Goal: Information Seeking & Learning: Learn about a topic

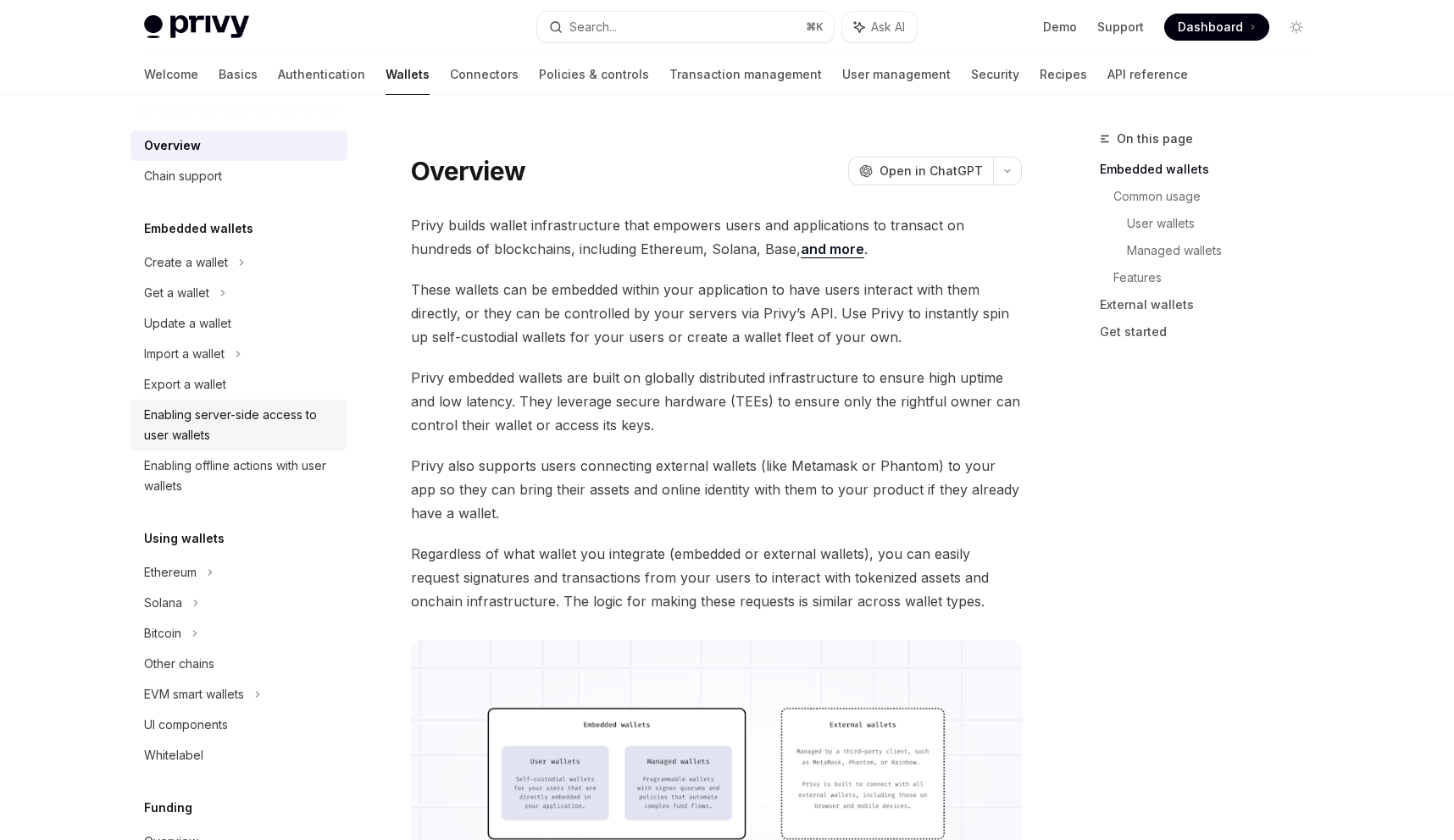
click at [229, 420] on div "Enabling server-side access to user wallets" at bounding box center [240, 425] width 193 height 41
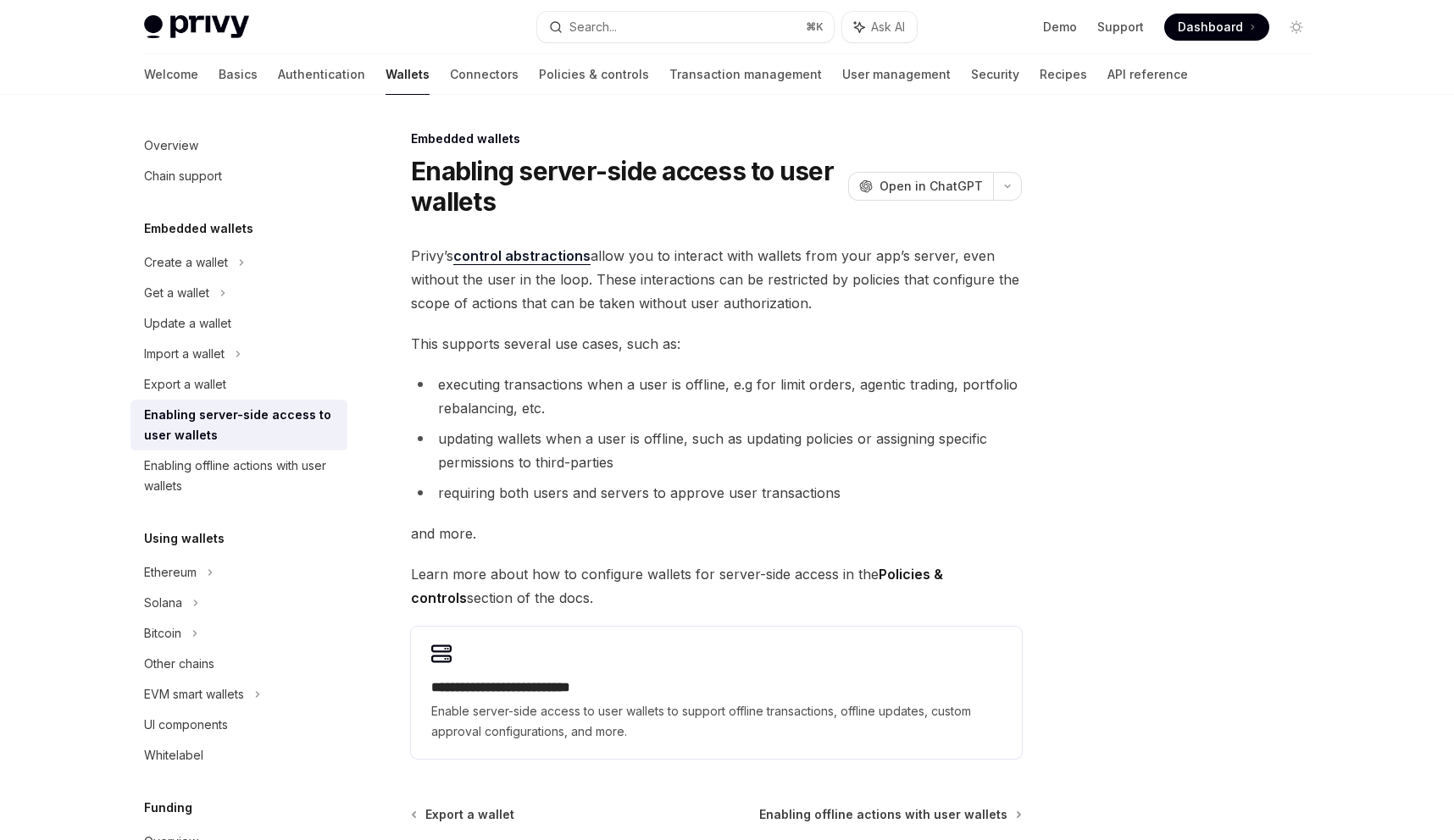
click at [418, 264] on span "Privy’s control abstractions allow you to interact with wallets from your app’s…" at bounding box center [717, 280] width 611 height 72
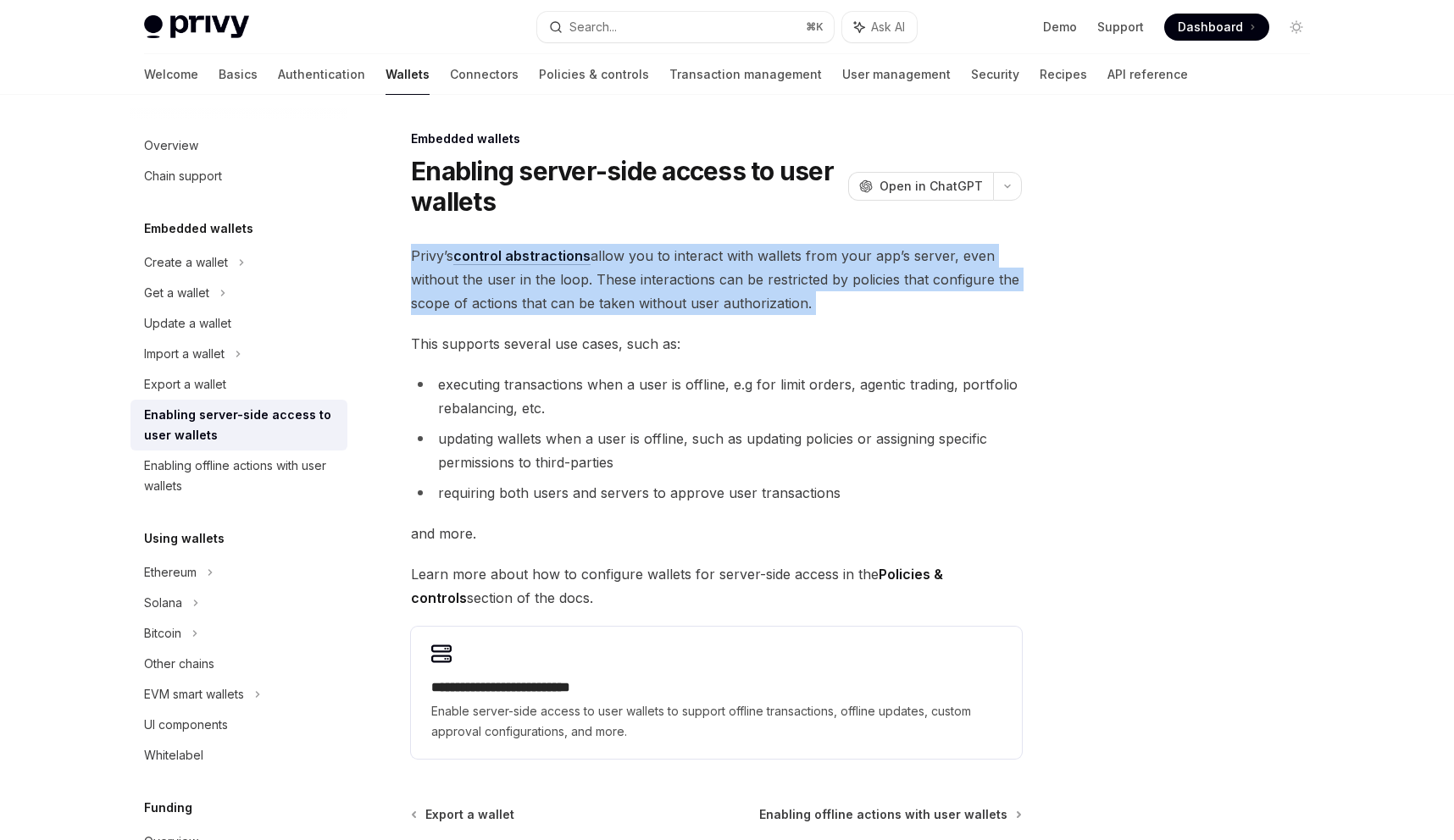
click at [418, 264] on span "Privy’s control abstractions allow you to interact with wallets from your app’s…" at bounding box center [717, 280] width 611 height 72
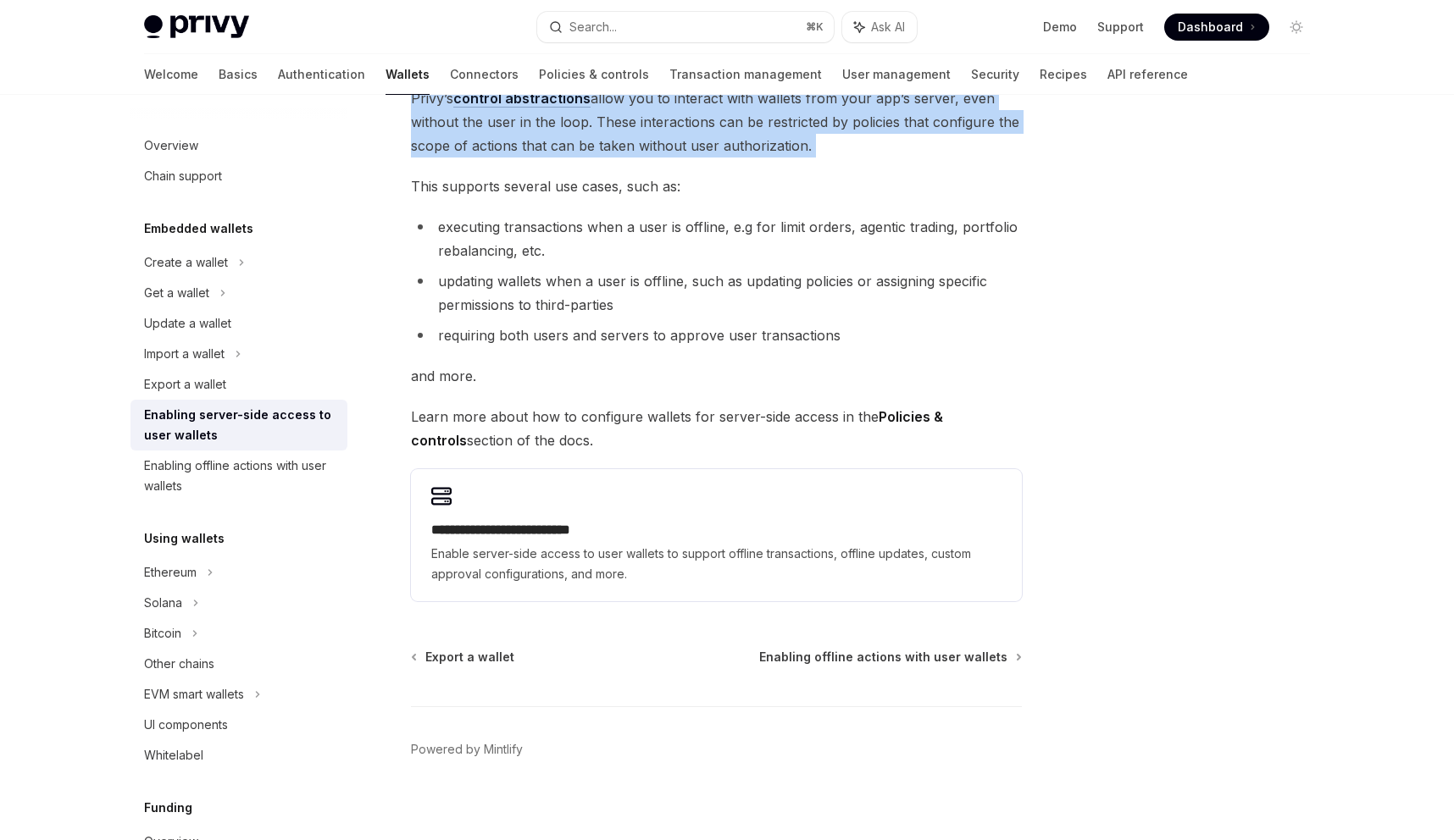
scroll to position [170, 0]
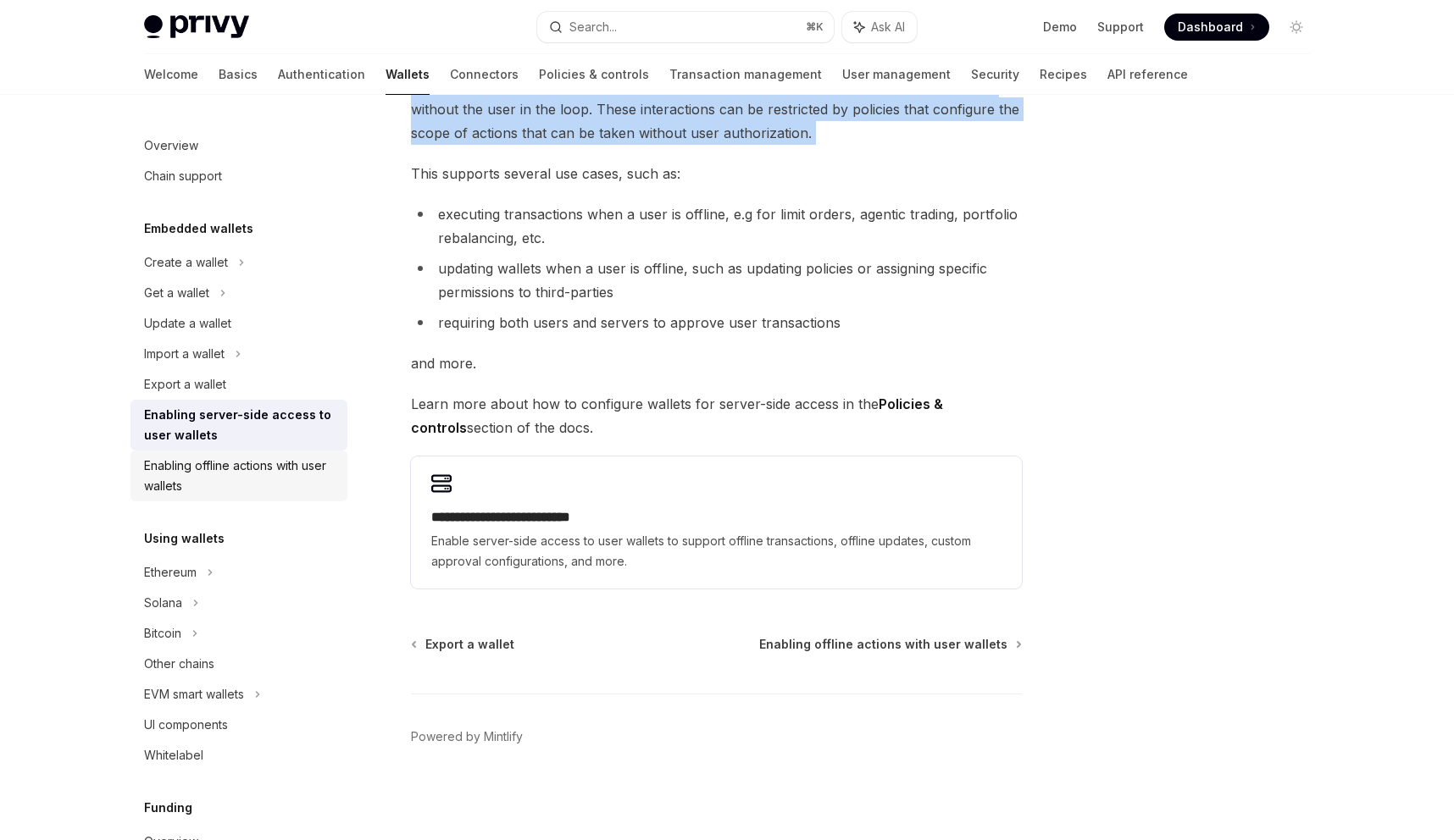
click at [241, 486] on div "Enabling offline actions with user wallets" at bounding box center [240, 475] width 193 height 41
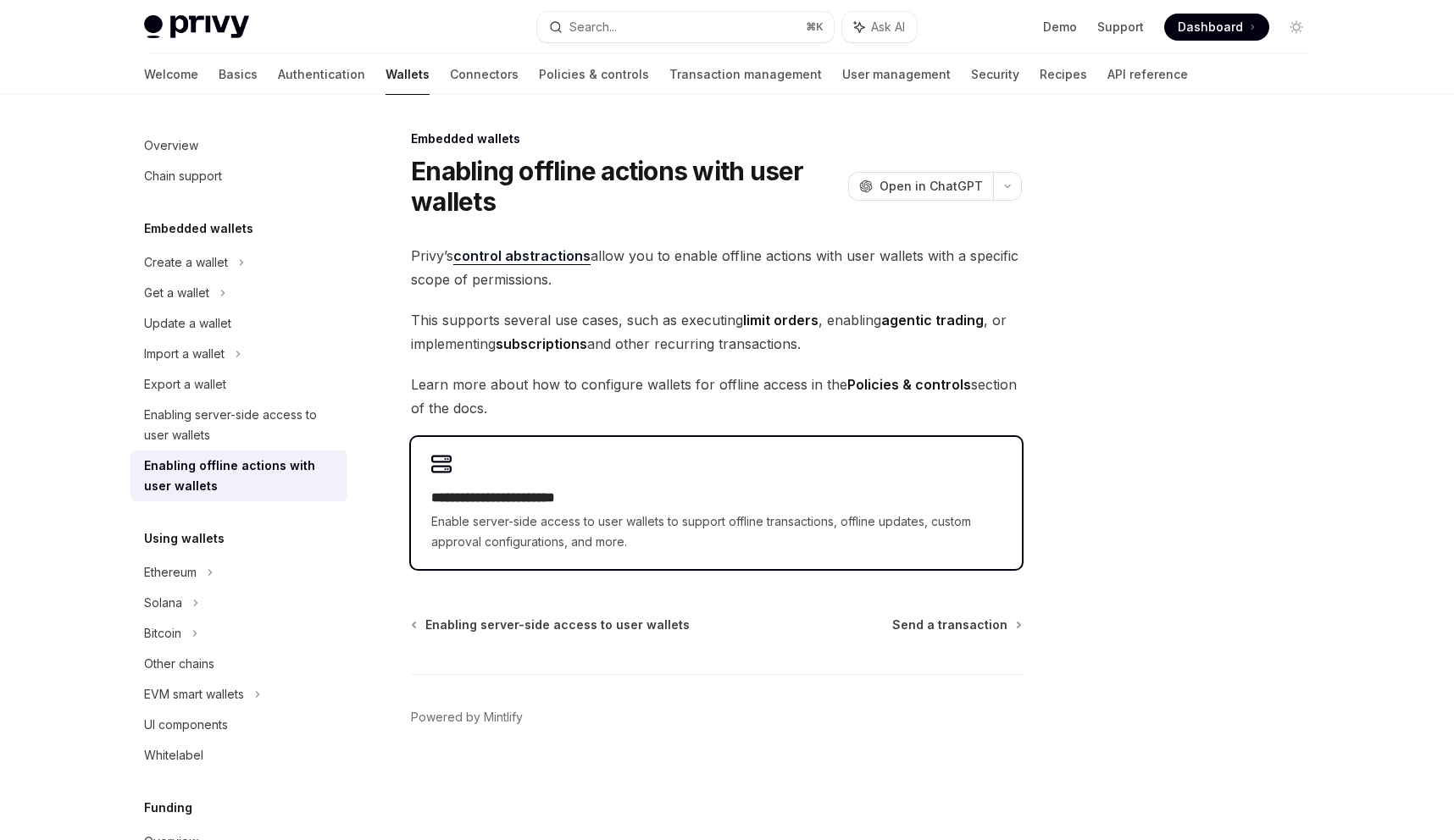
click at [487, 557] on div "**********" at bounding box center [717, 502] width 611 height 132
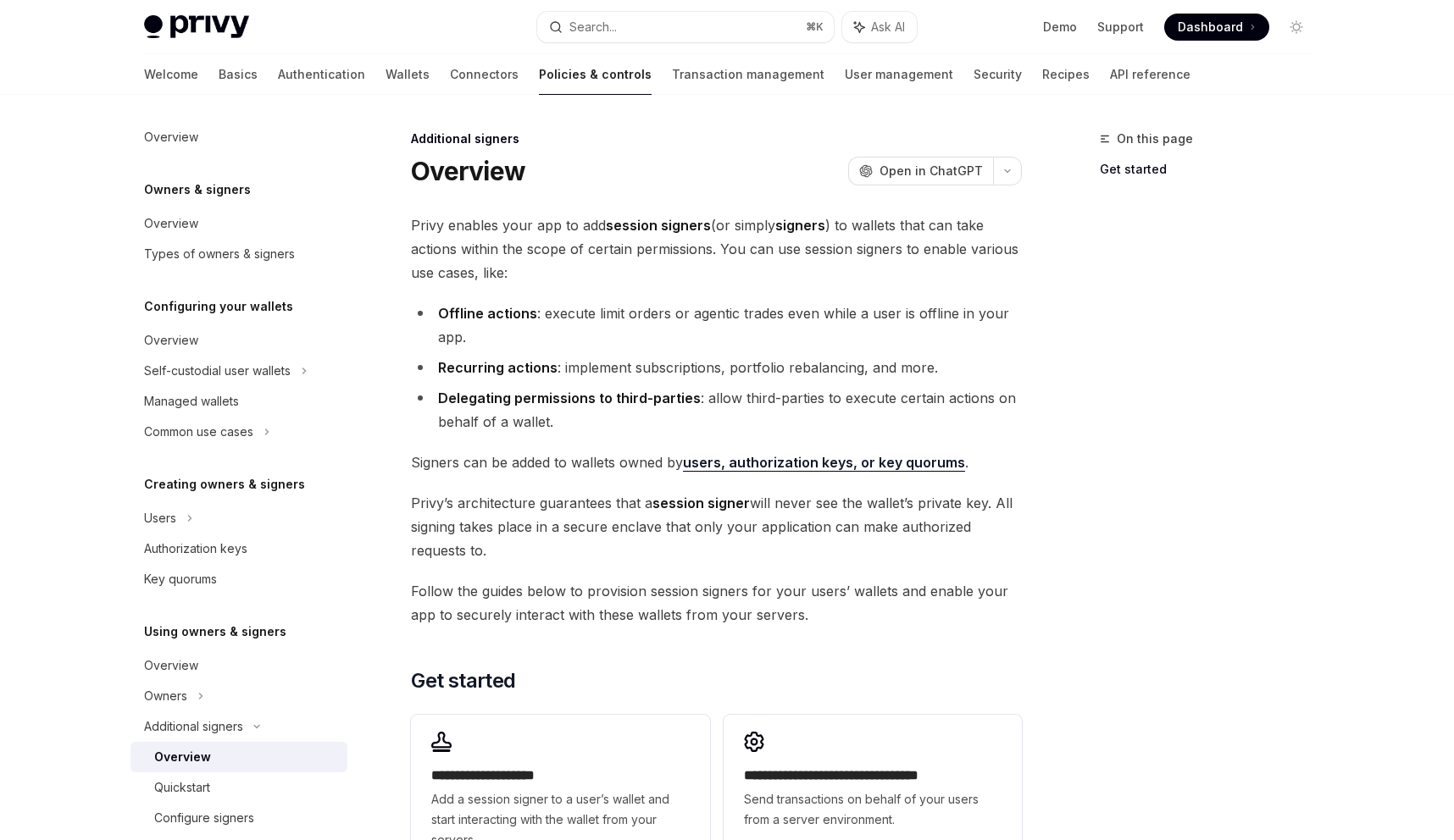
click at [478, 225] on span "Privy enables your app to add session signers (or simply signers ) to wallets t…" at bounding box center [717, 249] width 611 height 72
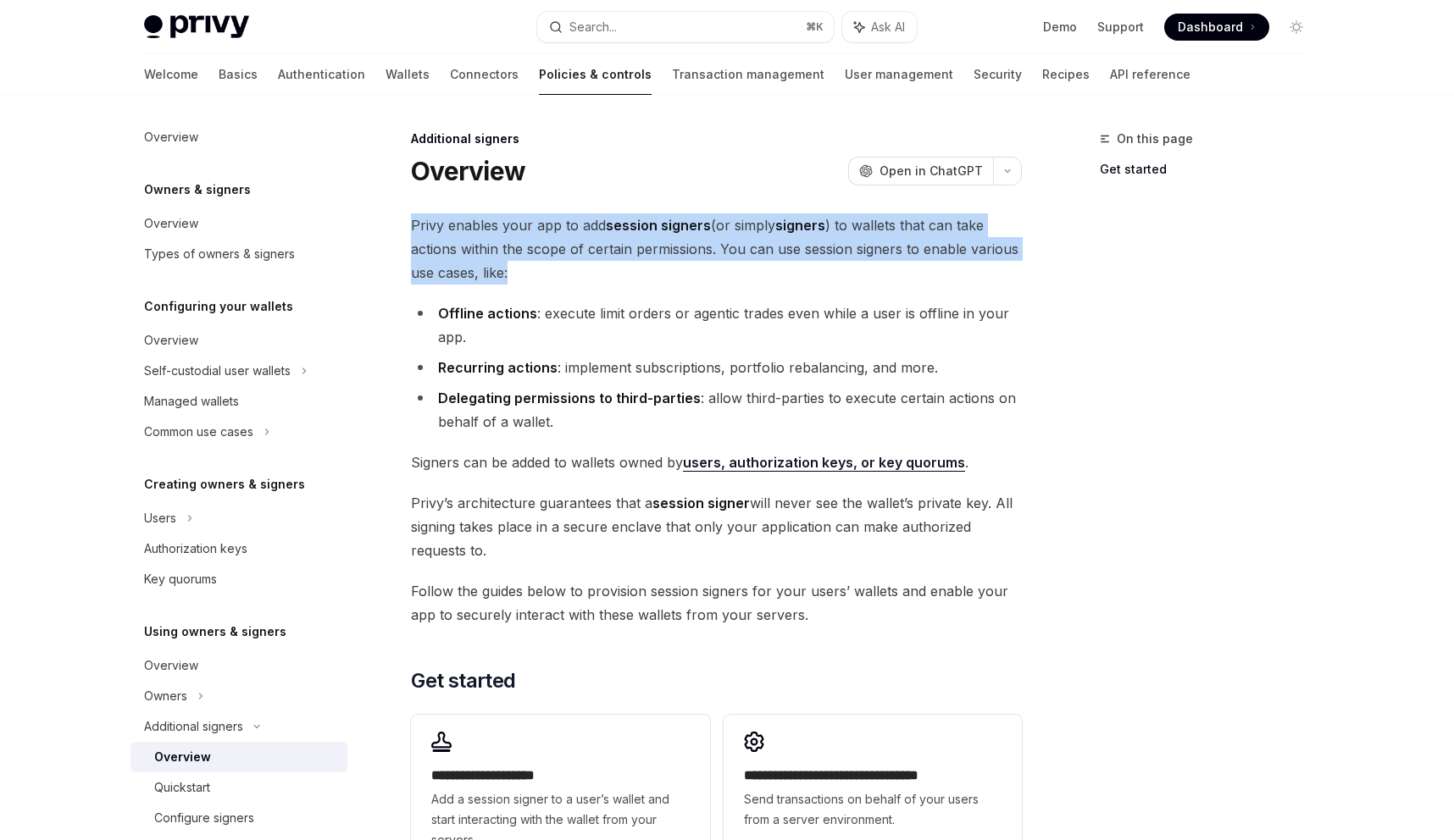
click at [478, 225] on span "Privy enables your app to add session signers (or simply signers ) to wallets t…" at bounding box center [717, 249] width 611 height 72
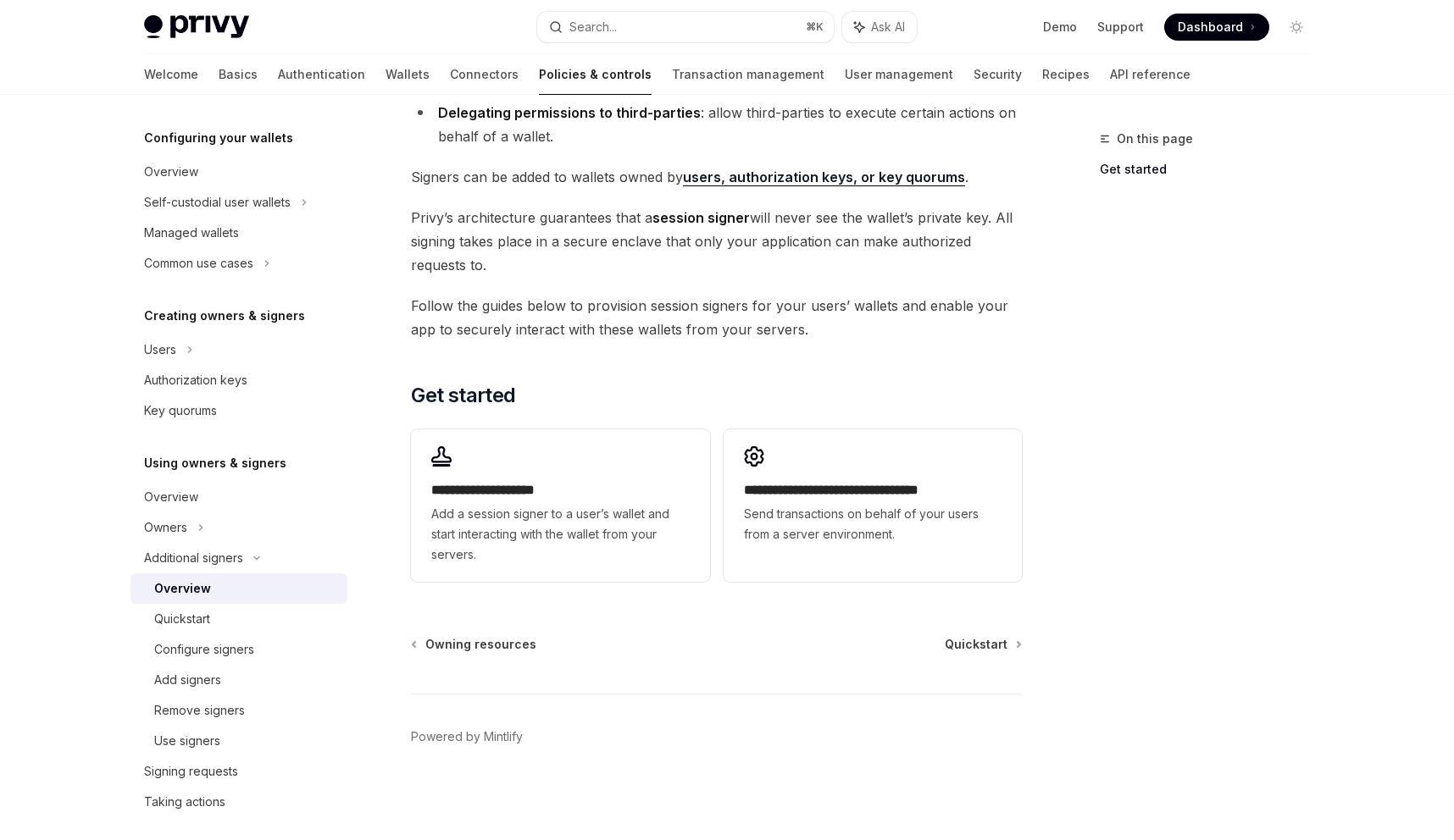
scroll to position [213, 0]
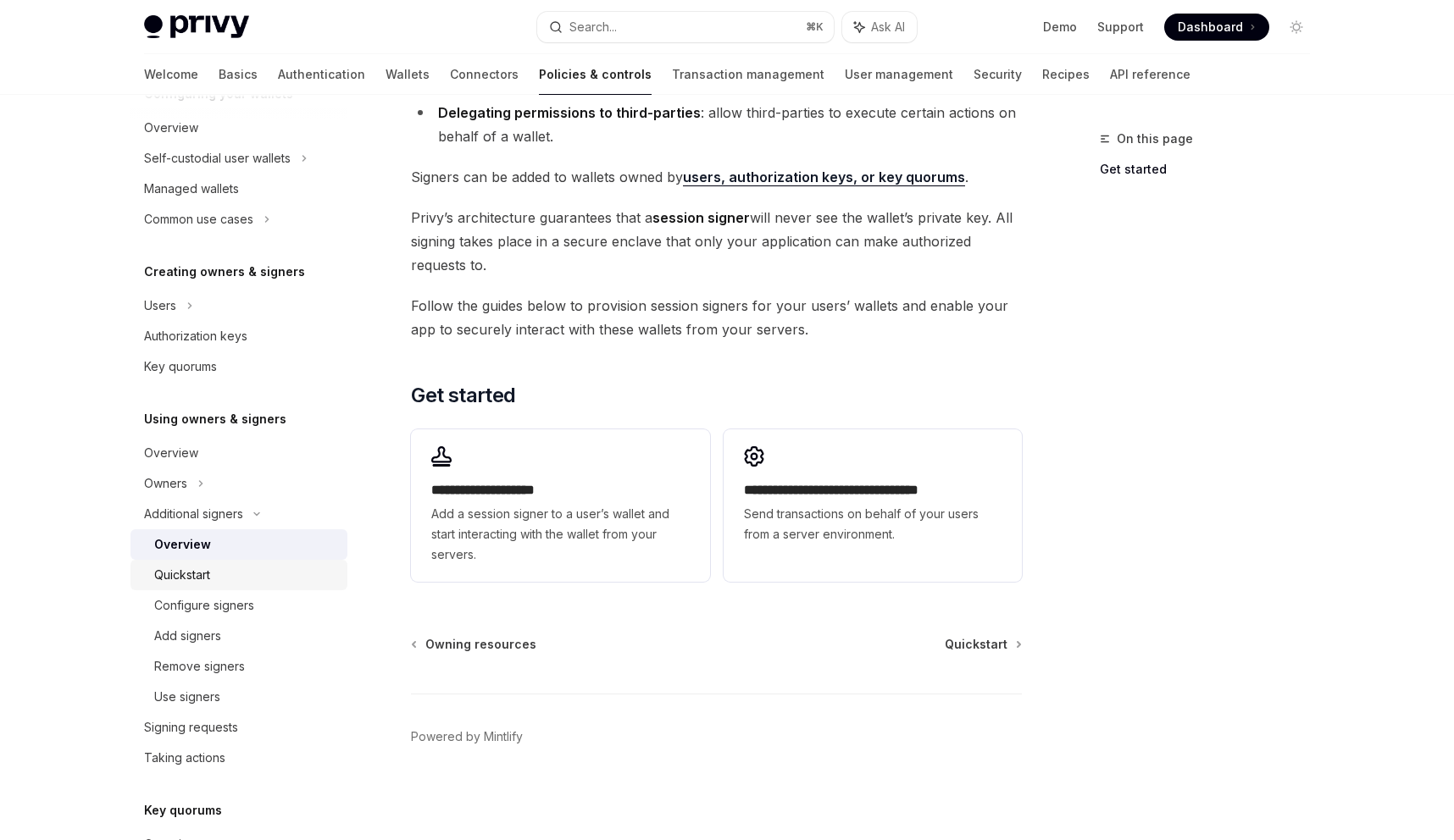
click at [247, 583] on div "Quickstart" at bounding box center [246, 575] width 183 height 20
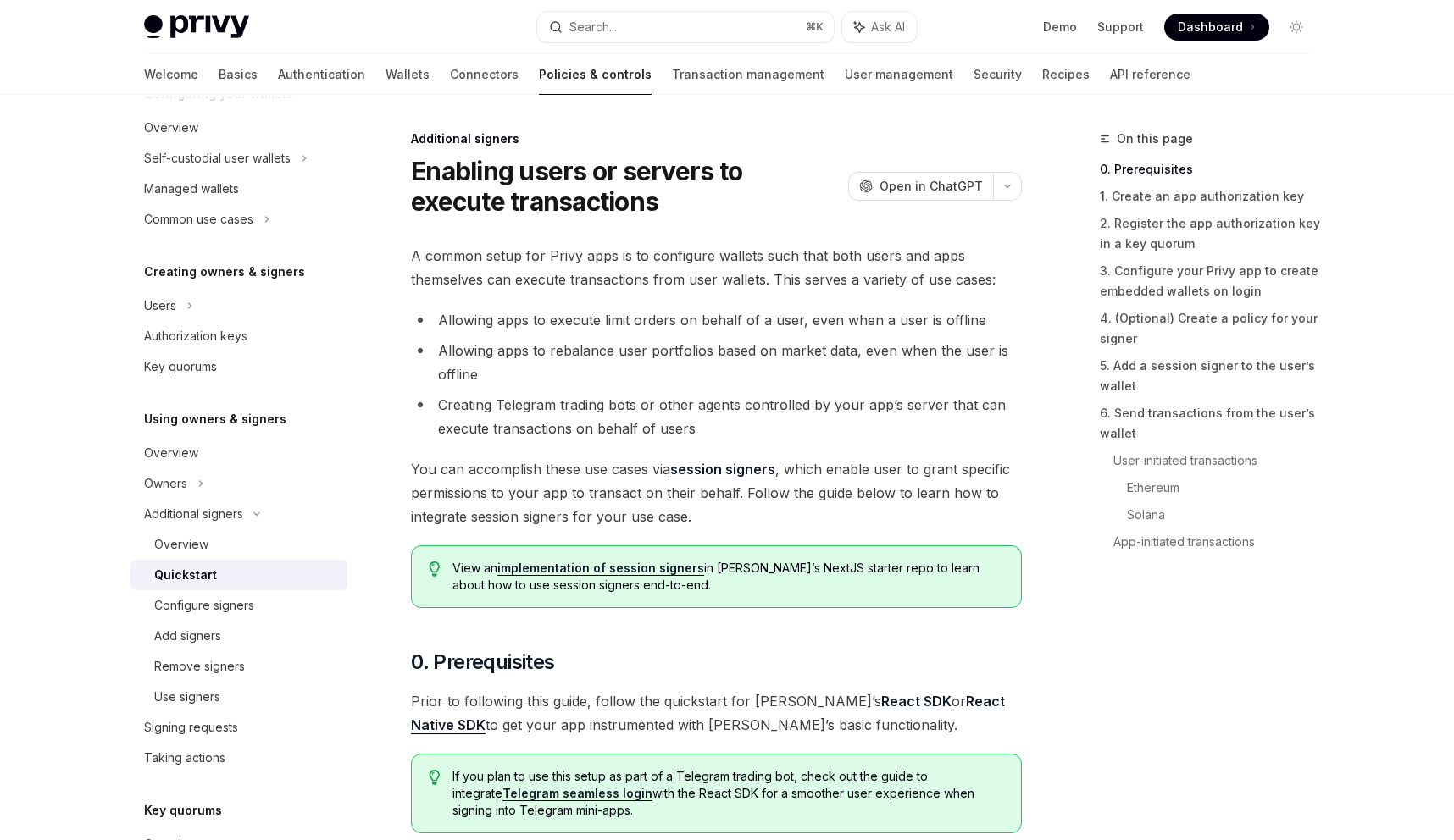
click at [429, 280] on span "A common setup for Privy apps is to configure wallets such that both users and …" at bounding box center [717, 268] width 611 height 47
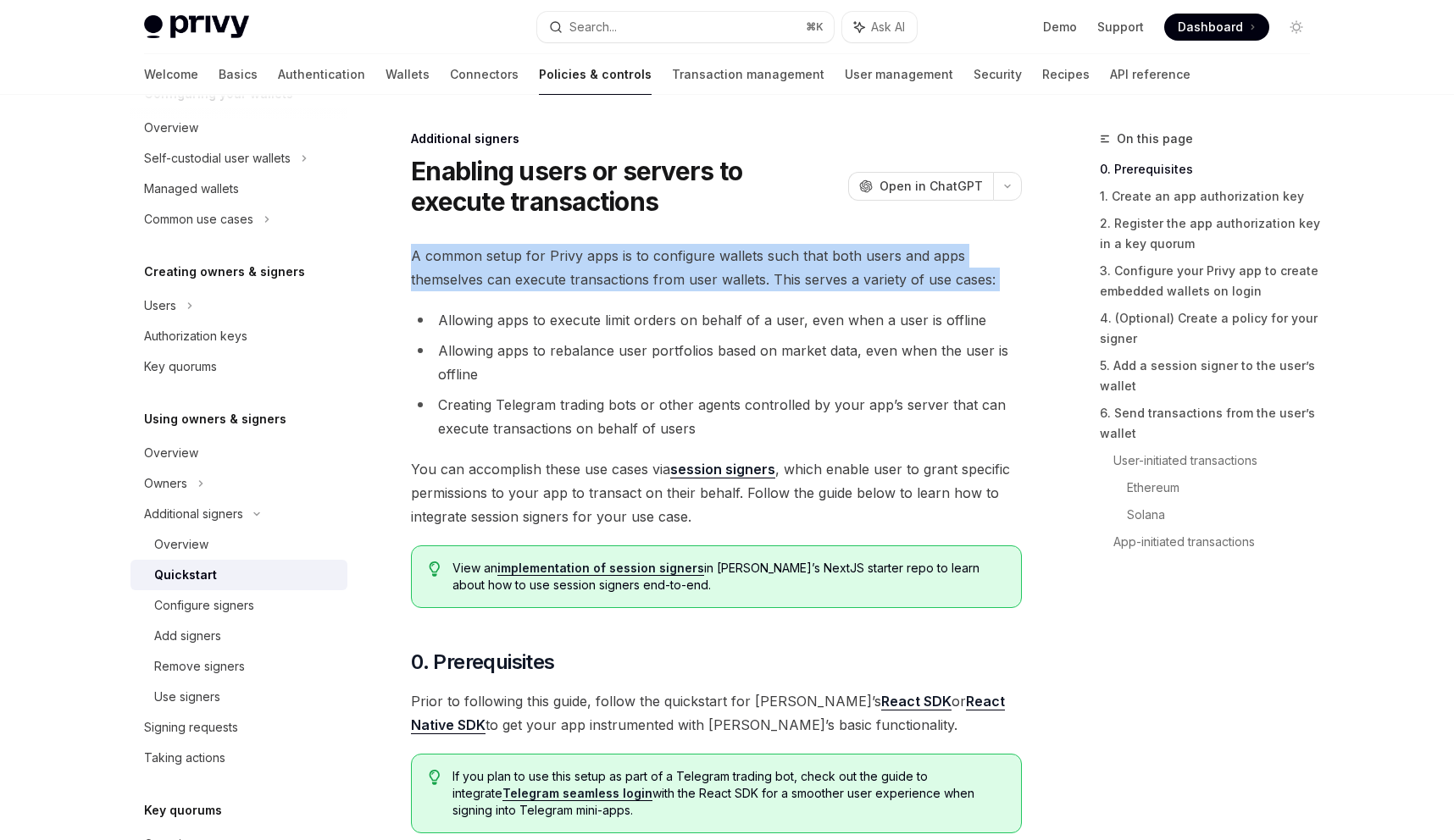
click at [429, 280] on span "A common setup for Privy apps is to configure wallets such that both users and …" at bounding box center [717, 268] width 611 height 47
click at [442, 328] on li "Allowing apps to execute limit orders on behalf of a user, even when a user is …" at bounding box center [717, 319] width 611 height 24
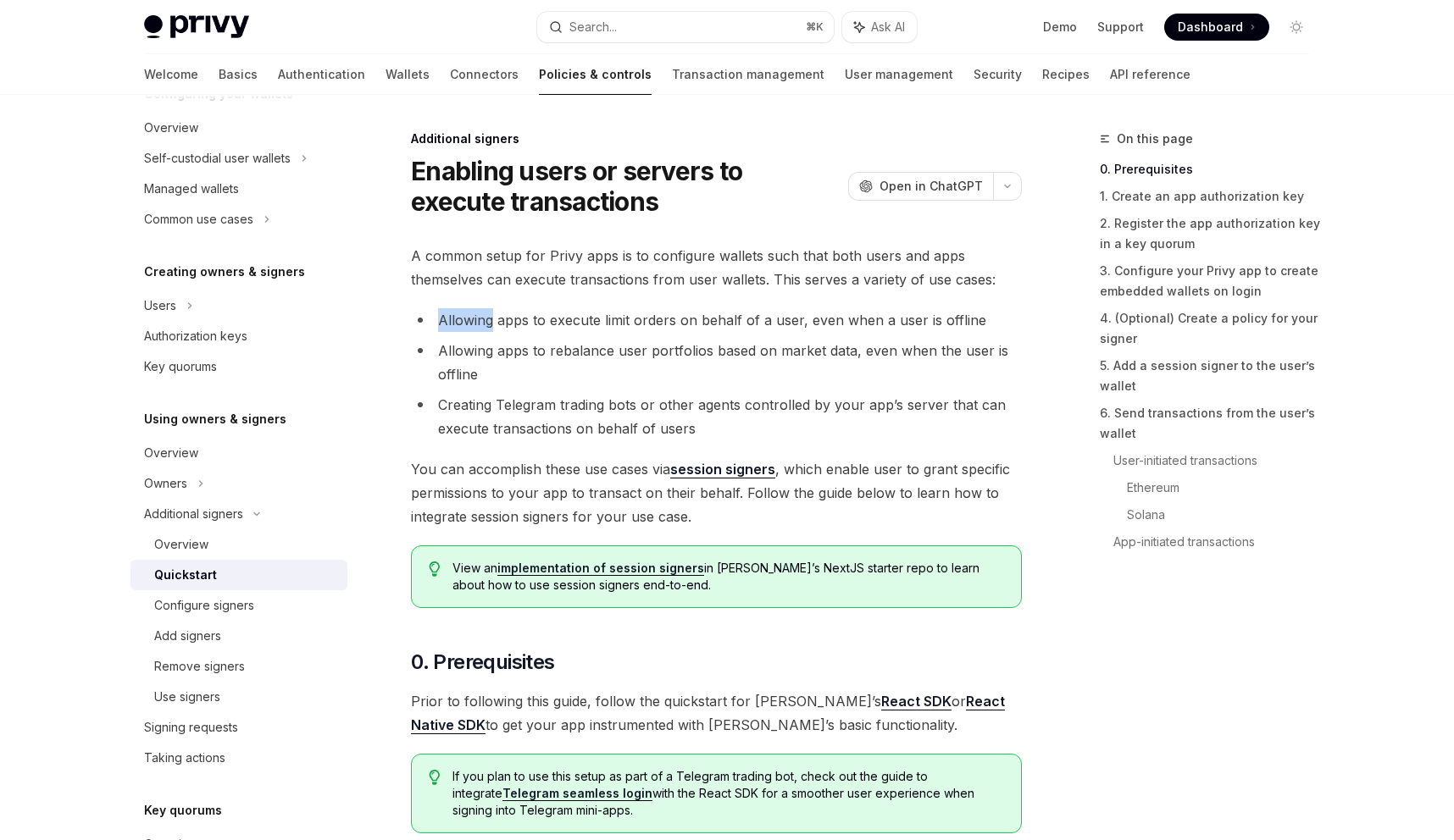
click at [442, 328] on li "Allowing apps to execute limit orders on behalf of a user, even when a user is …" at bounding box center [717, 319] width 611 height 24
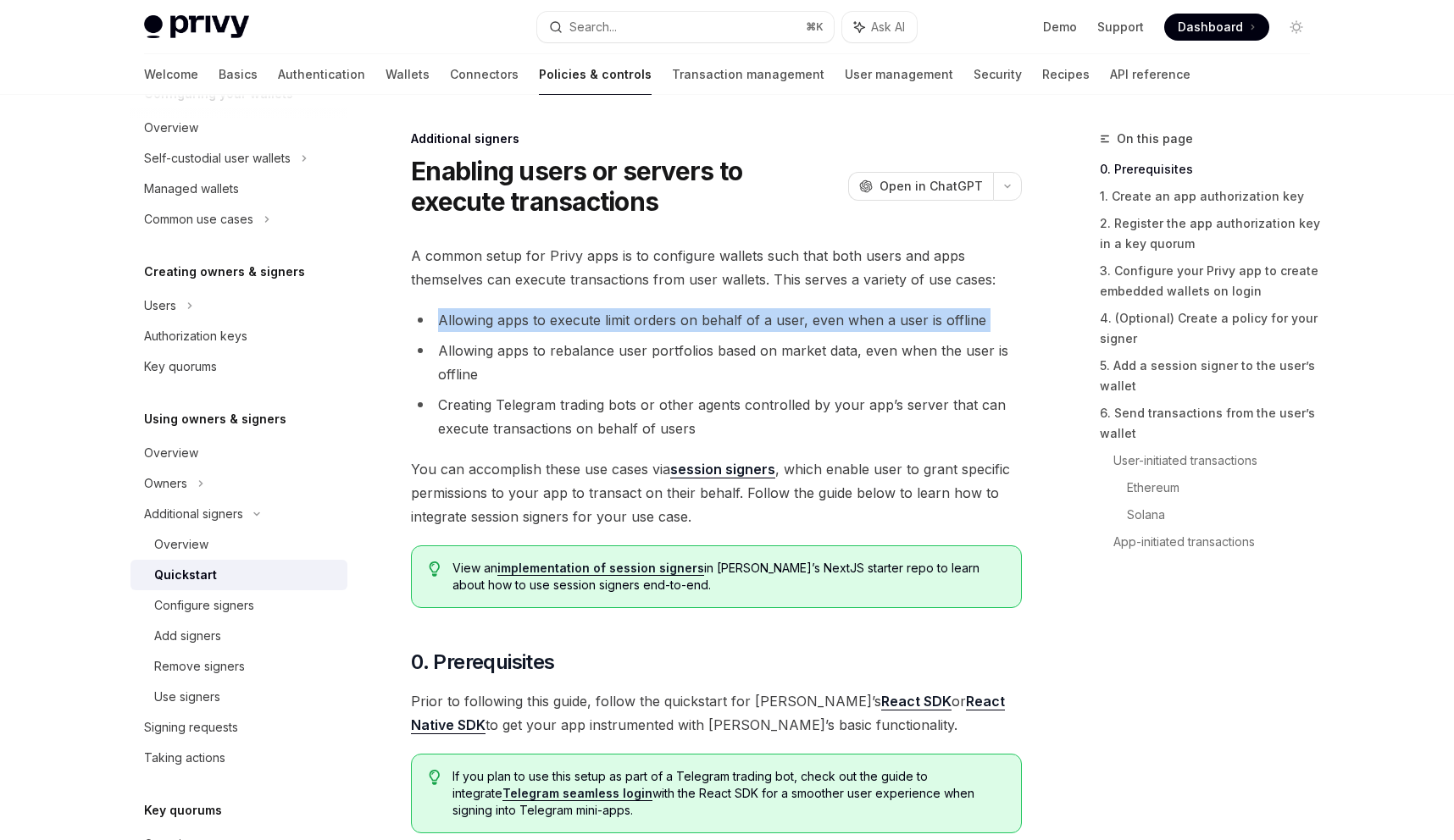
click at [442, 328] on li "Allowing apps to execute limit orders on behalf of a user, even when a user is …" at bounding box center [717, 319] width 611 height 24
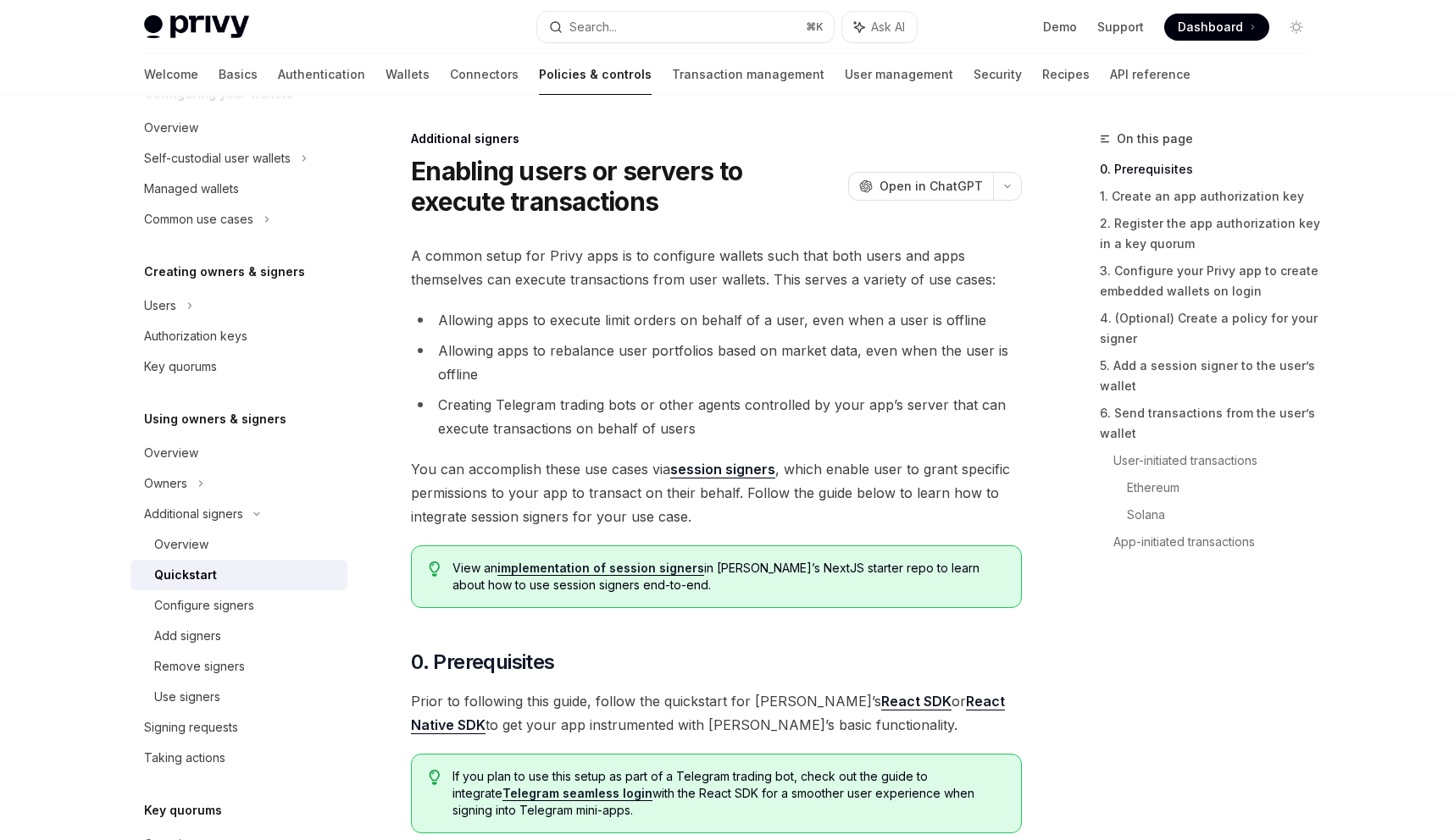
click at [449, 368] on li "Allowing apps to rebalance user portfolios based on market data, even when the …" at bounding box center [717, 362] width 611 height 47
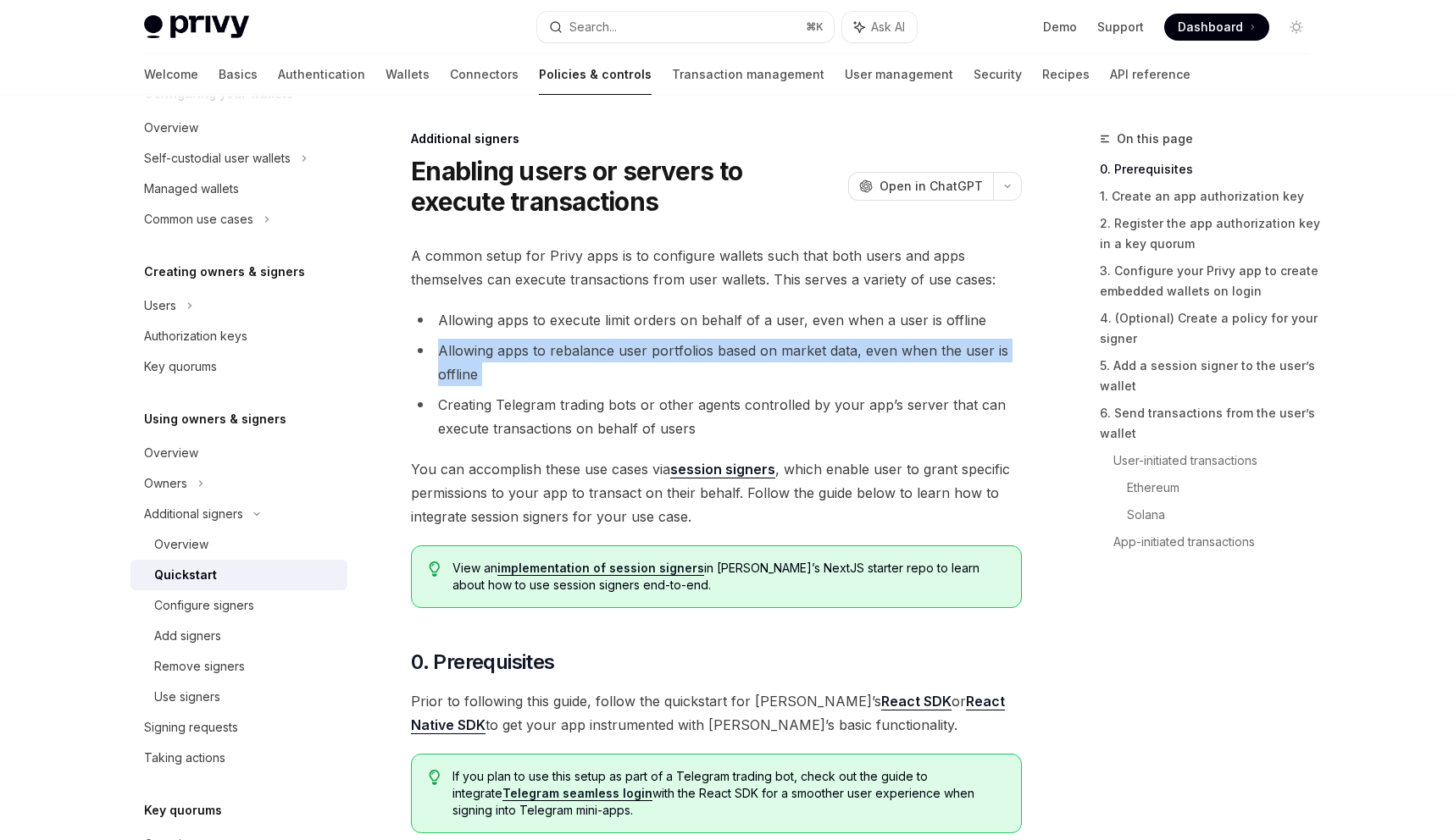
click at [449, 368] on li "Allowing apps to rebalance user portfolios based on market data, even when the …" at bounding box center [717, 362] width 611 height 47
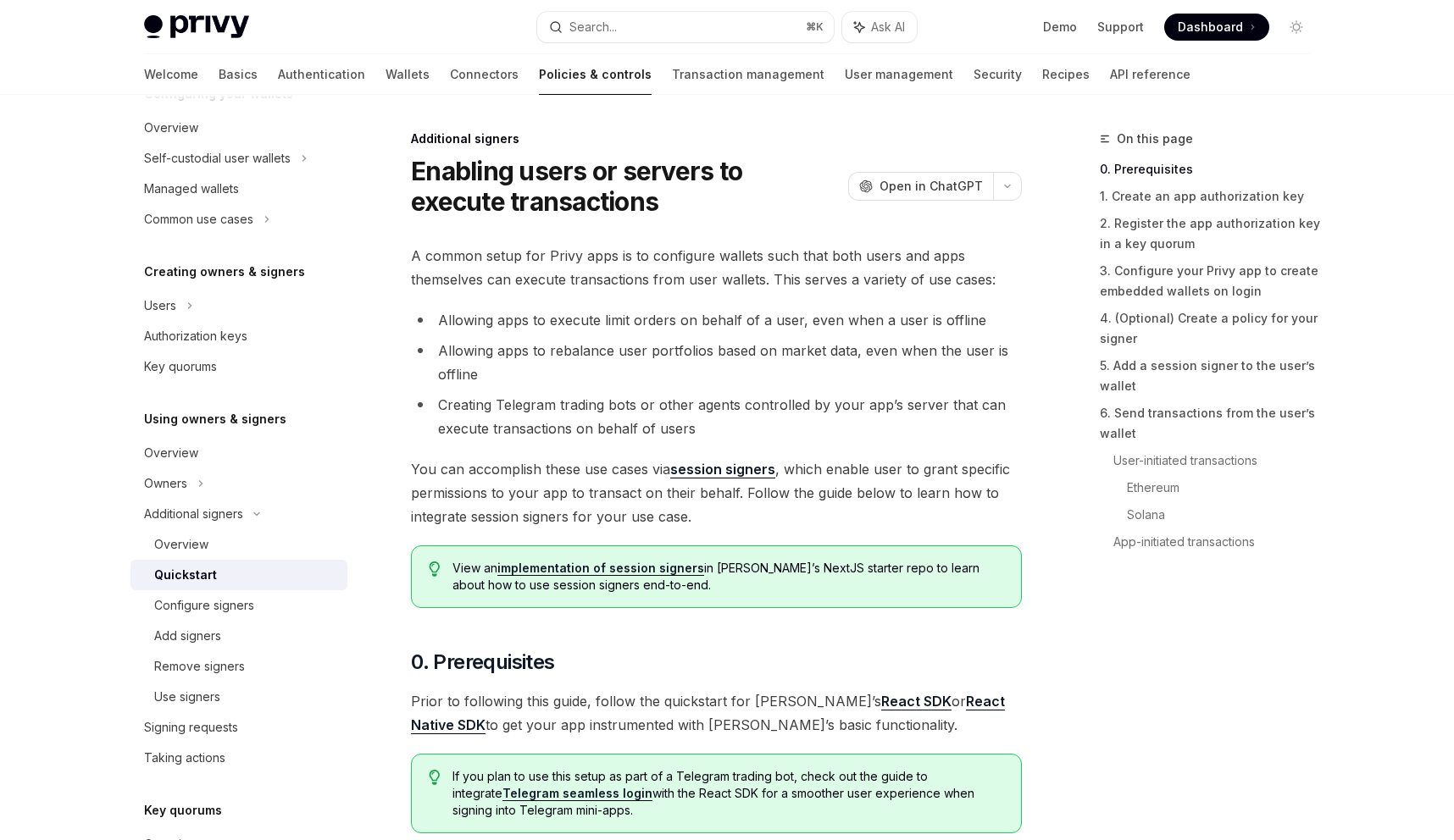
click at [456, 436] on li "Creating Telegram trading bots or other agents controlled by your app’s server …" at bounding box center [717, 416] width 611 height 47
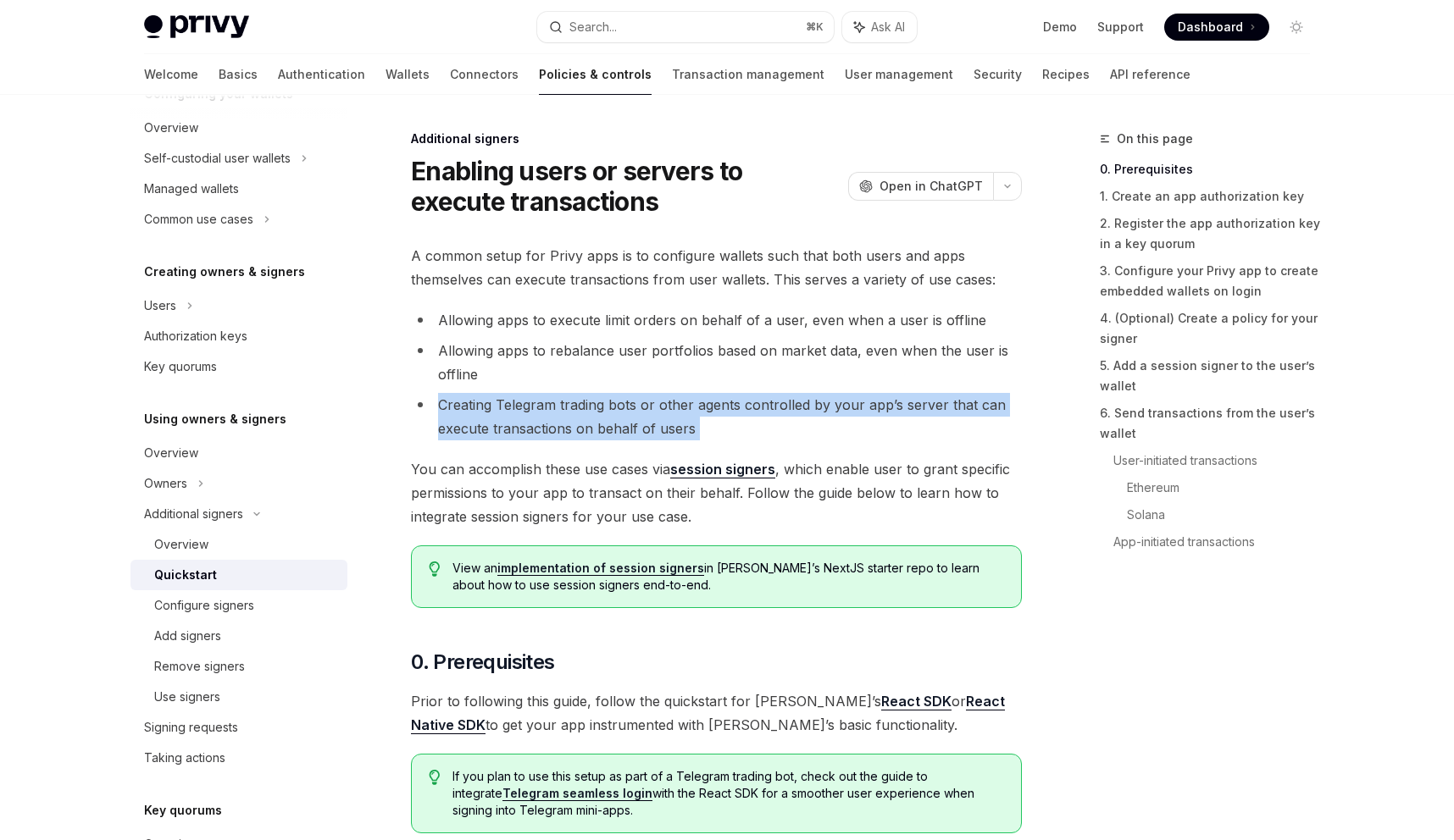
click at [456, 436] on li "Creating Telegram trading bots or other agents controlled by your app’s server …" at bounding box center [717, 416] width 611 height 47
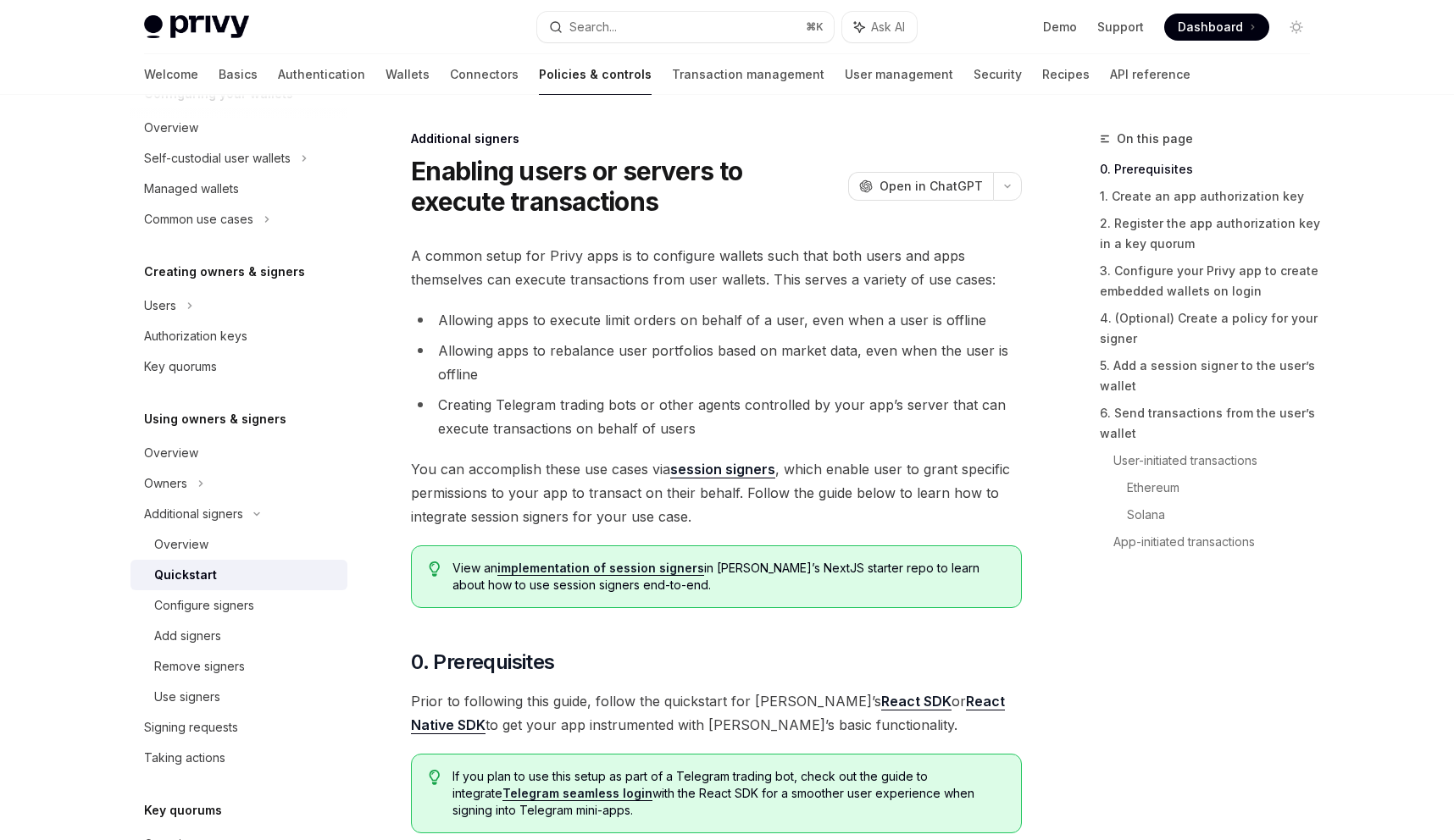
click at [451, 477] on span "You can accomplish these use cases via session signers , which enable user to g…" at bounding box center [717, 493] width 611 height 72
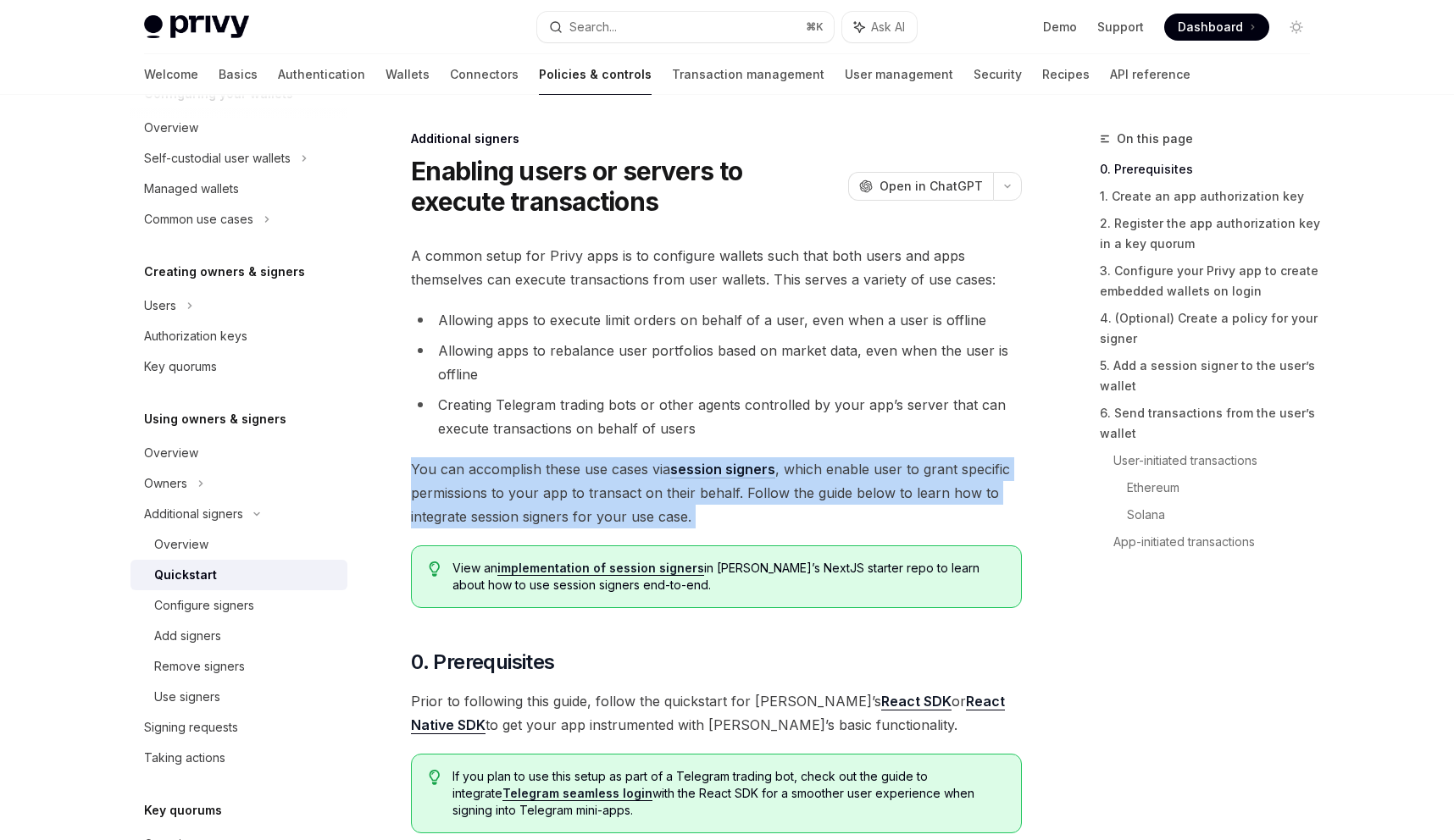
click at [451, 477] on span "You can accomplish these use cases via session signers , which enable user to g…" at bounding box center [717, 493] width 611 height 72
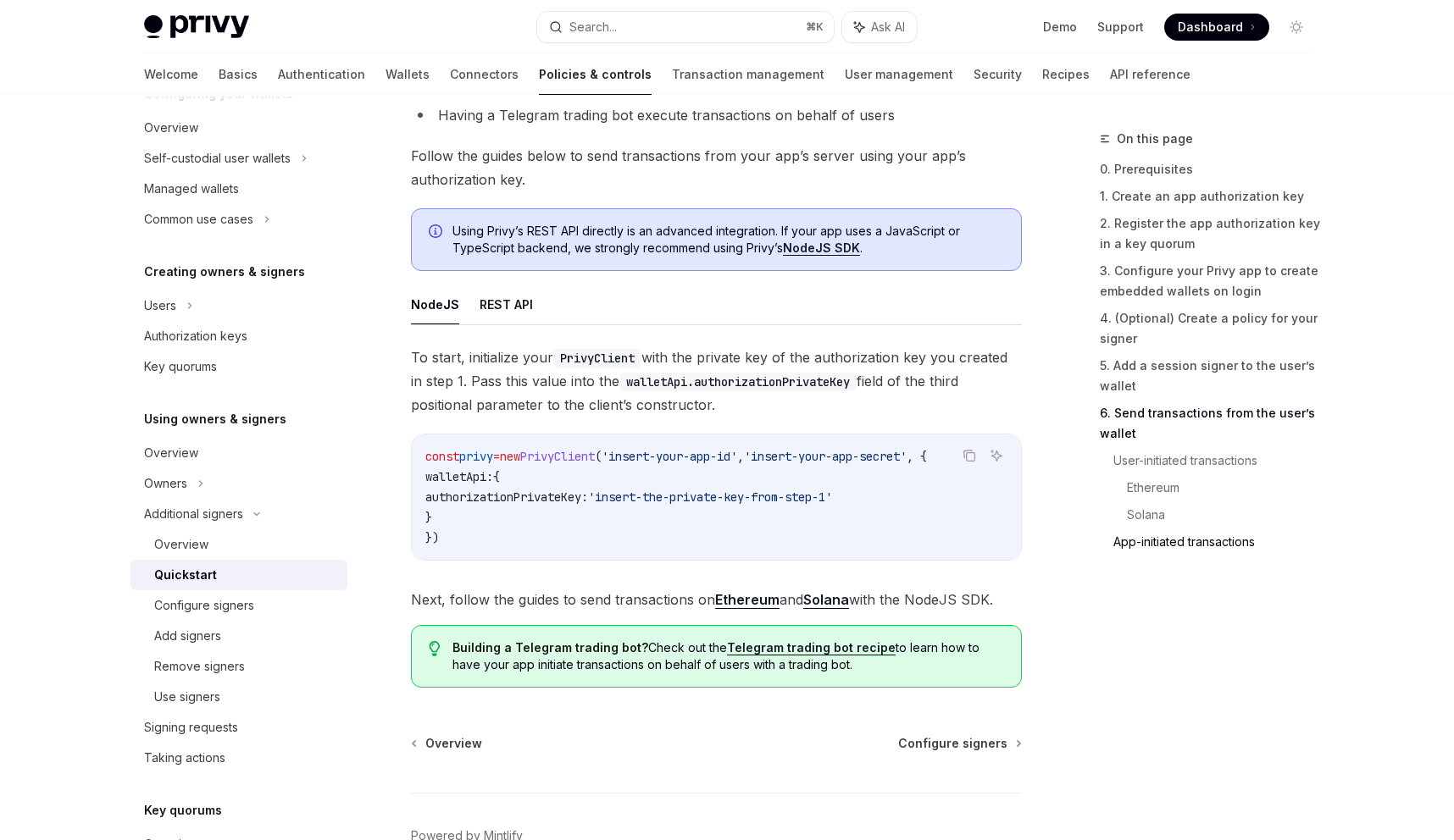
scroll to position [4229, 0]
click at [543, 503] on span "authorizationPrivateKey:" at bounding box center [506, 495] width 162 height 15
click at [521, 610] on span "Next, follow the guides to send transactions on Ethereum and [PERSON_NAME] with…" at bounding box center [717, 598] width 611 height 24
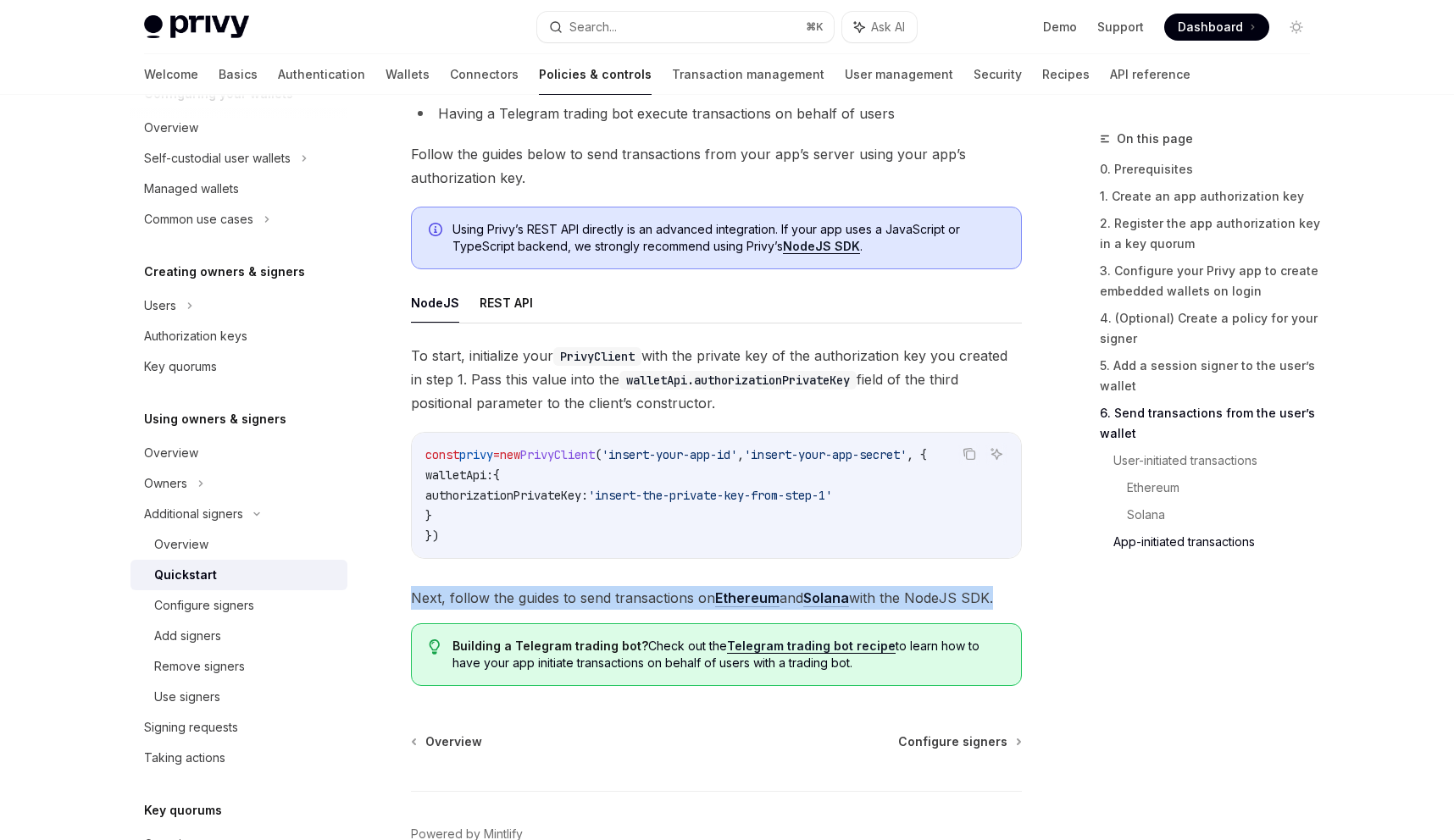
click at [521, 610] on span "Next, follow the guides to send transactions on Ethereum and [PERSON_NAME] with…" at bounding box center [717, 598] width 611 height 24
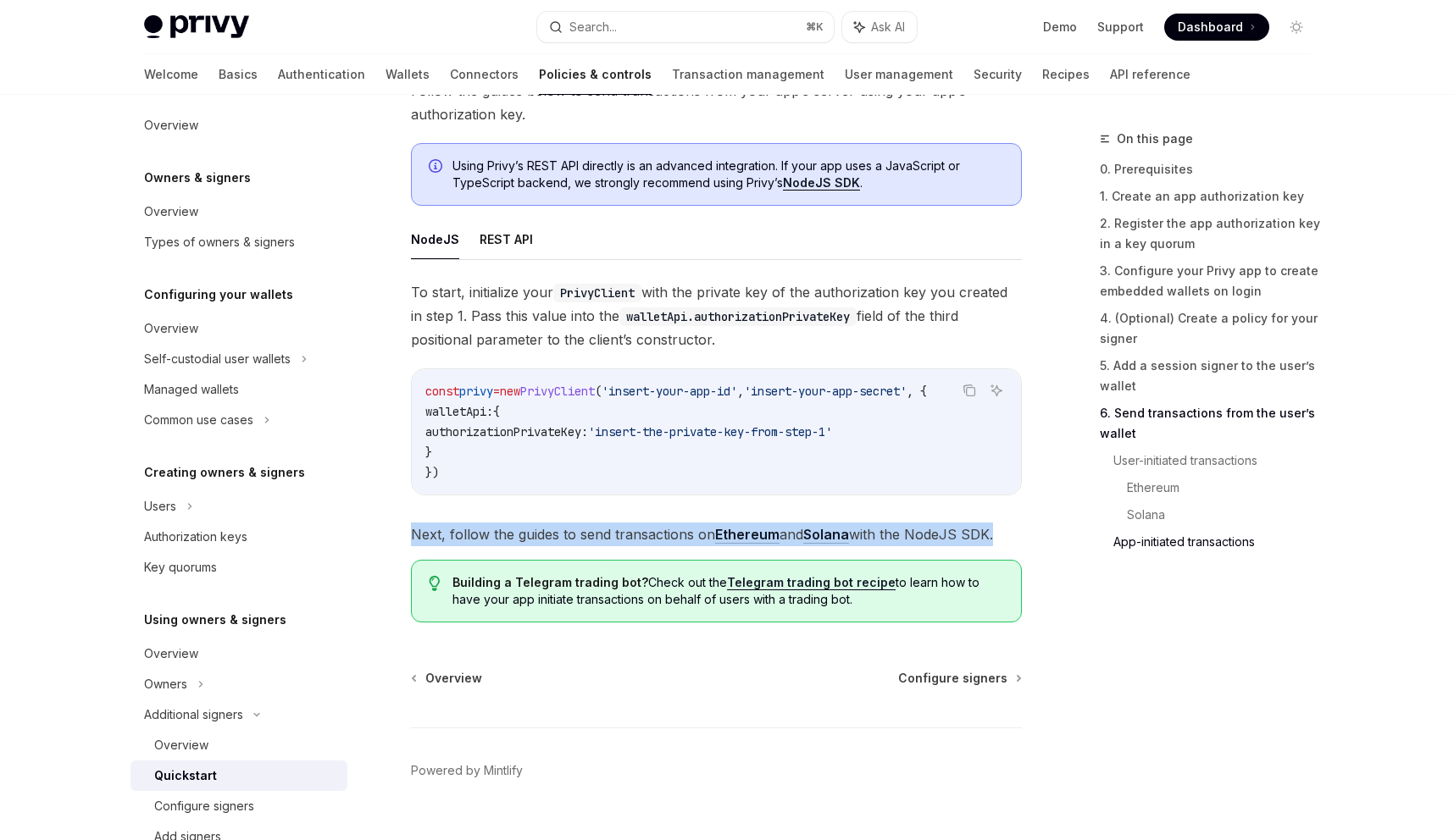
scroll to position [0, 0]
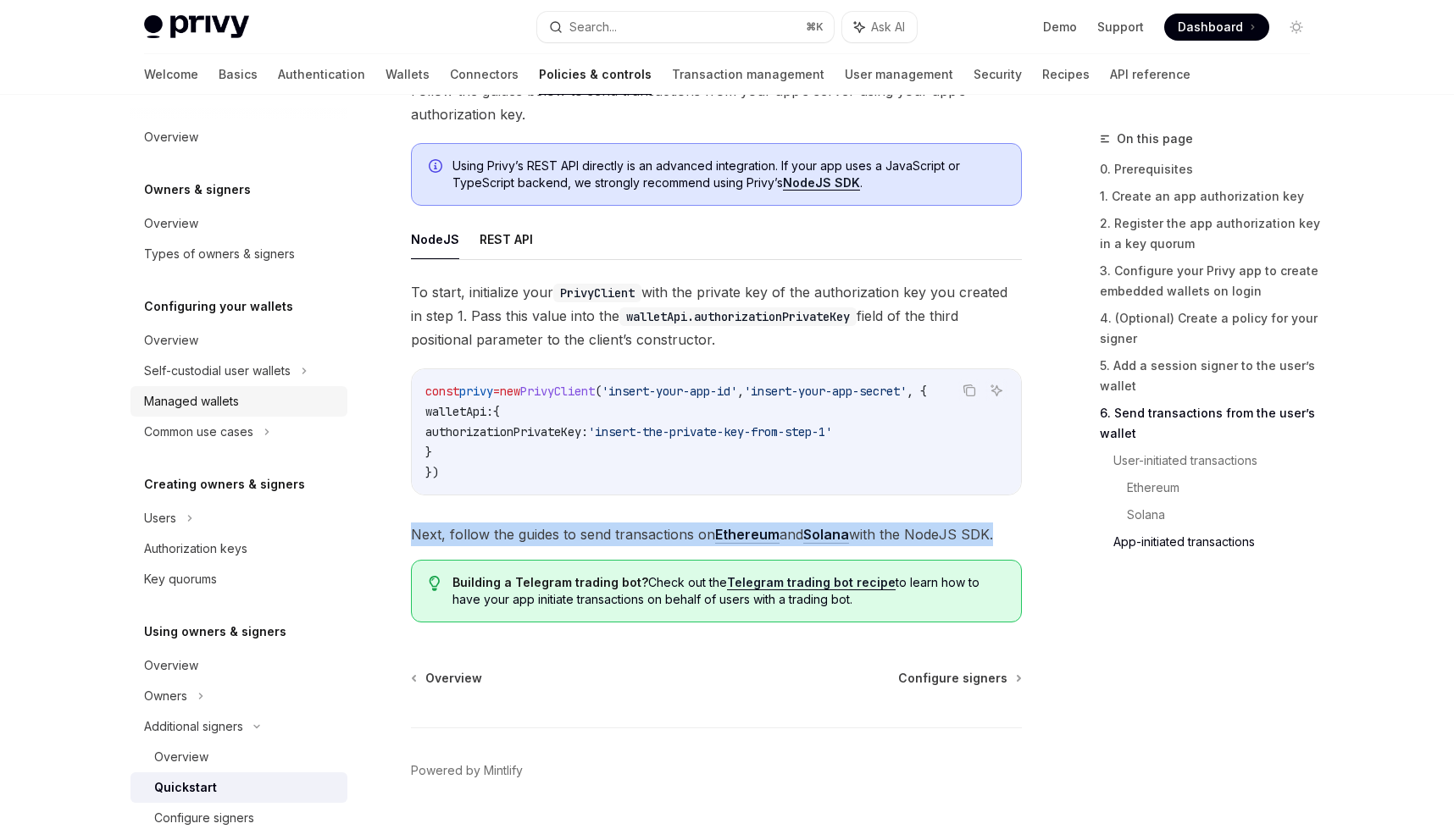
click at [264, 393] on div "Managed wallets" at bounding box center [240, 401] width 193 height 20
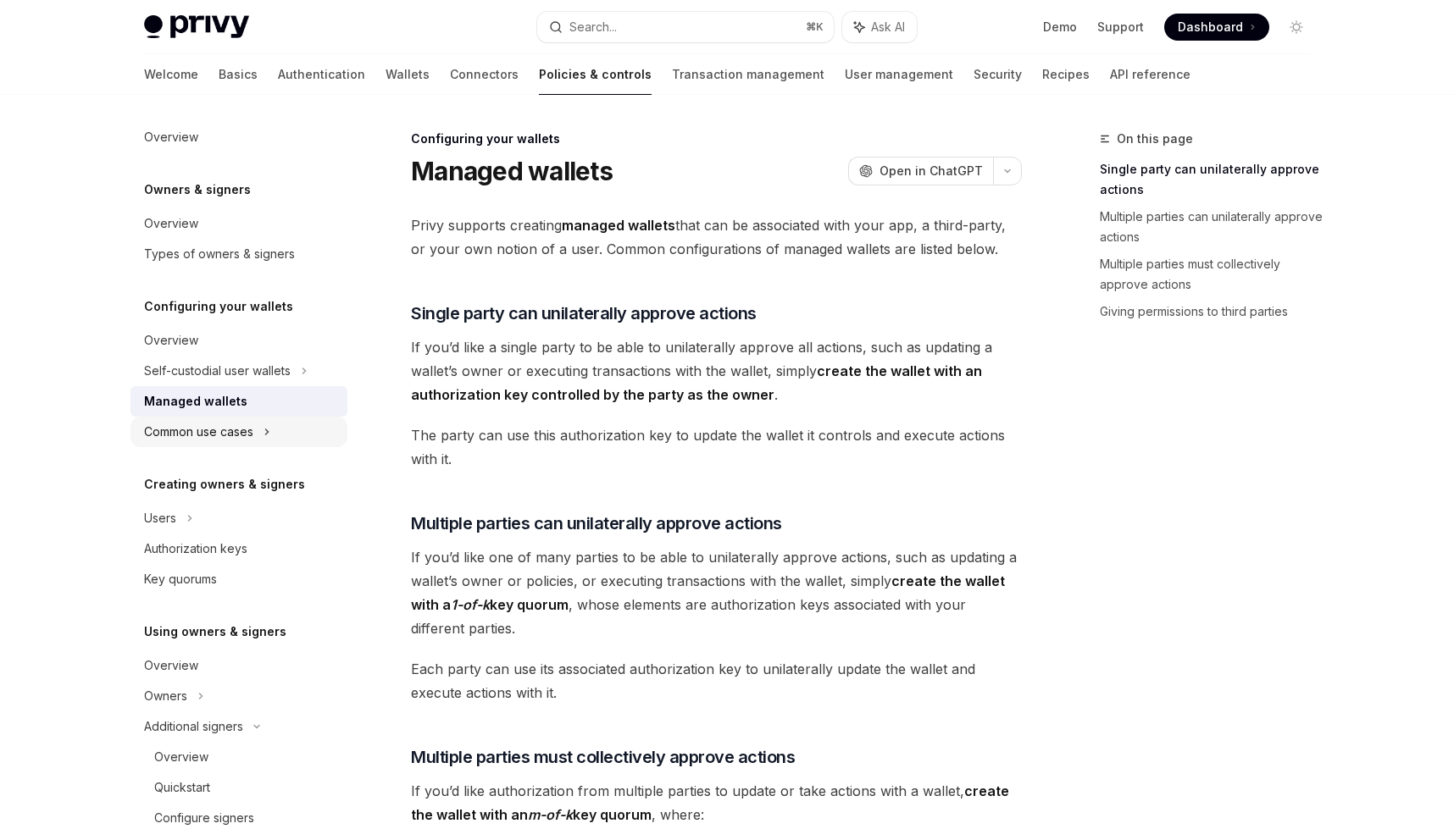
click at [292, 421] on div "Common use cases" at bounding box center [239, 432] width 217 height 31
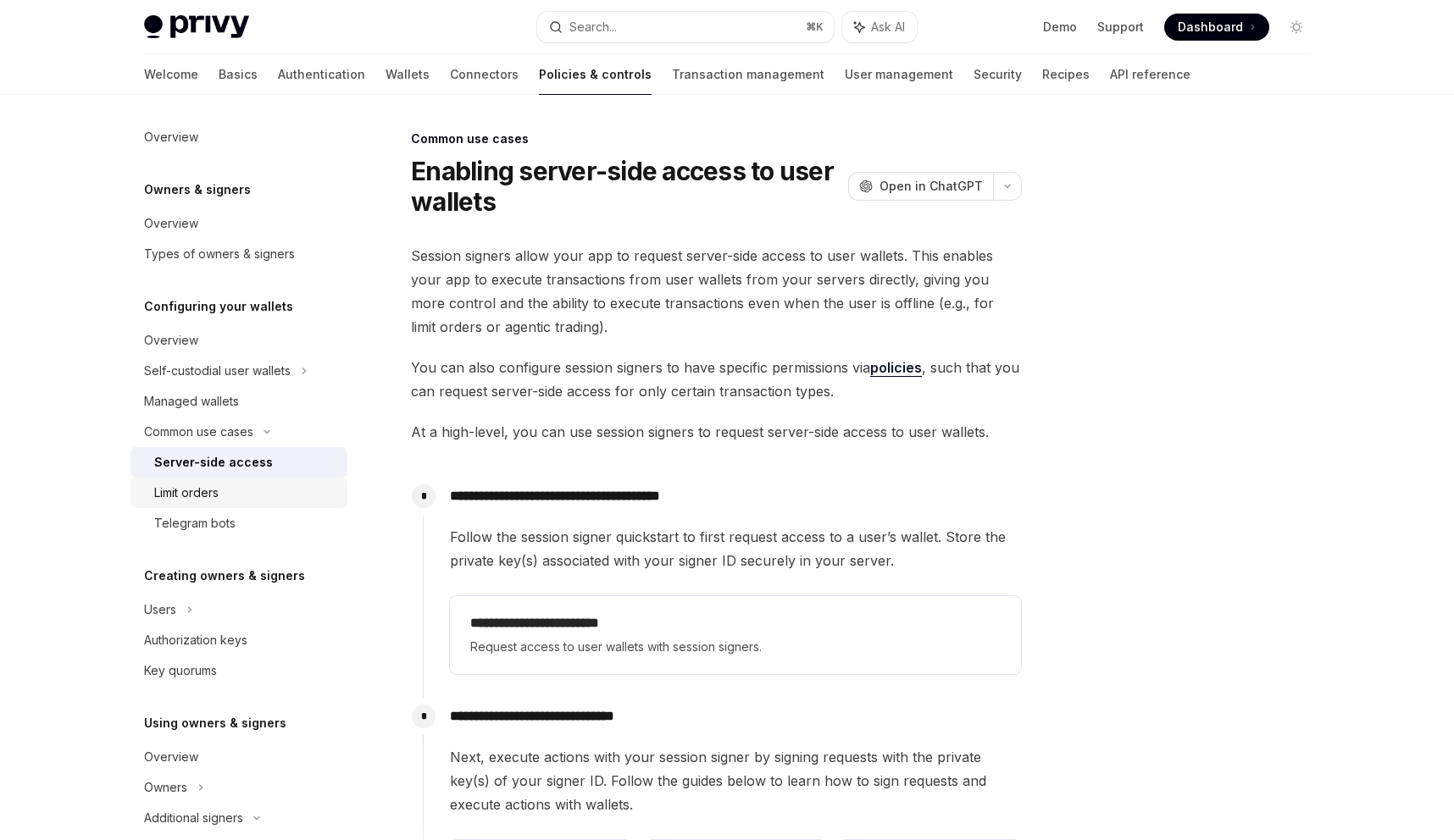
click at [241, 485] on div "Limit orders" at bounding box center [246, 492] width 183 height 20
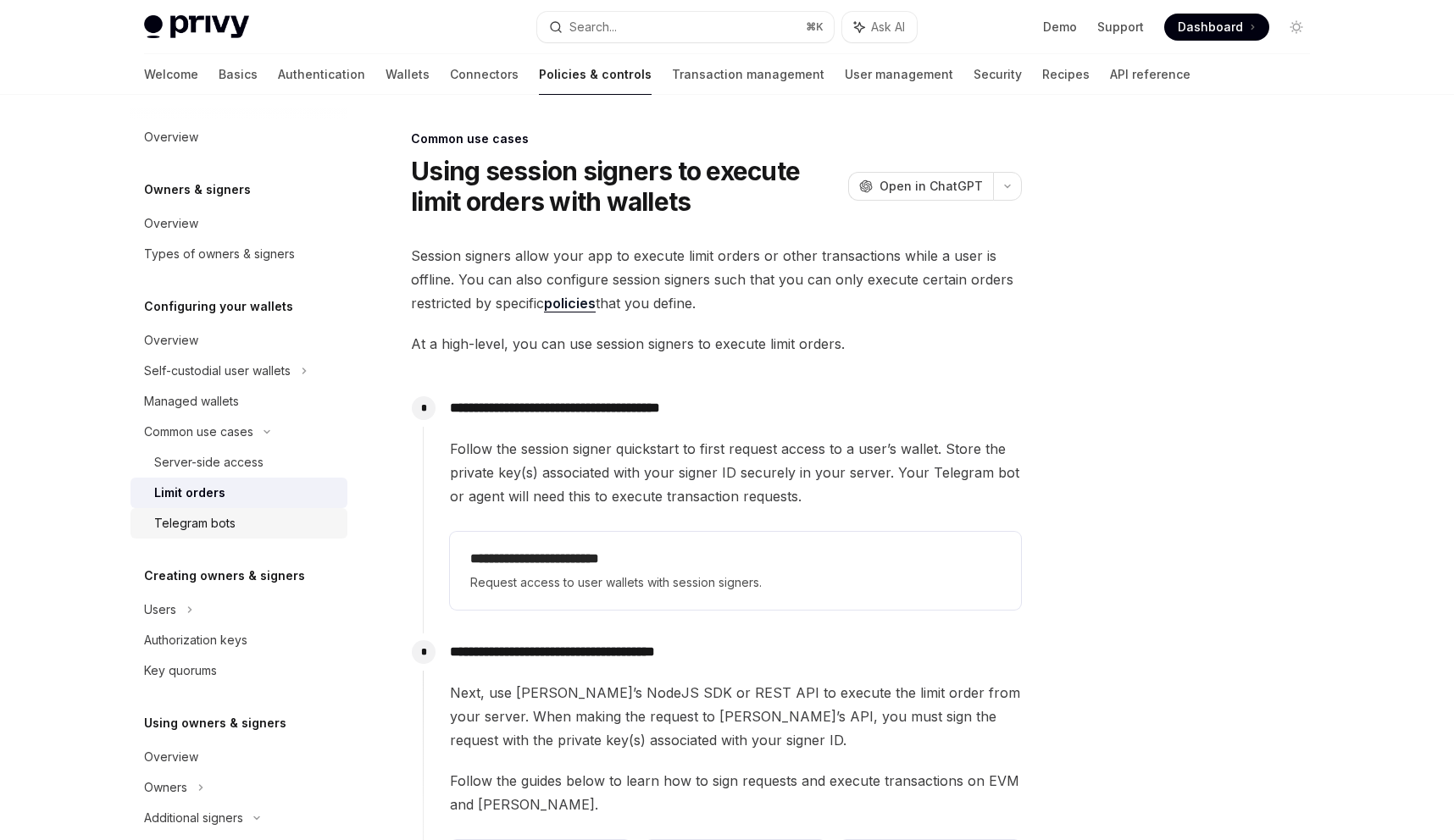
click at [236, 513] on div "Telegram bots" at bounding box center [246, 522] width 183 height 20
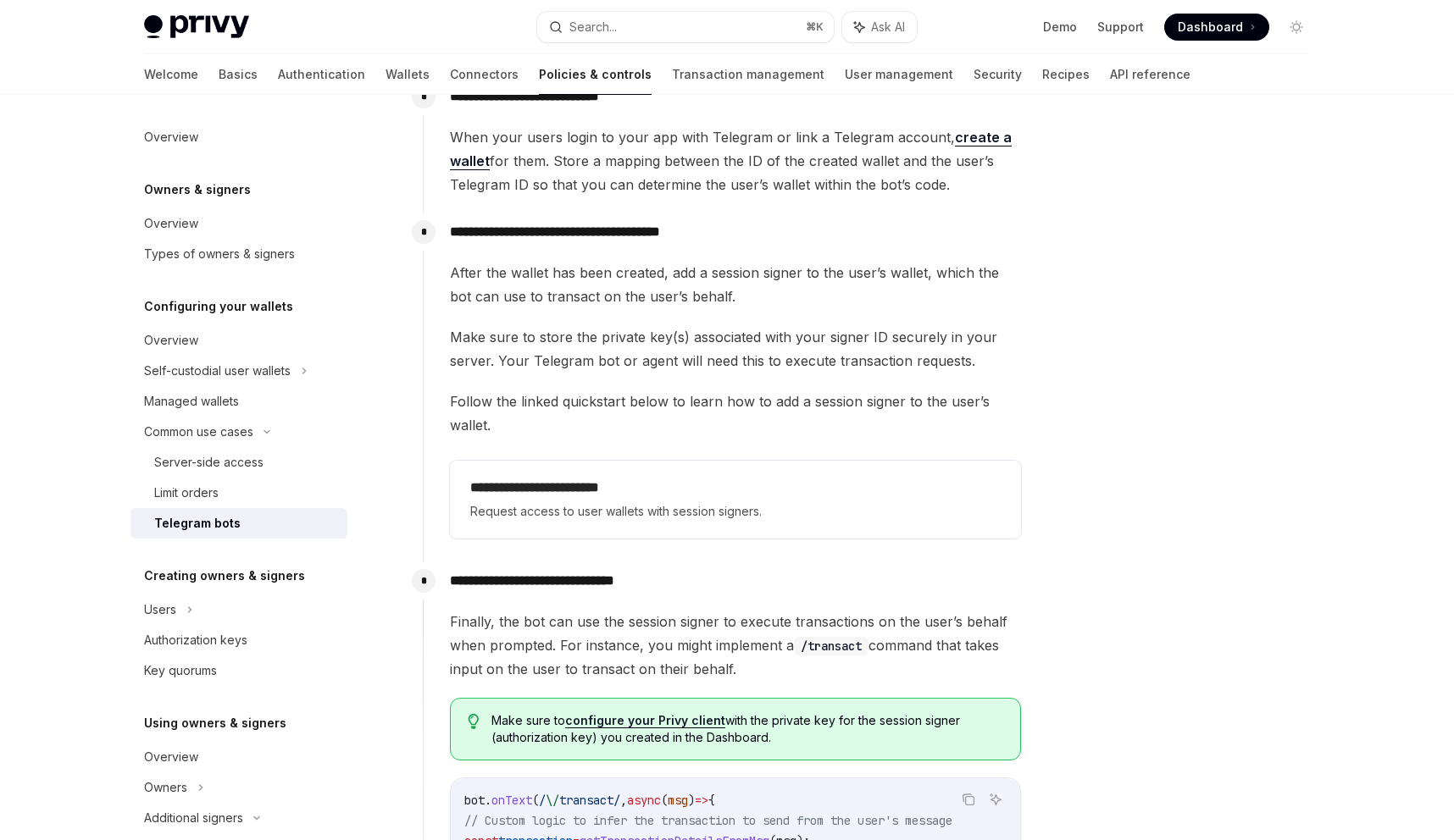
scroll to position [789, 0]
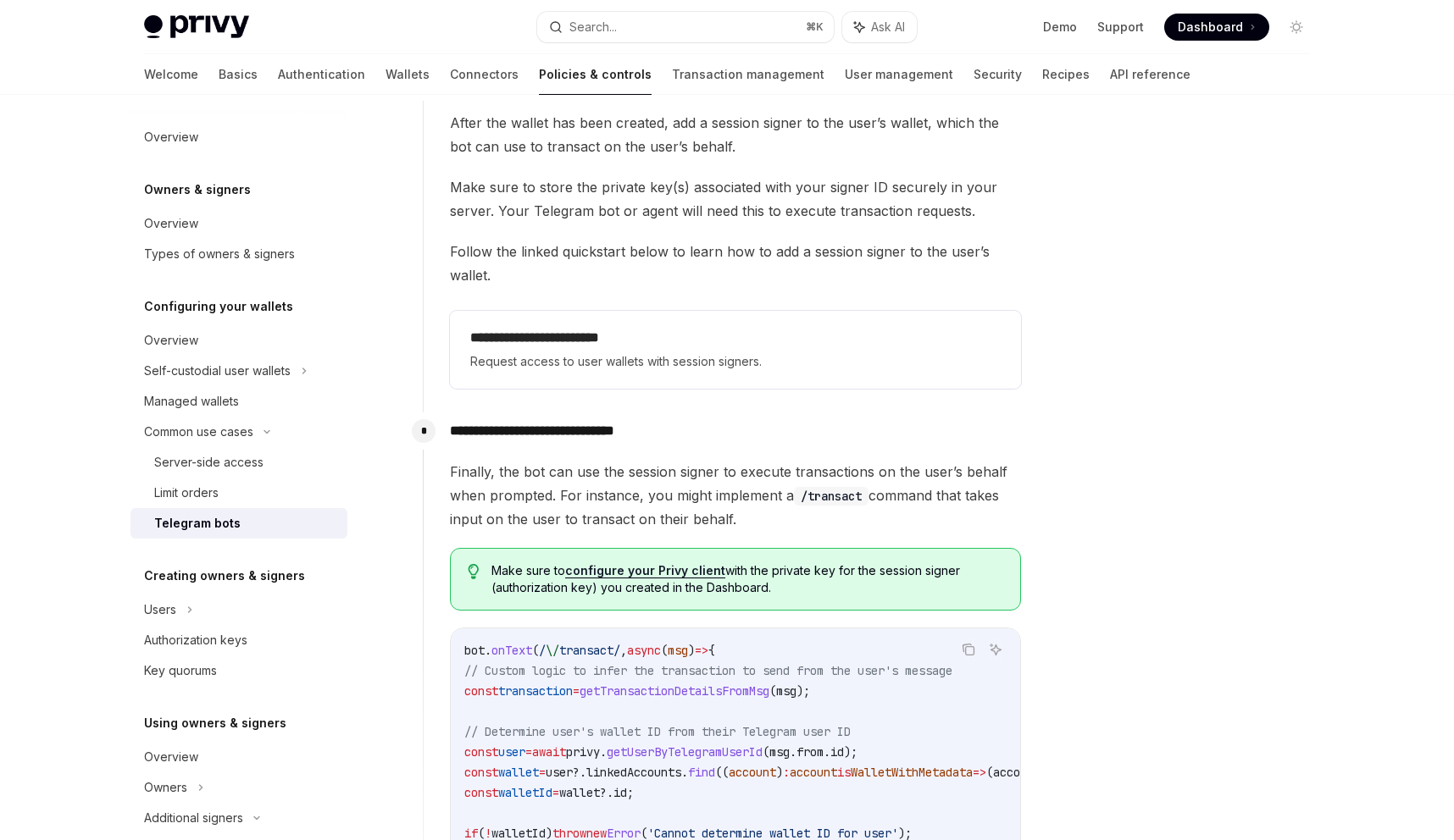
click at [525, 420] on p "**********" at bounding box center [736, 431] width 571 height 24
click at [562, 514] on div "Finally, the bot can use the session signer to execute transactions on the user…" at bounding box center [736, 798] width 571 height 678
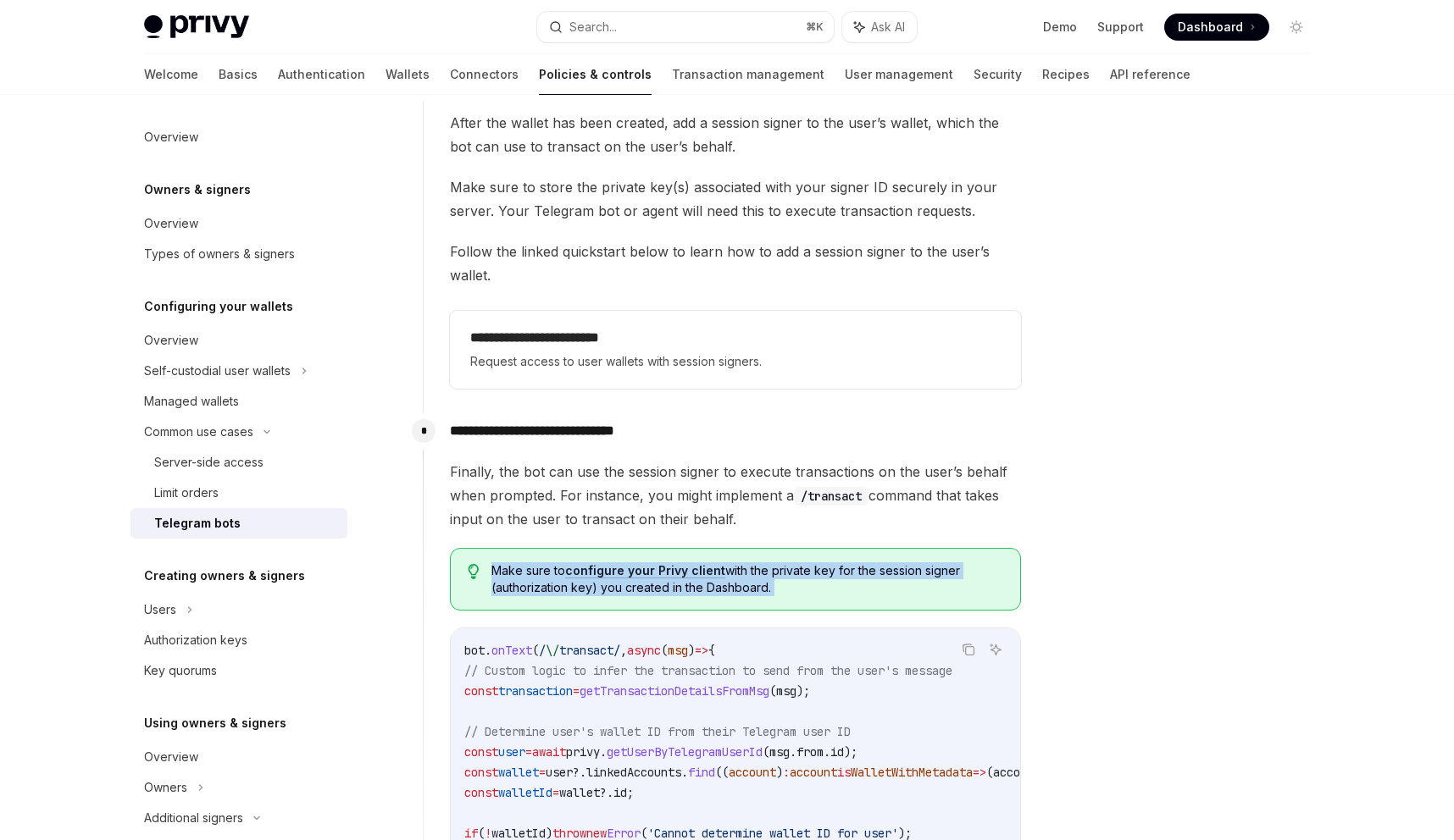
click at [562, 514] on div "Finally, the bot can use the session signer to execute transactions on the user…" at bounding box center [736, 798] width 571 height 678
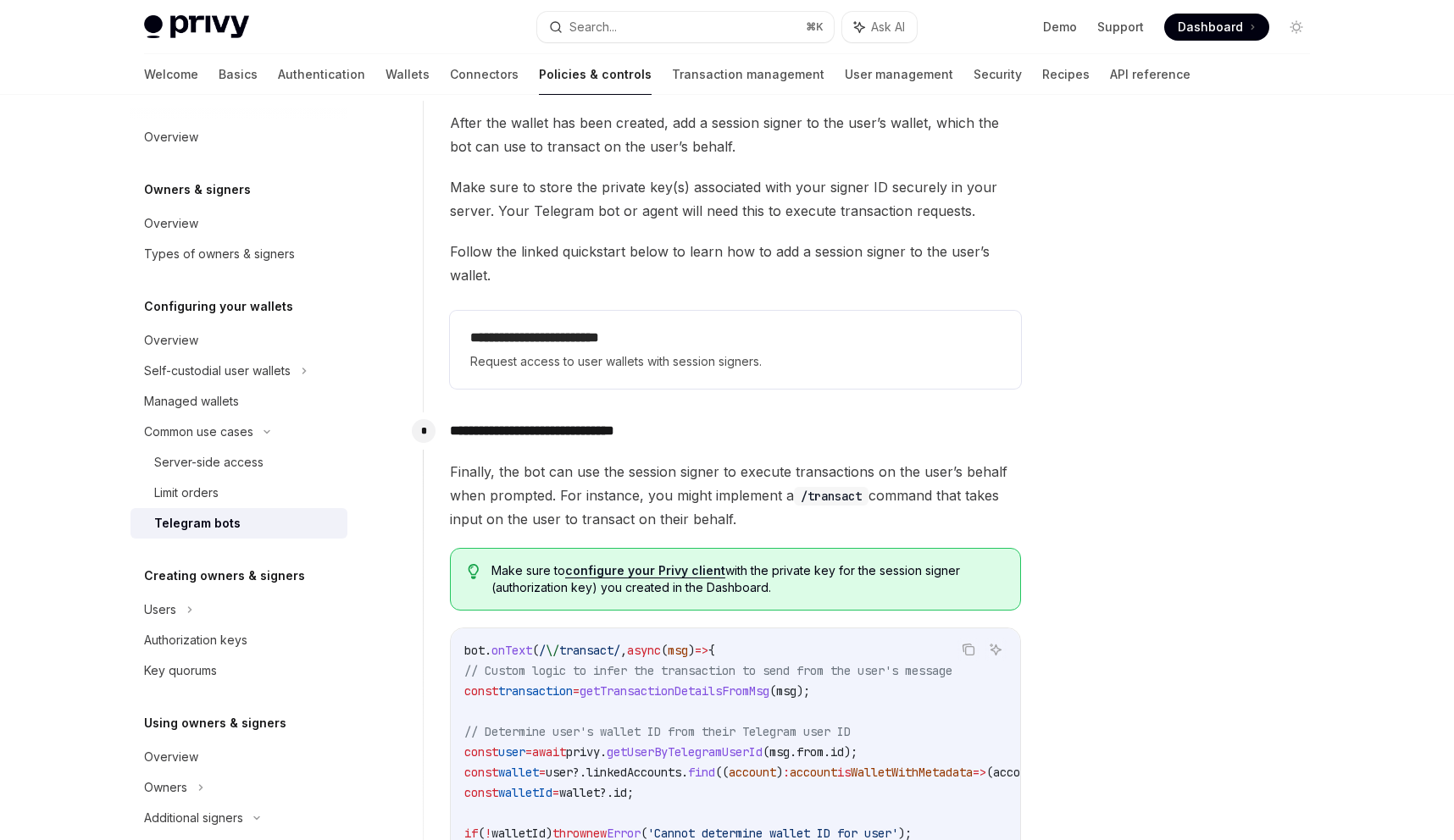
click at [562, 460] on span "Finally, the bot can use the session signer to execute transactions on the user…" at bounding box center [736, 495] width 571 height 72
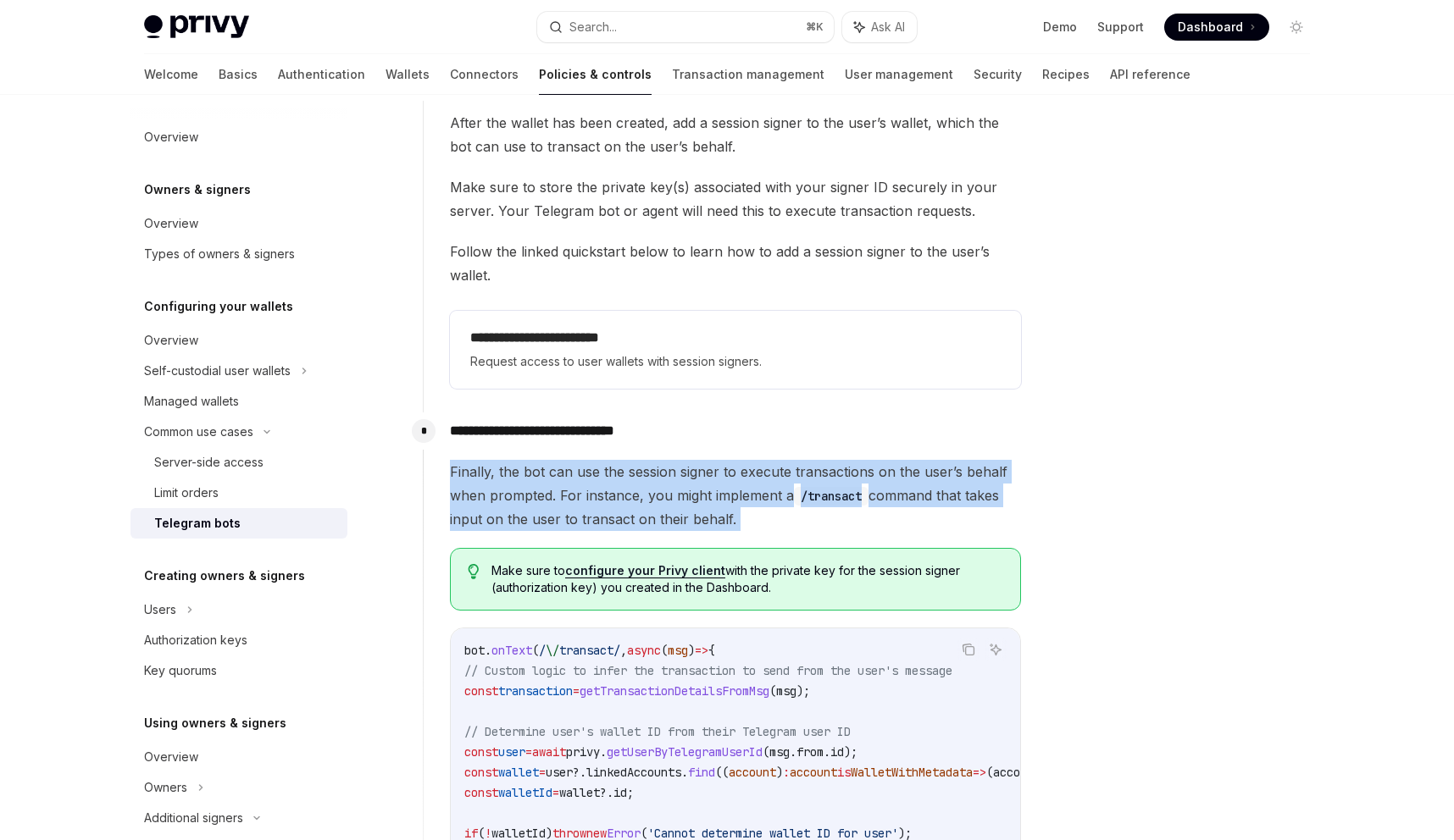
click at [562, 460] on span "Finally, the bot can use the session signer to execute transactions on the user…" at bounding box center [736, 495] width 571 height 72
click at [562, 465] on span "Finally, the bot can use the session signer to execute transactions on the user…" at bounding box center [736, 495] width 571 height 72
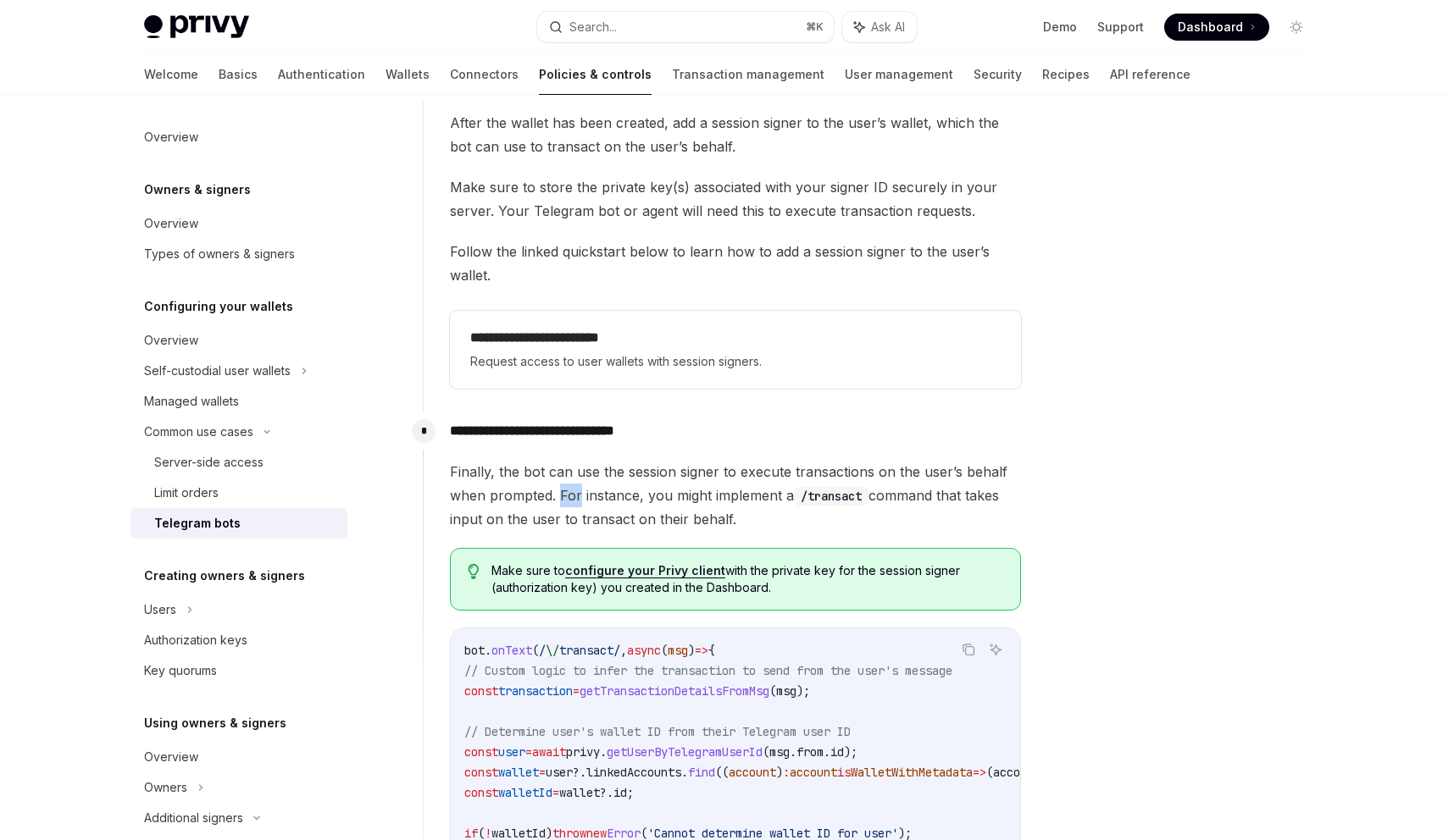
click at [562, 465] on span "Finally, the bot can use the session signer to execute transactions on the user…" at bounding box center [736, 495] width 571 height 72
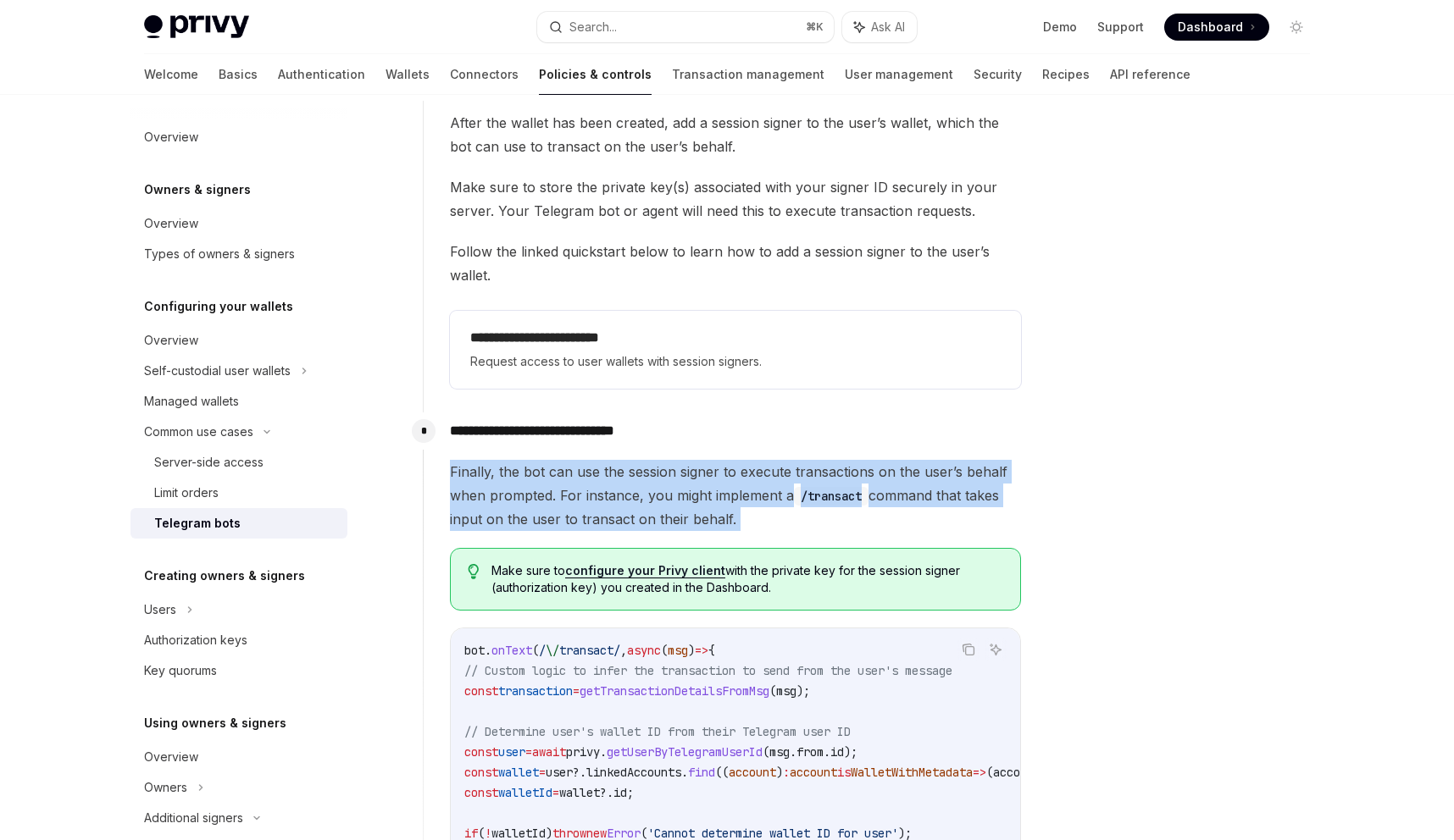
click at [562, 465] on span "Finally, the bot can use the session signer to execute transactions on the user…" at bounding box center [736, 495] width 571 height 72
click at [278, 75] on link "Authentication" at bounding box center [321, 74] width 87 height 41
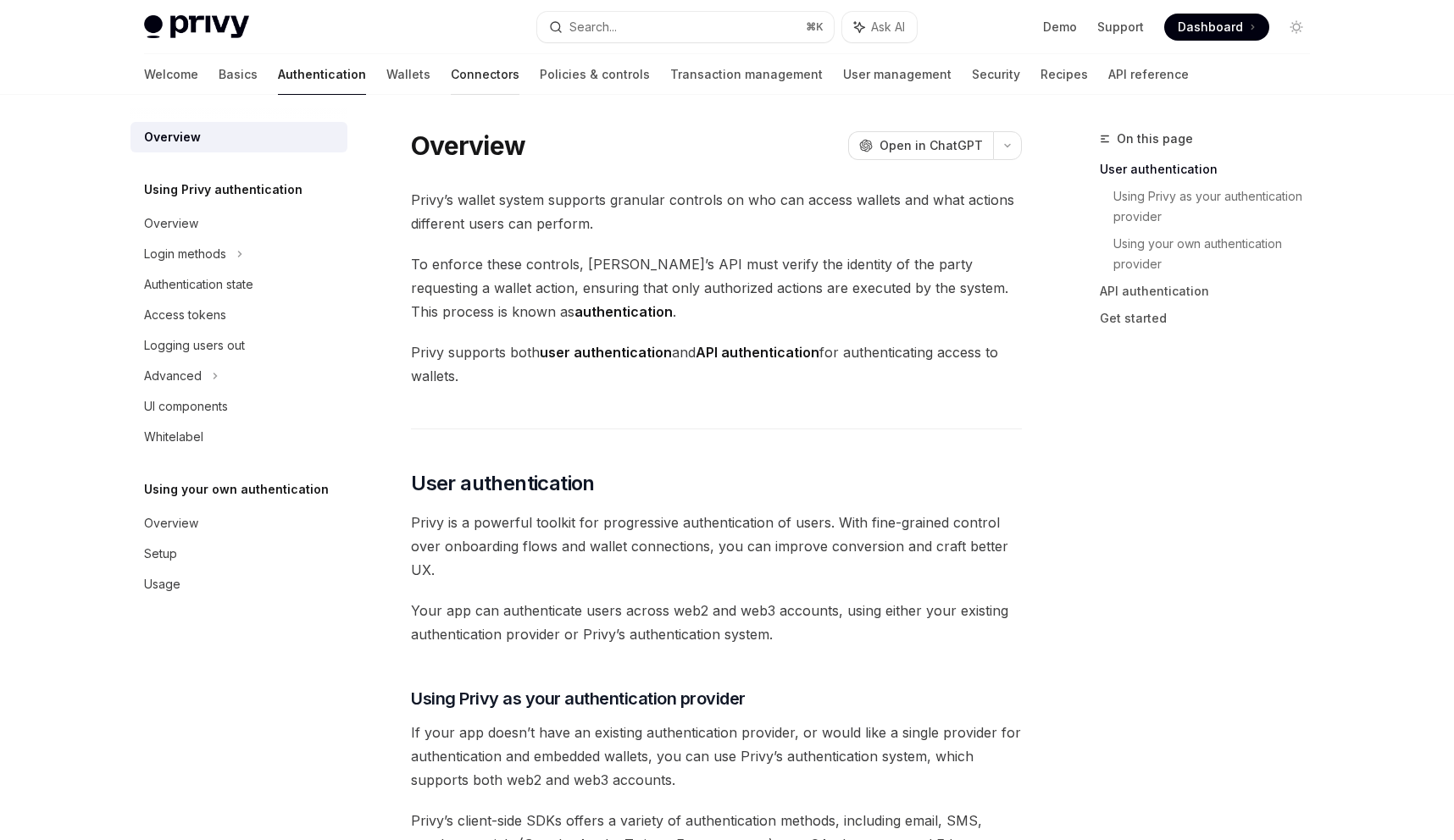
click at [451, 91] on link "Connectors" at bounding box center [485, 74] width 69 height 41
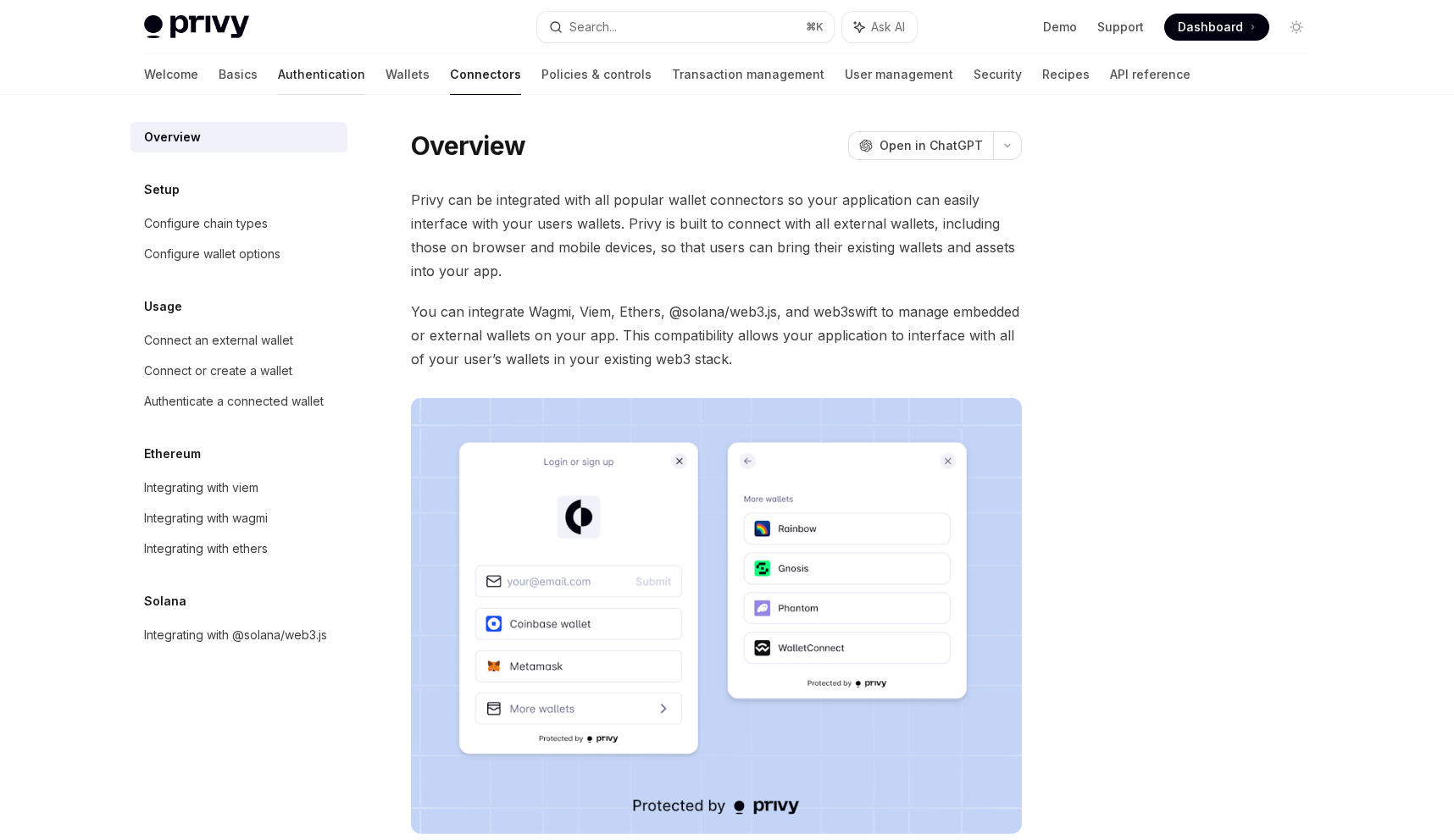
click at [278, 84] on link "Authentication" at bounding box center [321, 74] width 87 height 41
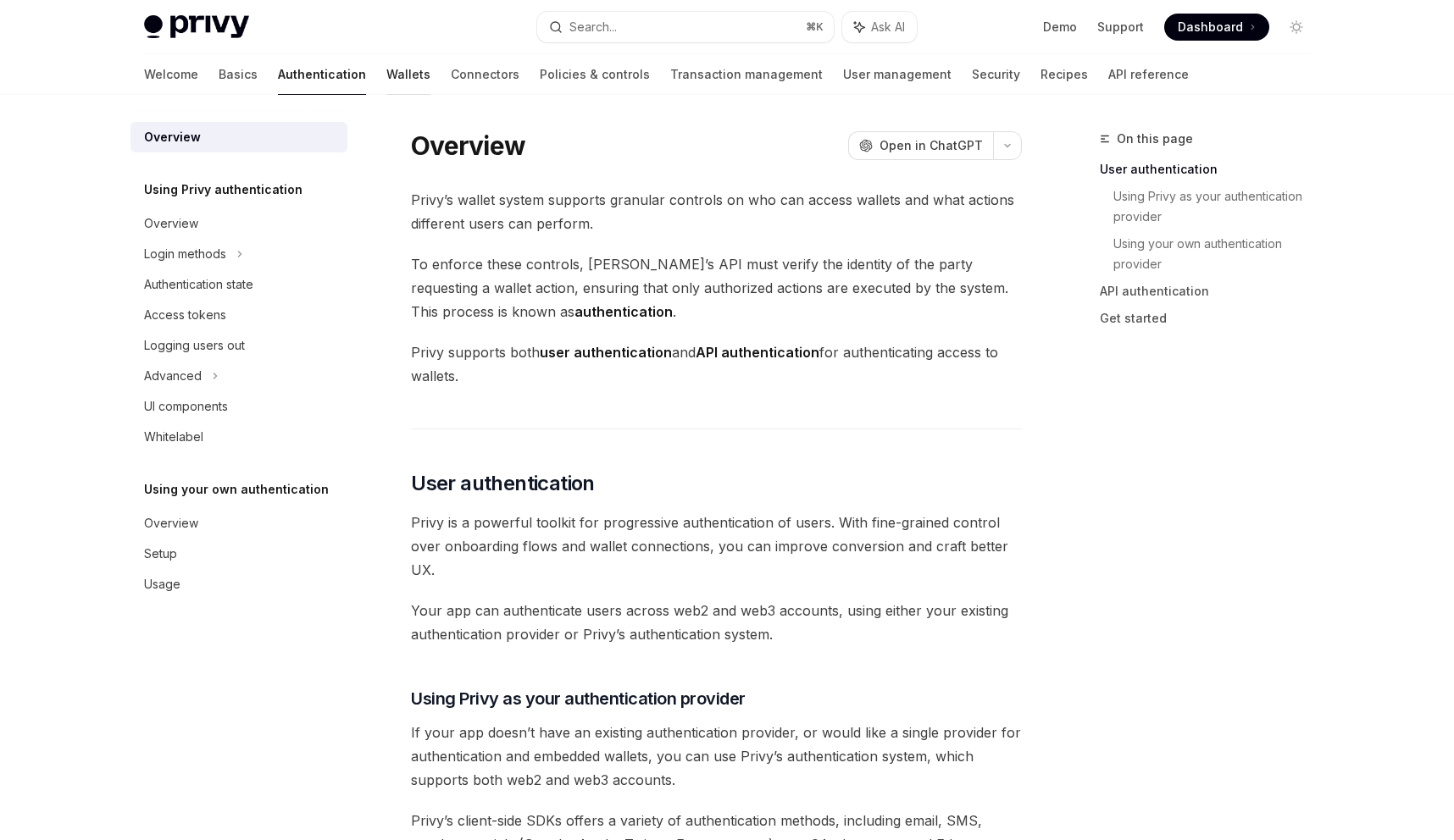
click at [387, 69] on link "Wallets" at bounding box center [408, 74] width 44 height 41
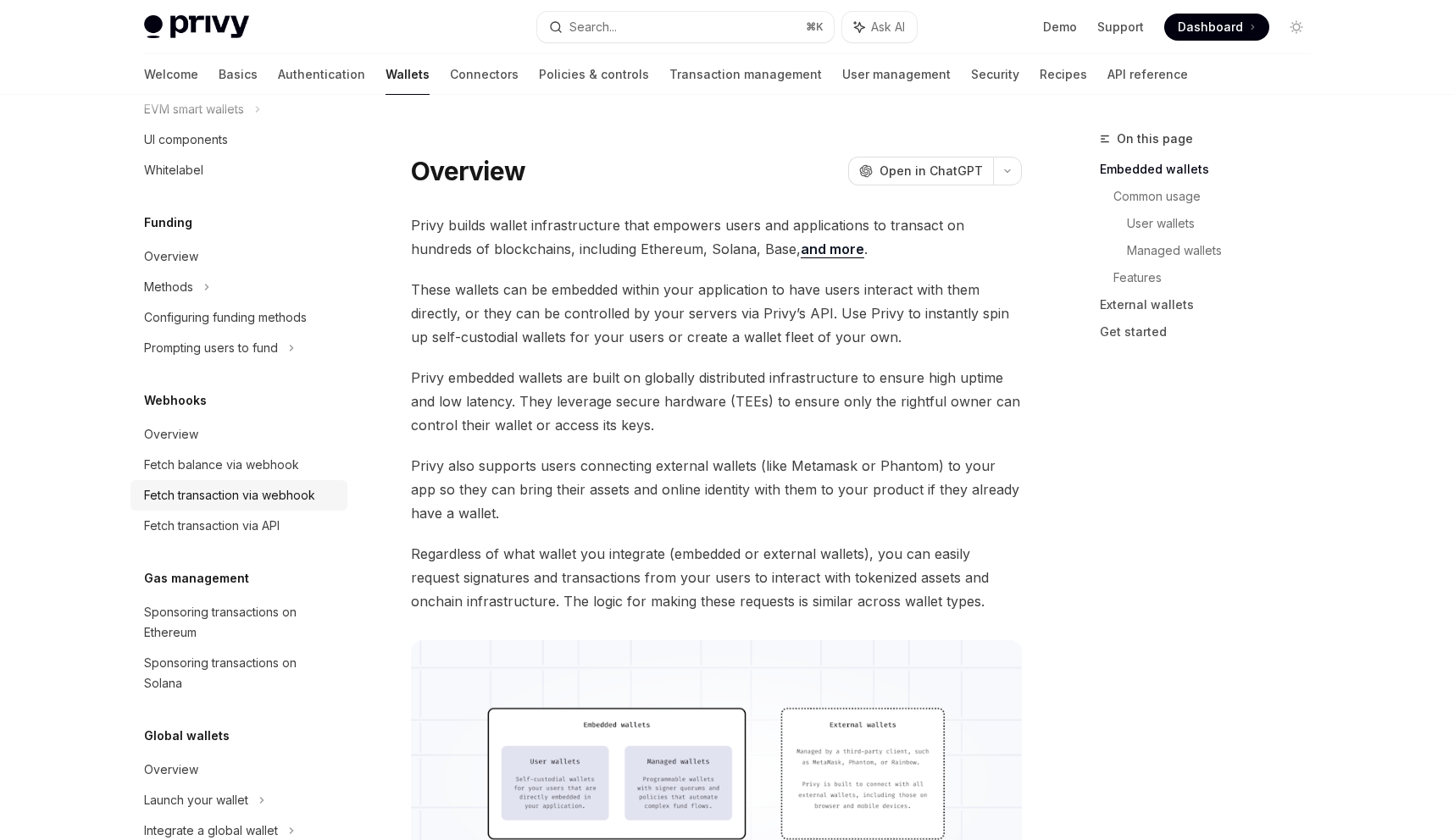
scroll to position [625, 0]
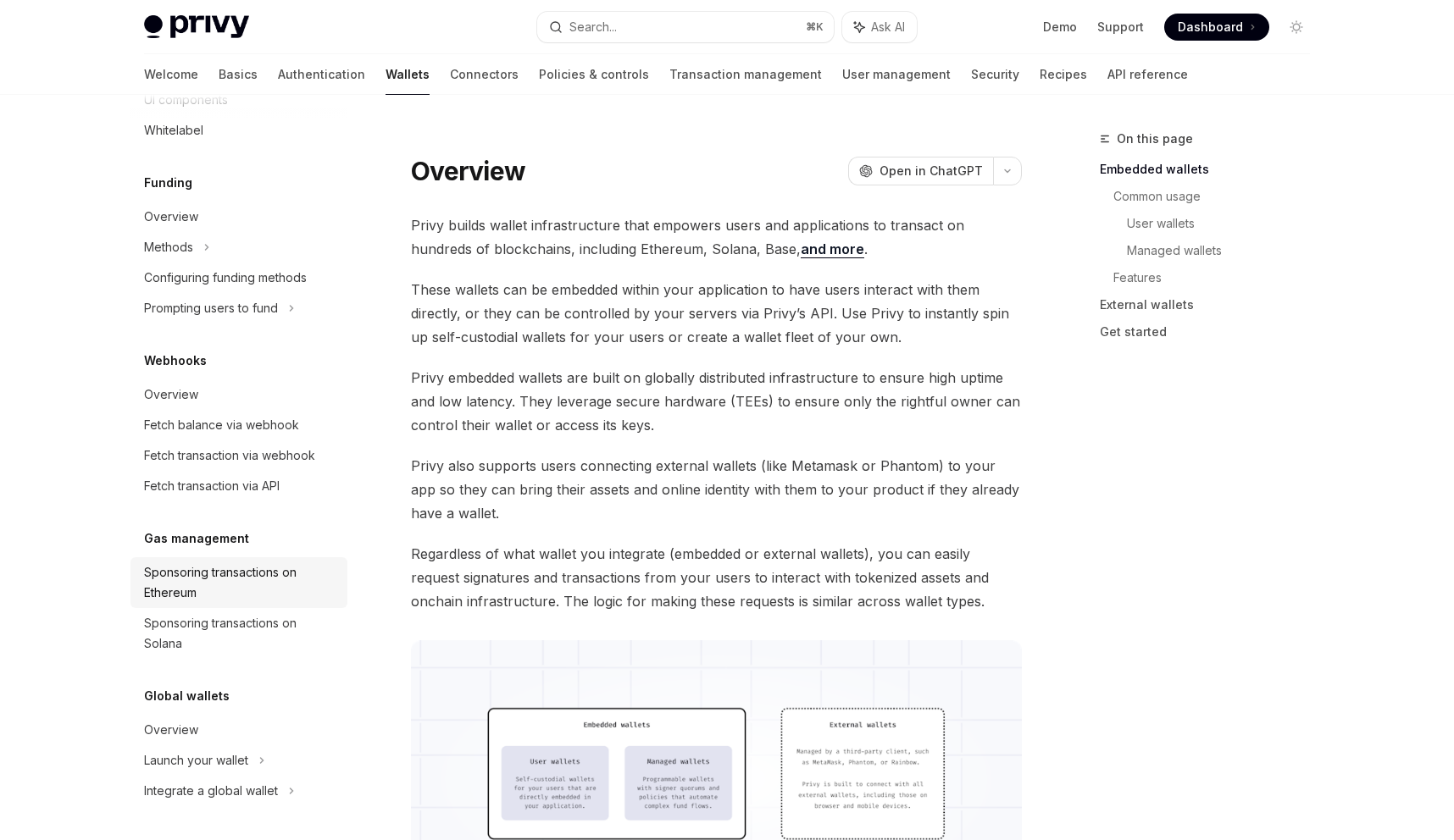
click at [227, 582] on div "Sponsoring transactions on Ethereum" at bounding box center [240, 583] width 193 height 41
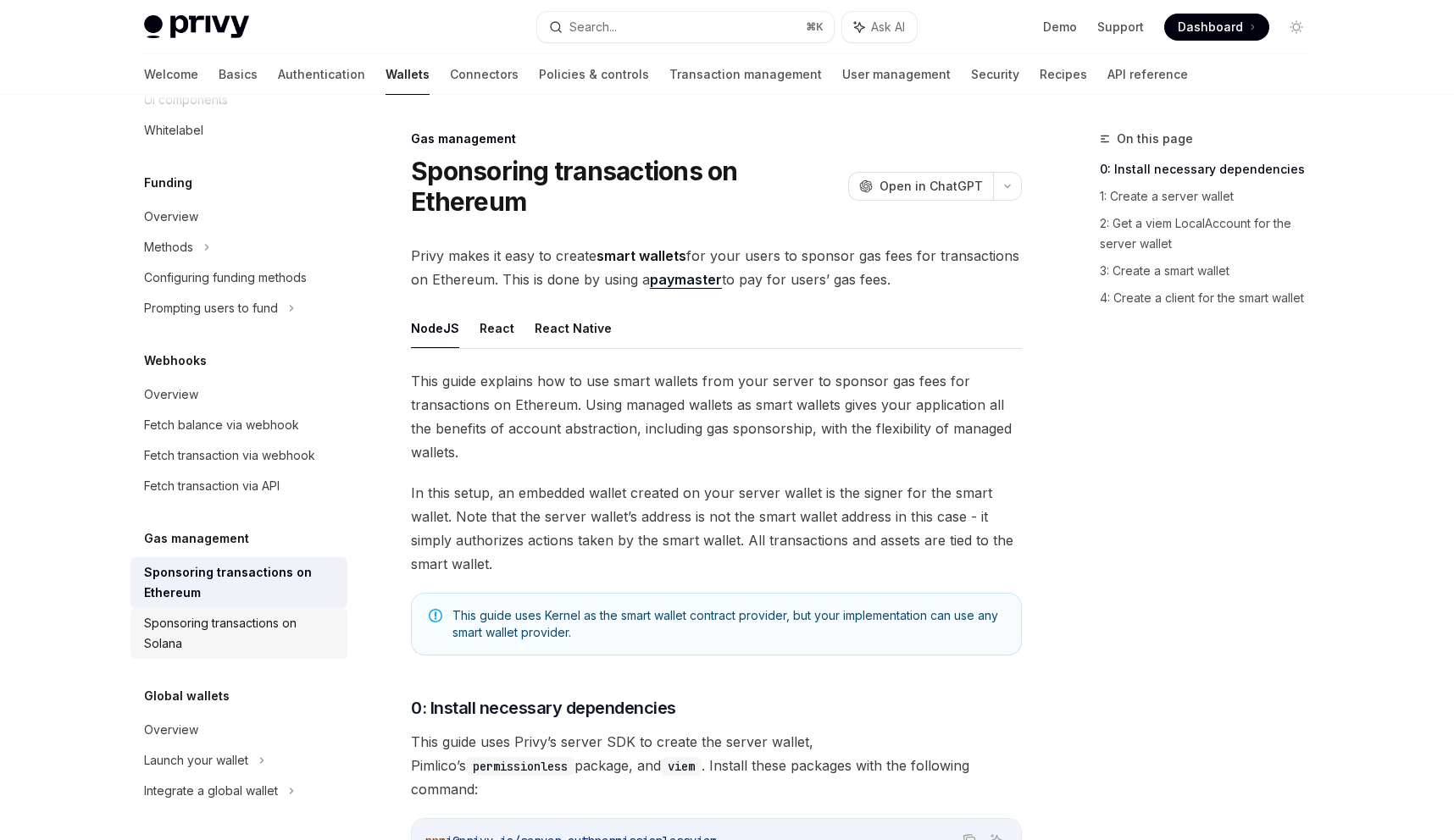
click at [237, 632] on div "Sponsoring transactions on Solana" at bounding box center [240, 633] width 193 height 41
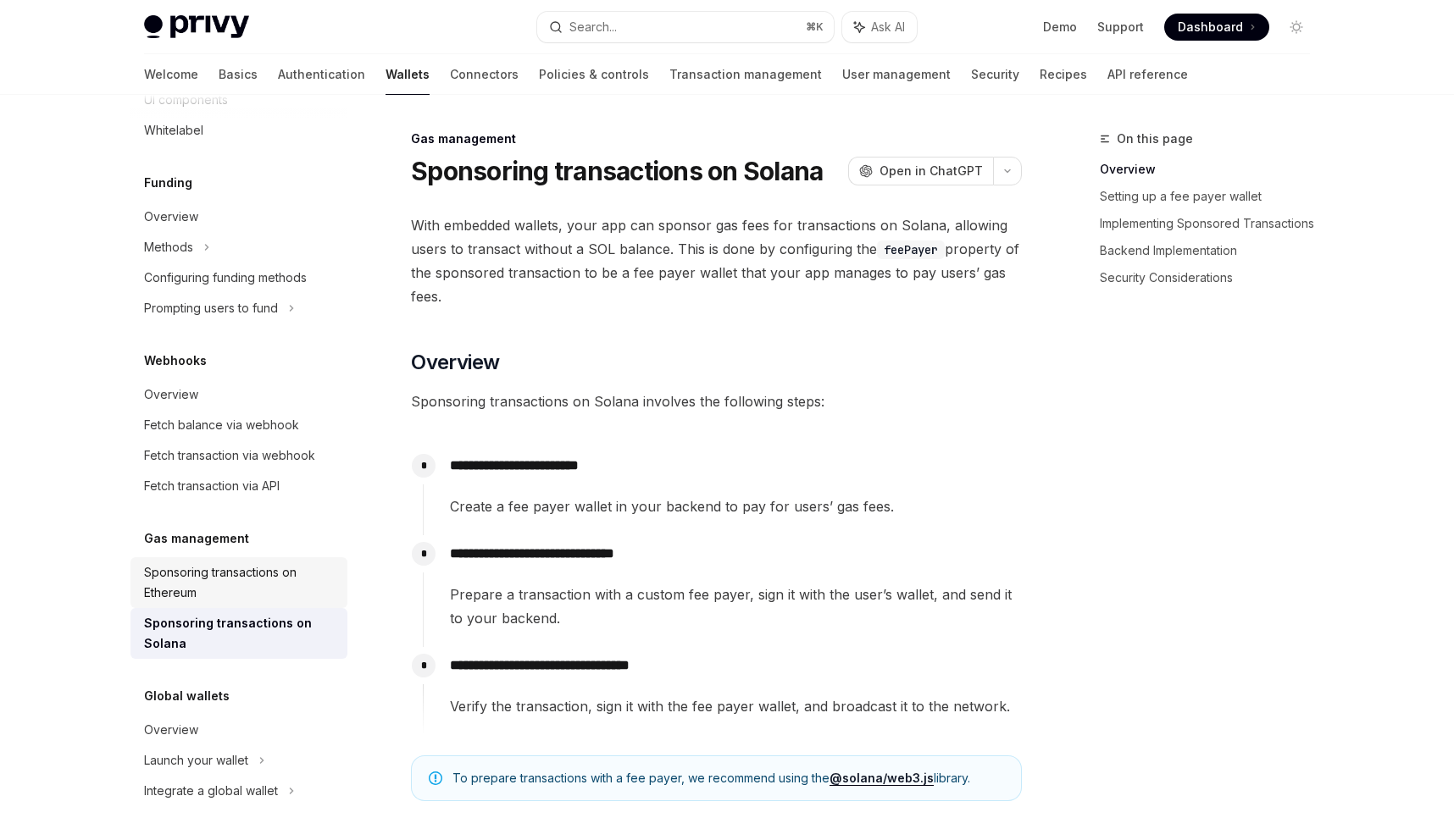
click at [233, 604] on link "Sponsoring transactions on Ethereum" at bounding box center [239, 583] width 217 height 51
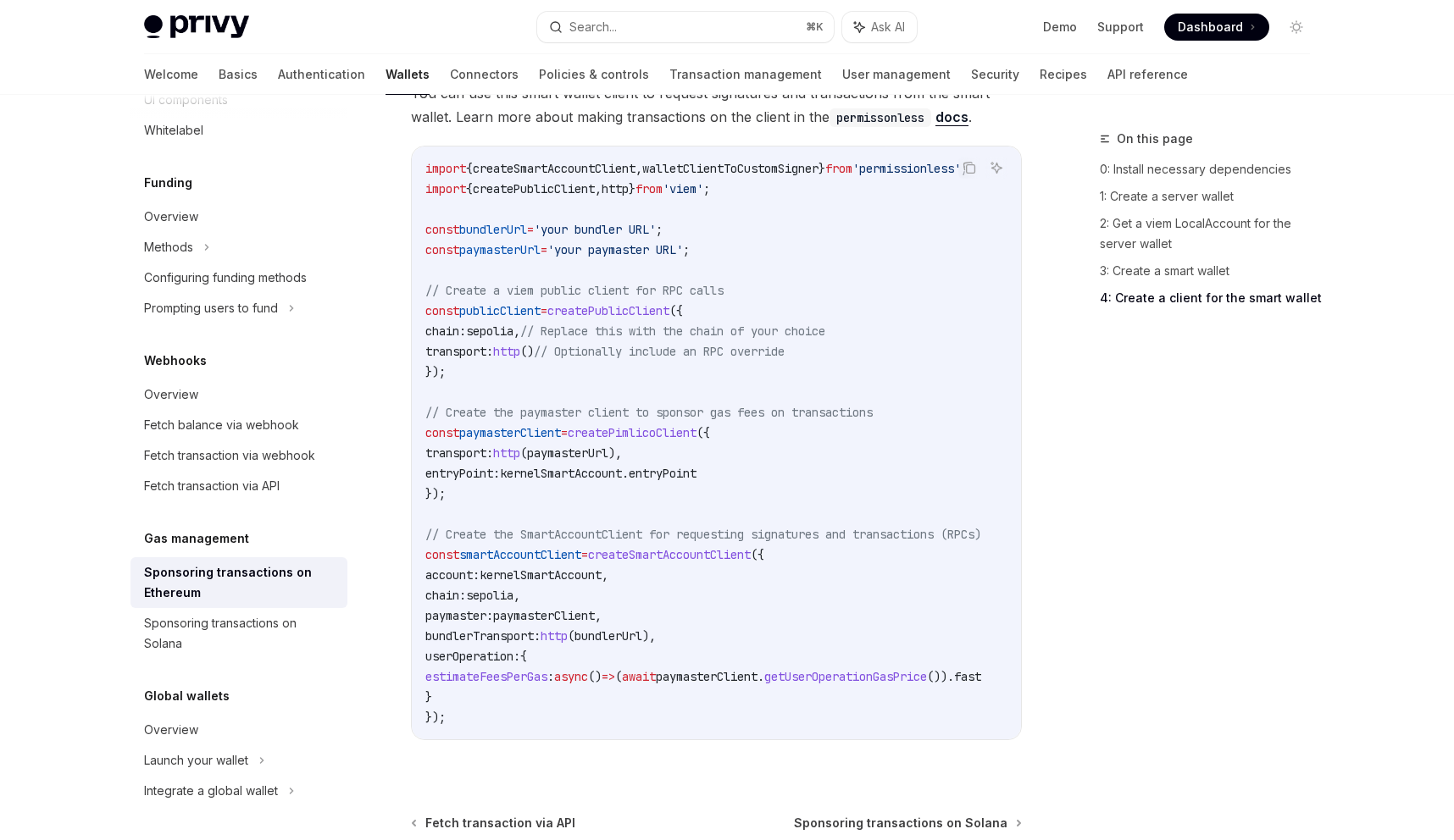
scroll to position [2121, 0]
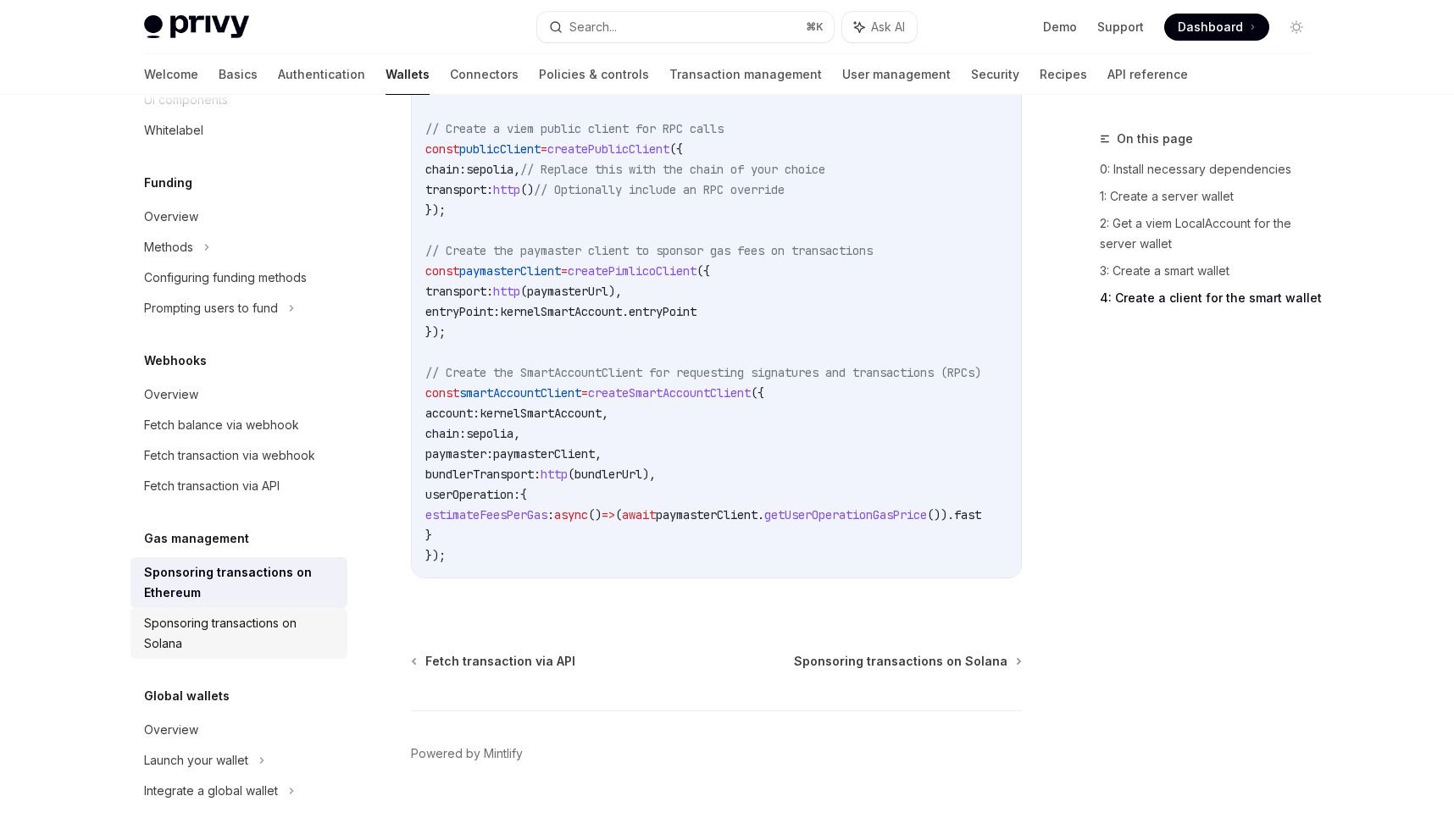
click at [323, 617] on div "Sponsoring transactions on Solana" at bounding box center [240, 633] width 193 height 41
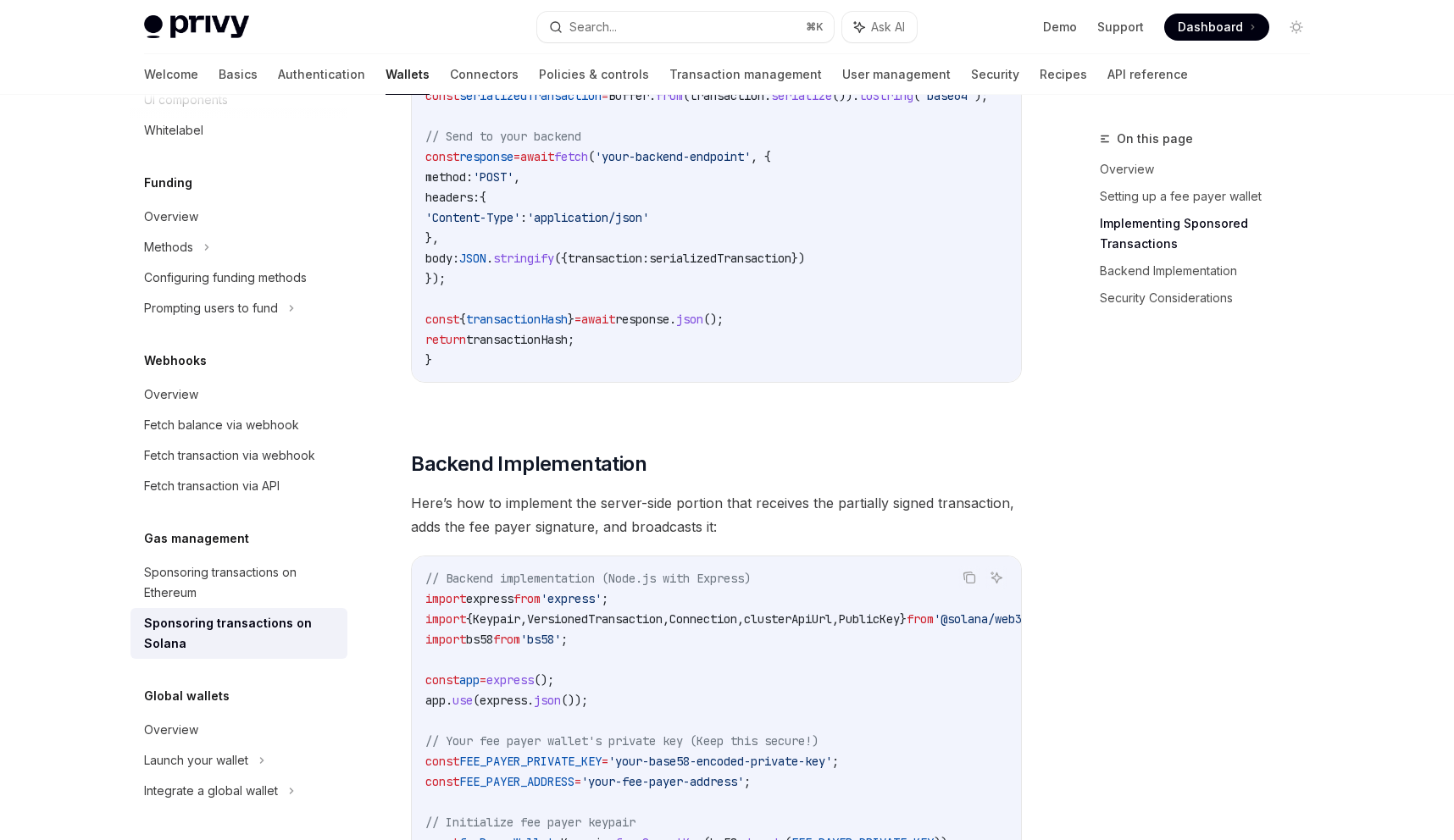
scroll to position [2514, 0]
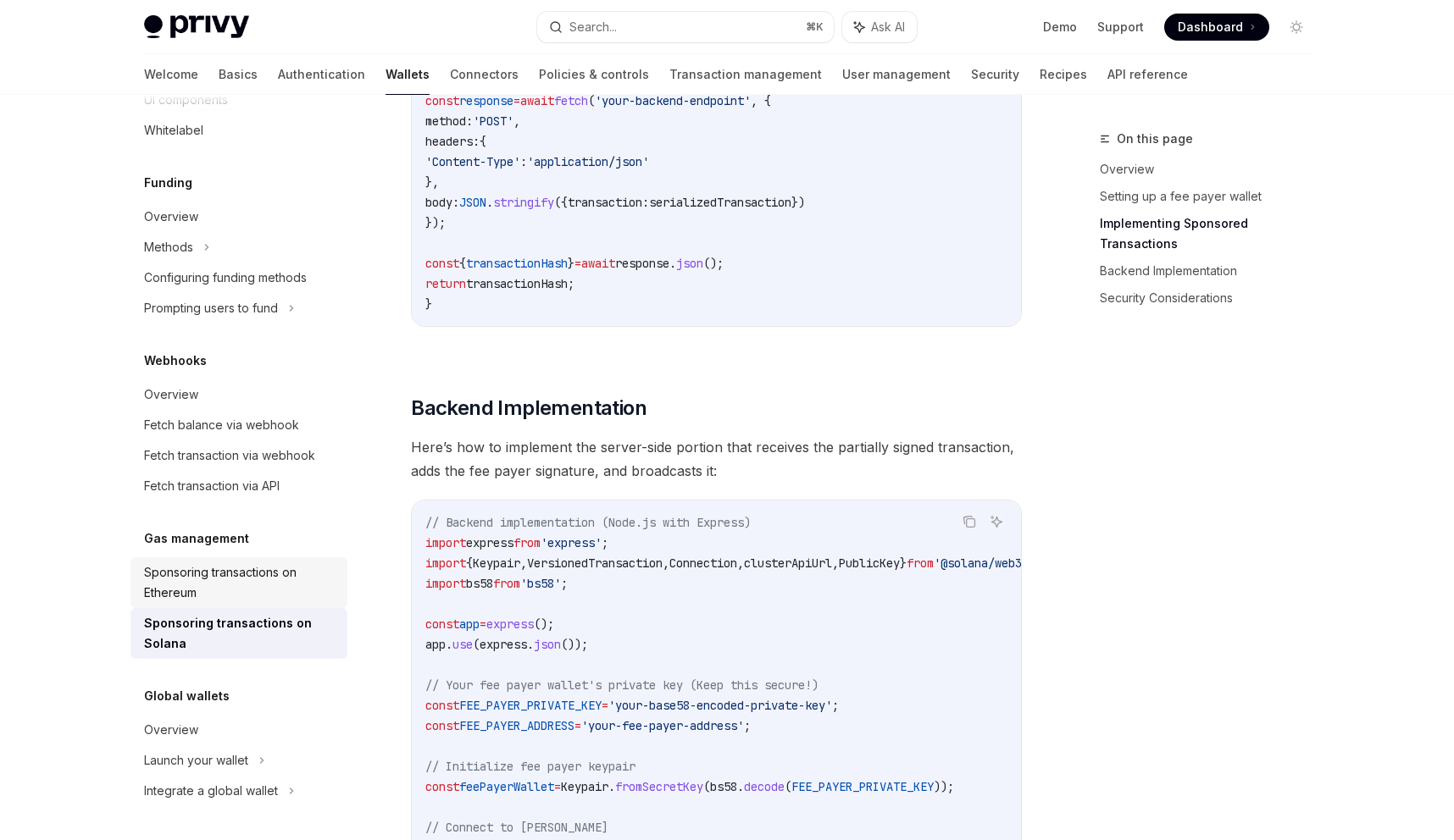
click at [305, 601] on div "Sponsoring transactions on Ethereum" at bounding box center [240, 583] width 193 height 41
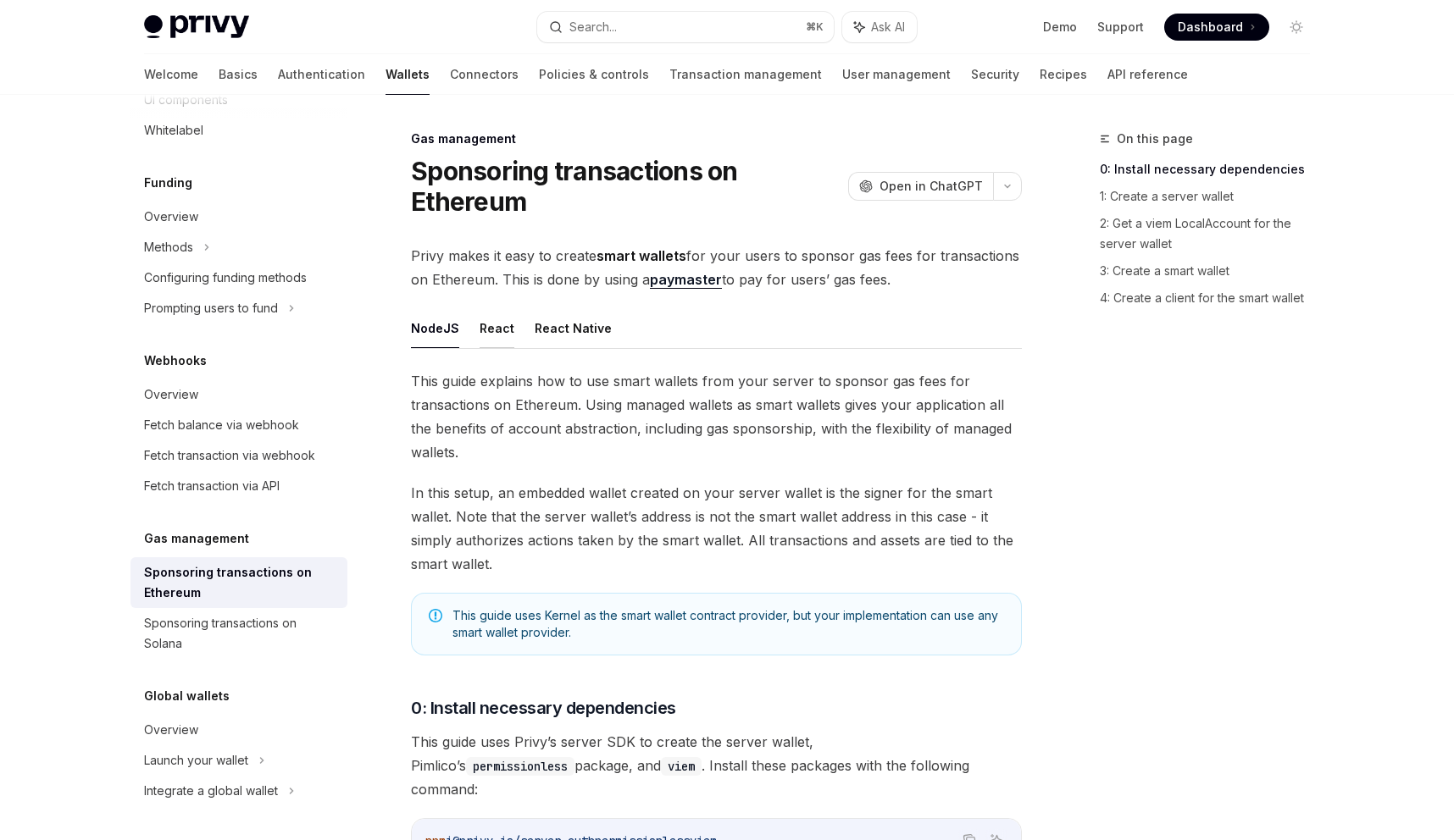
click at [498, 340] on button "React" at bounding box center [497, 328] width 35 height 40
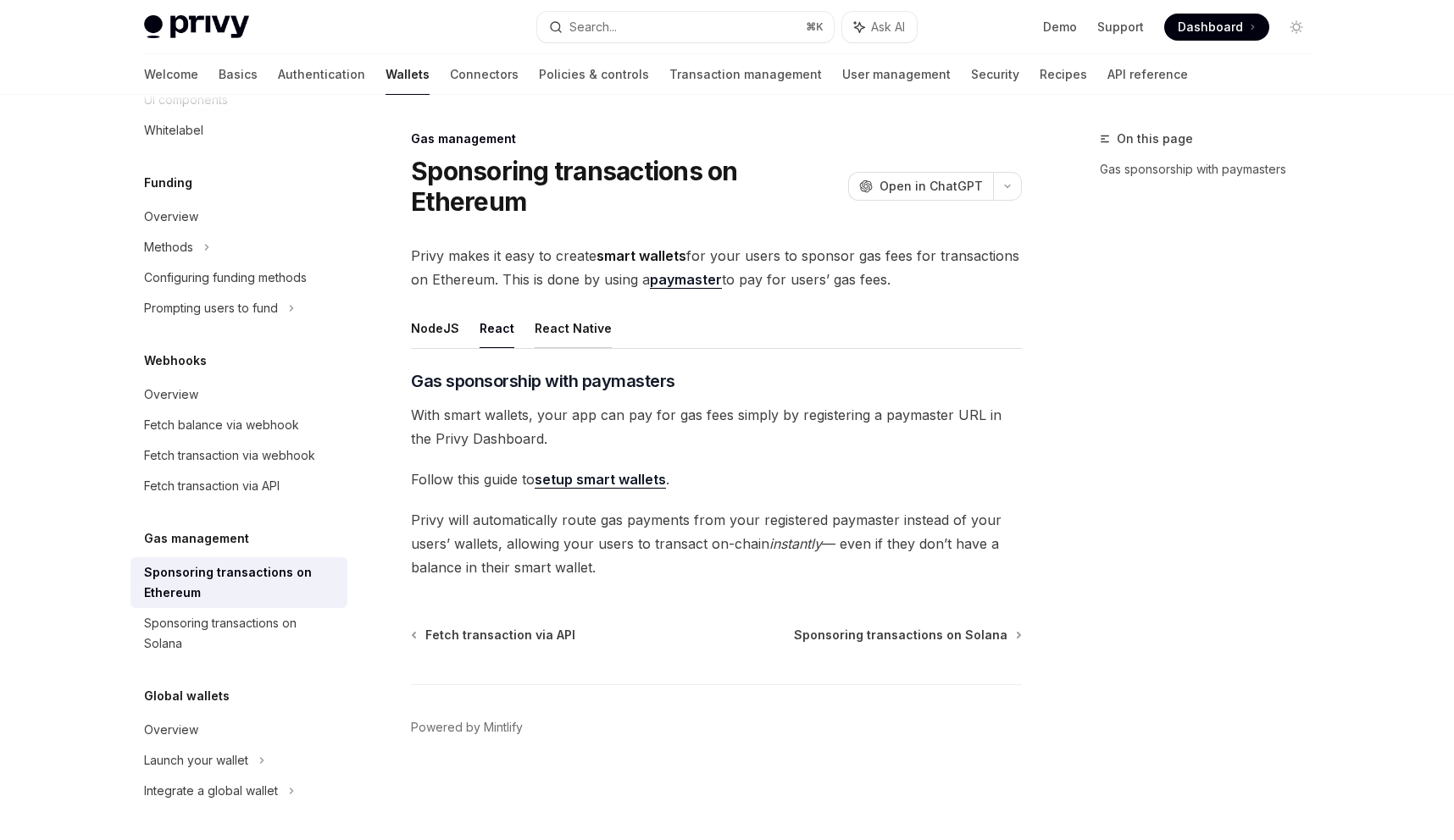
click at [541, 331] on button "React Native" at bounding box center [573, 328] width 77 height 40
click at [487, 338] on button "React" at bounding box center [497, 328] width 35 height 40
click at [221, 641] on div "Sponsoring transactions on Solana" at bounding box center [240, 633] width 193 height 41
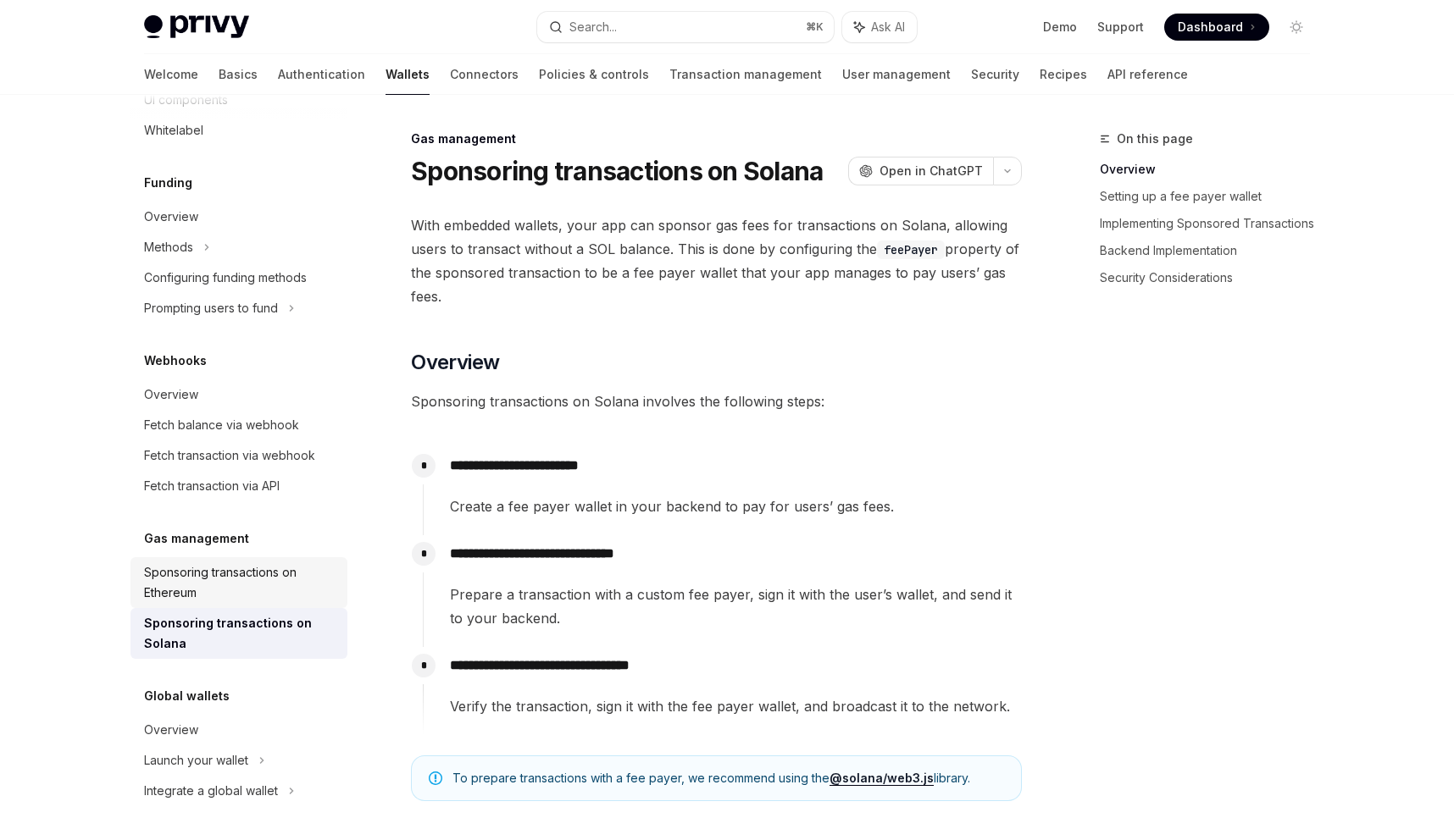
click at [301, 577] on div "Sponsoring transactions on Ethereum" at bounding box center [240, 583] width 193 height 41
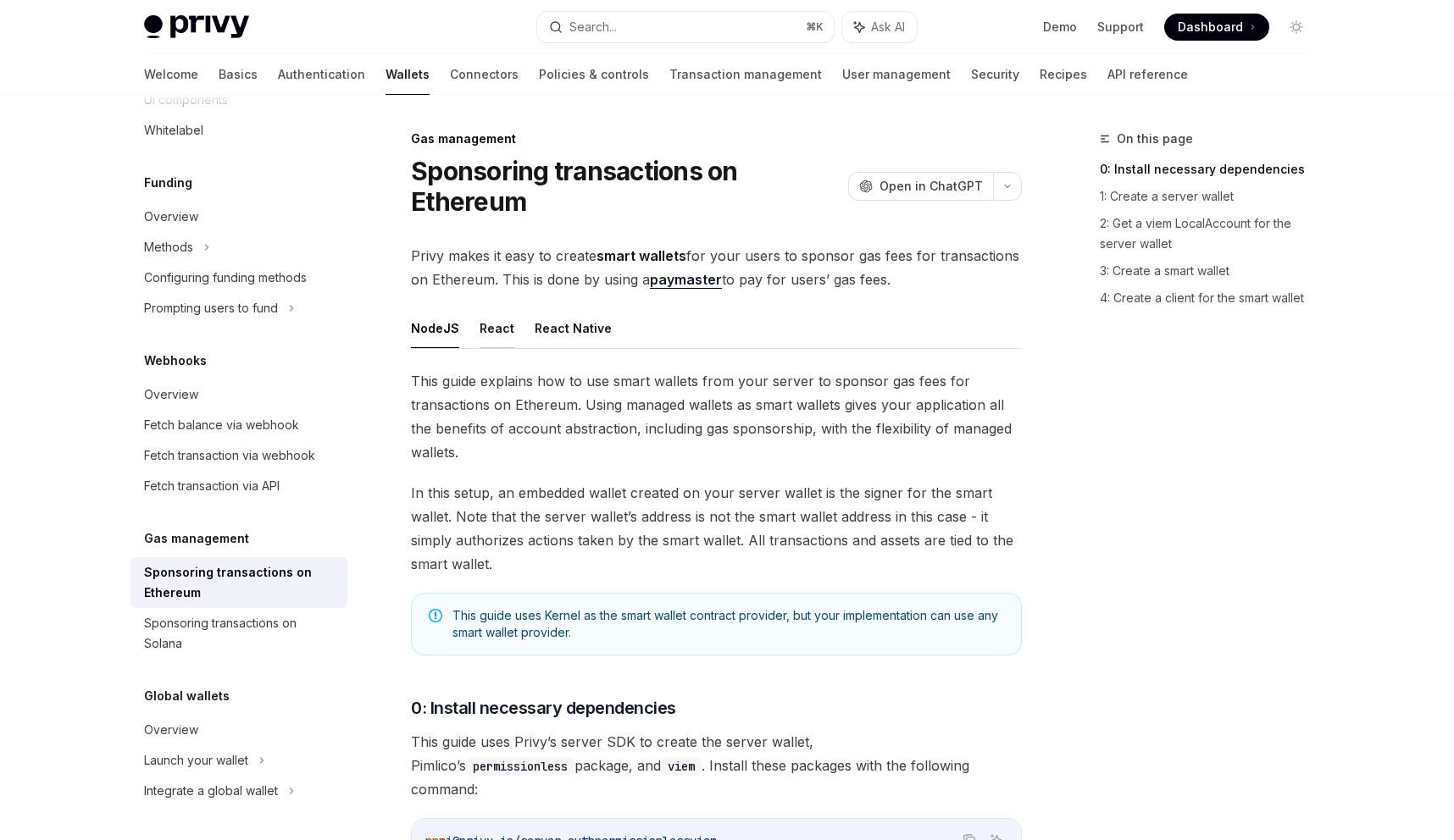
click at [499, 327] on button "React" at bounding box center [497, 328] width 35 height 40
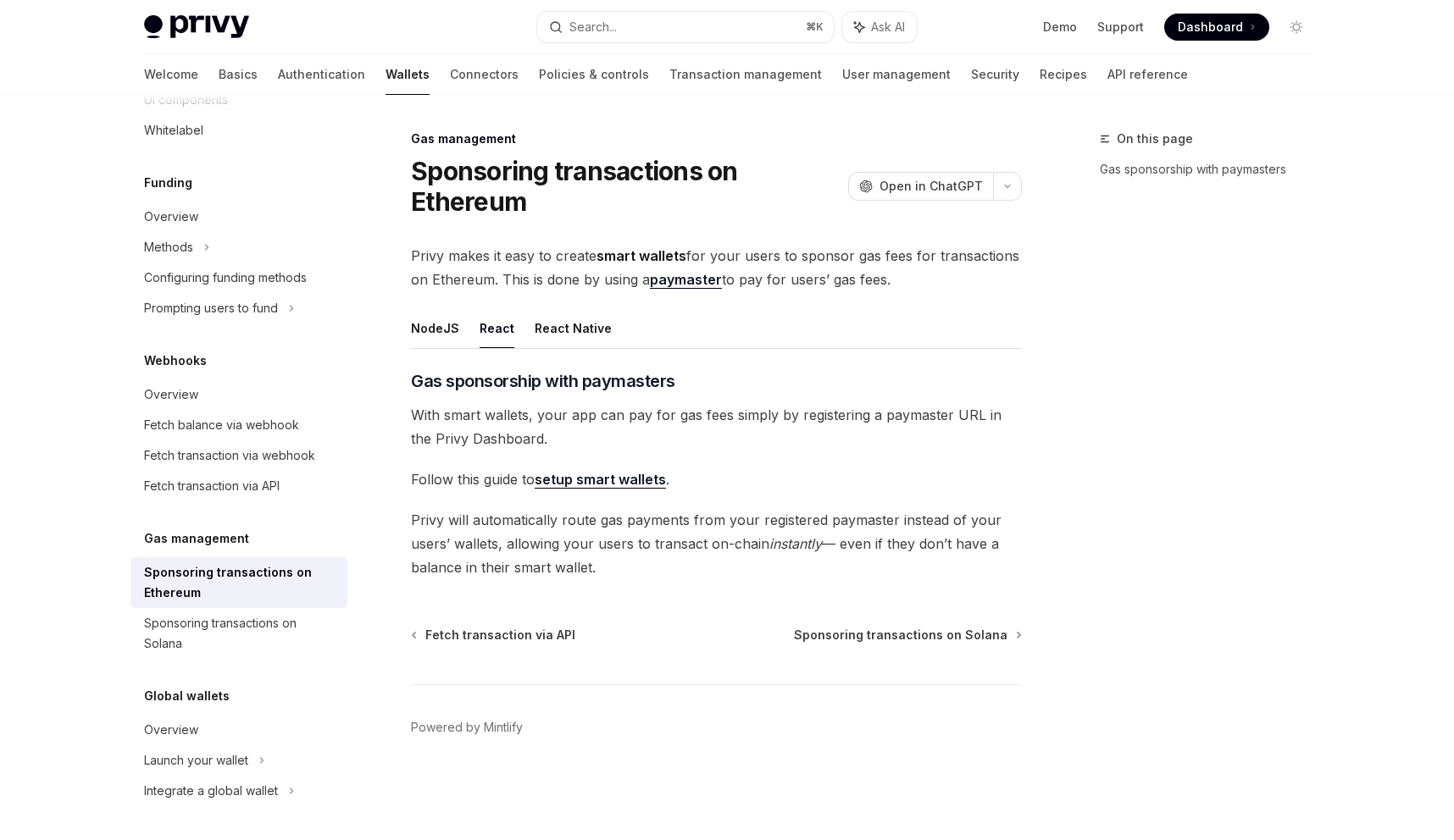
click at [582, 479] on link "setup smart wallets" at bounding box center [600, 480] width 131 height 17
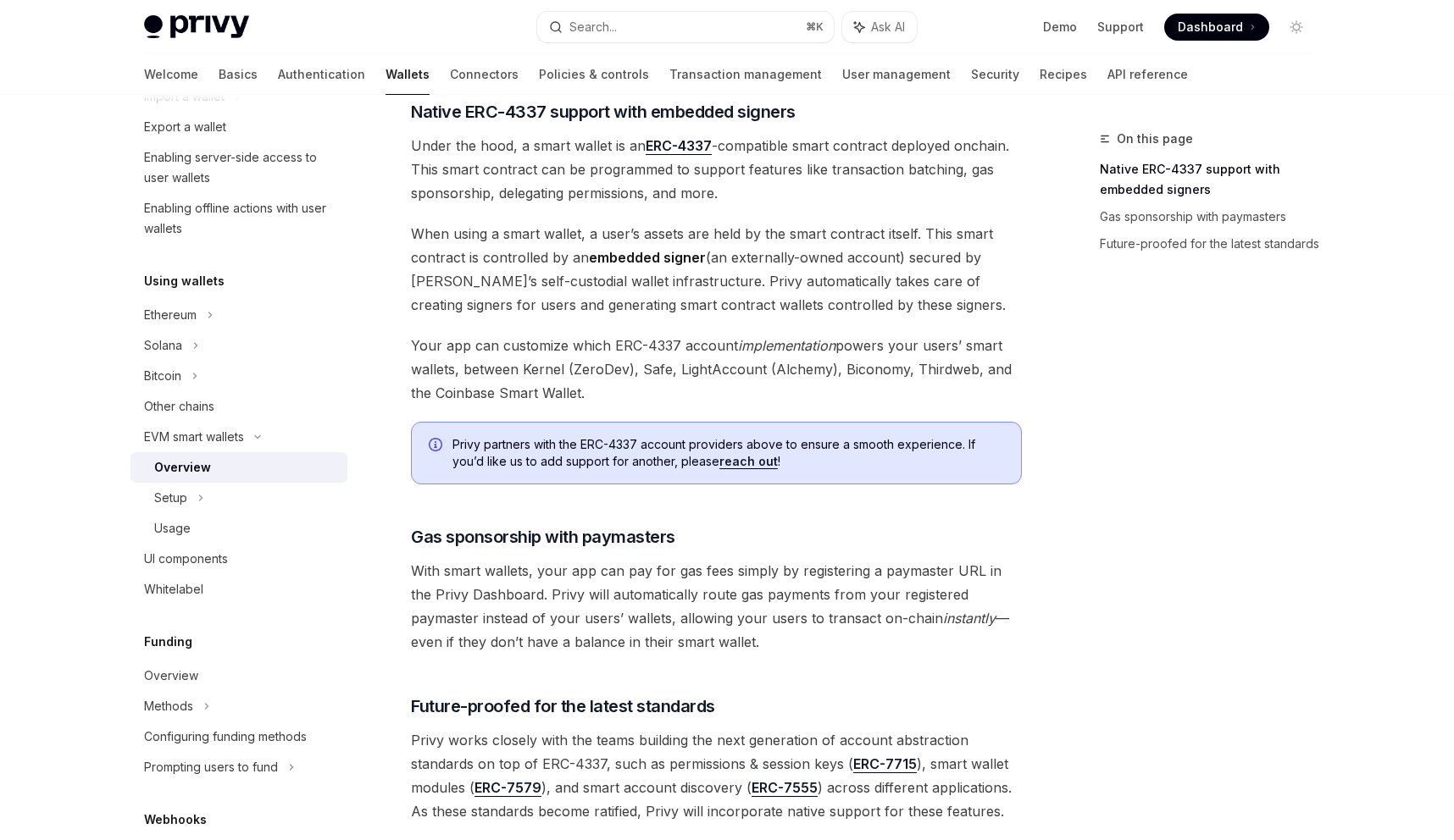
scroll to position [1192, 0]
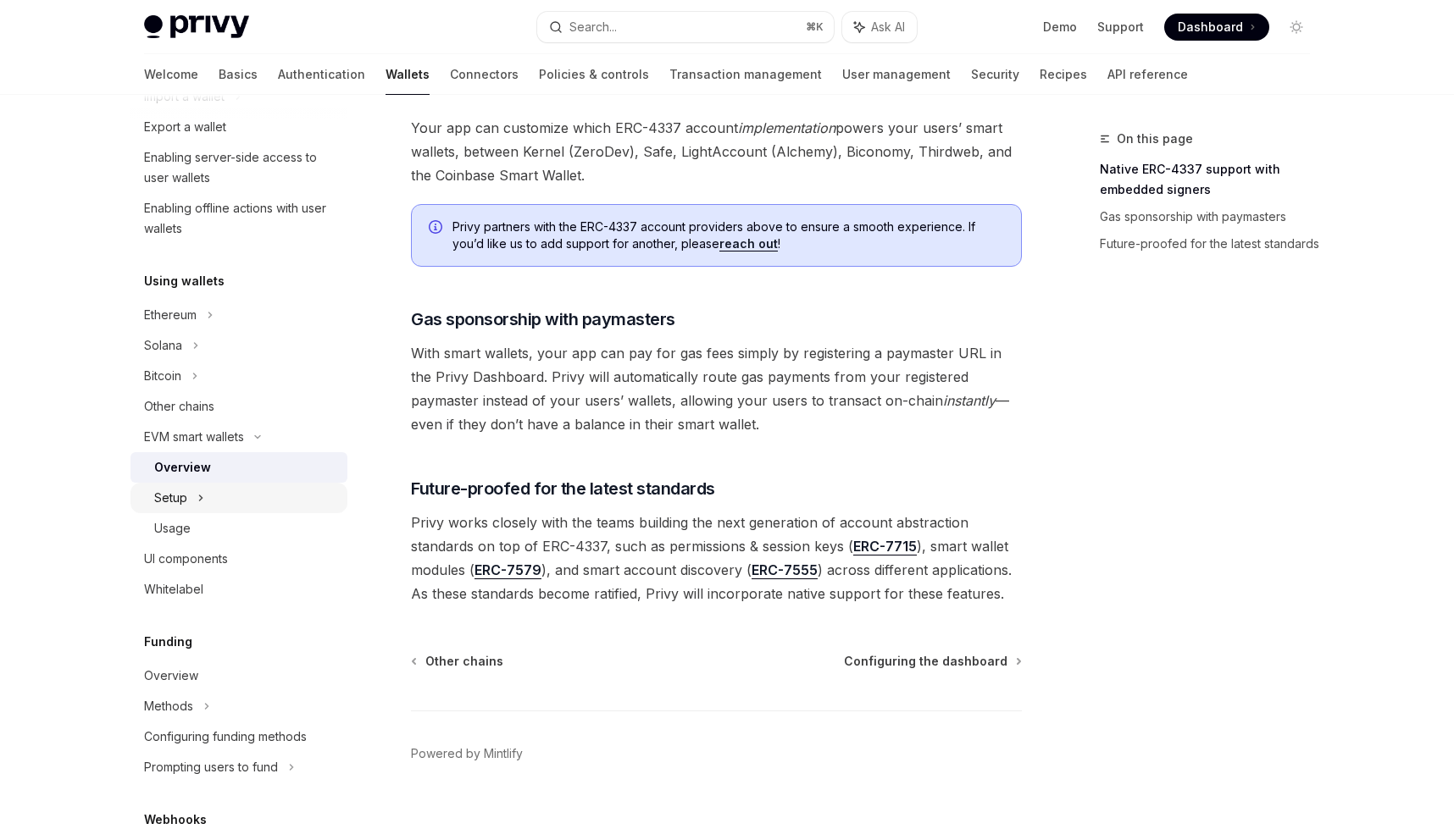
click at [183, 500] on div "Setup" at bounding box center [171, 497] width 33 height 20
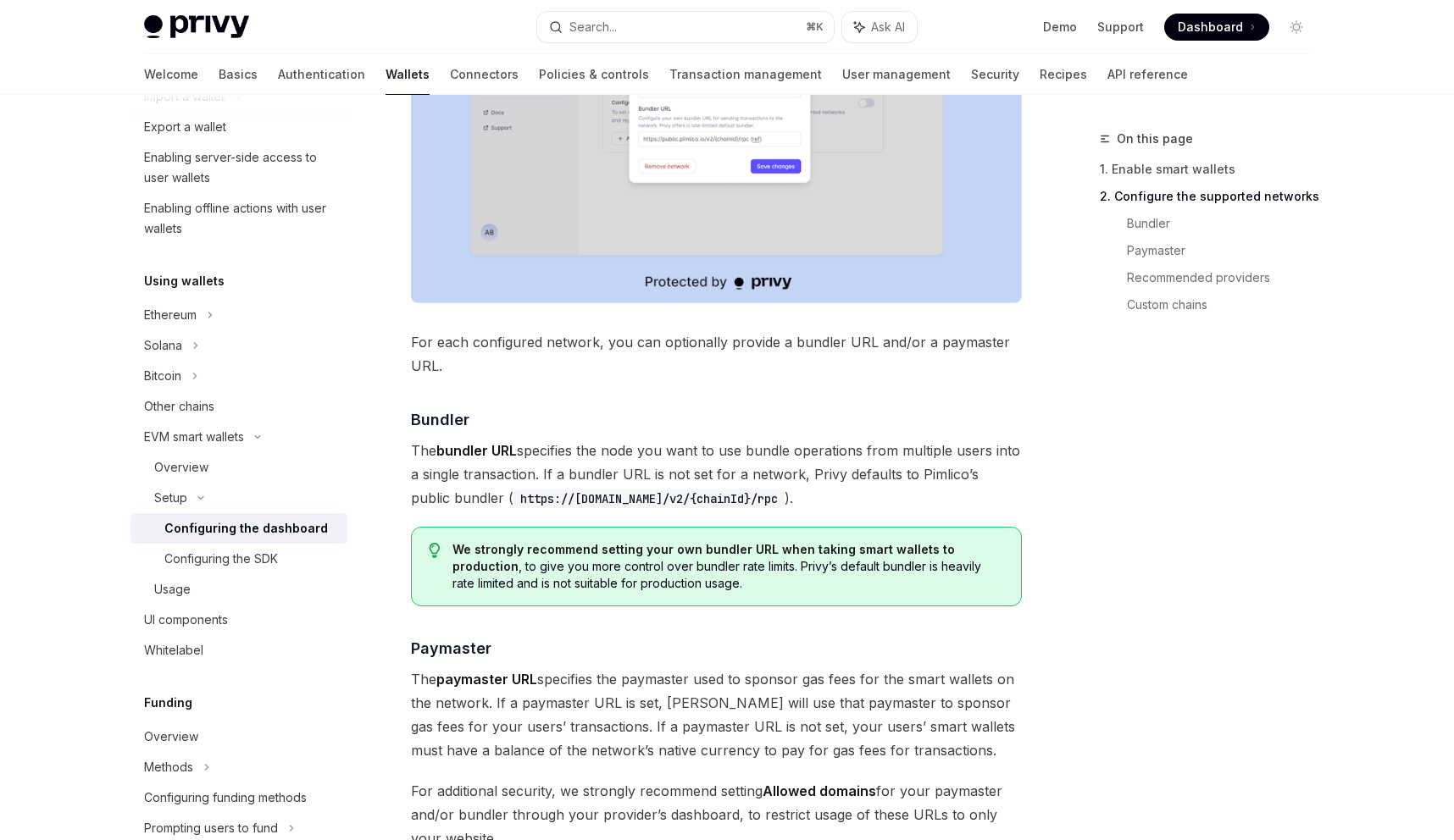
scroll to position [1300, 0]
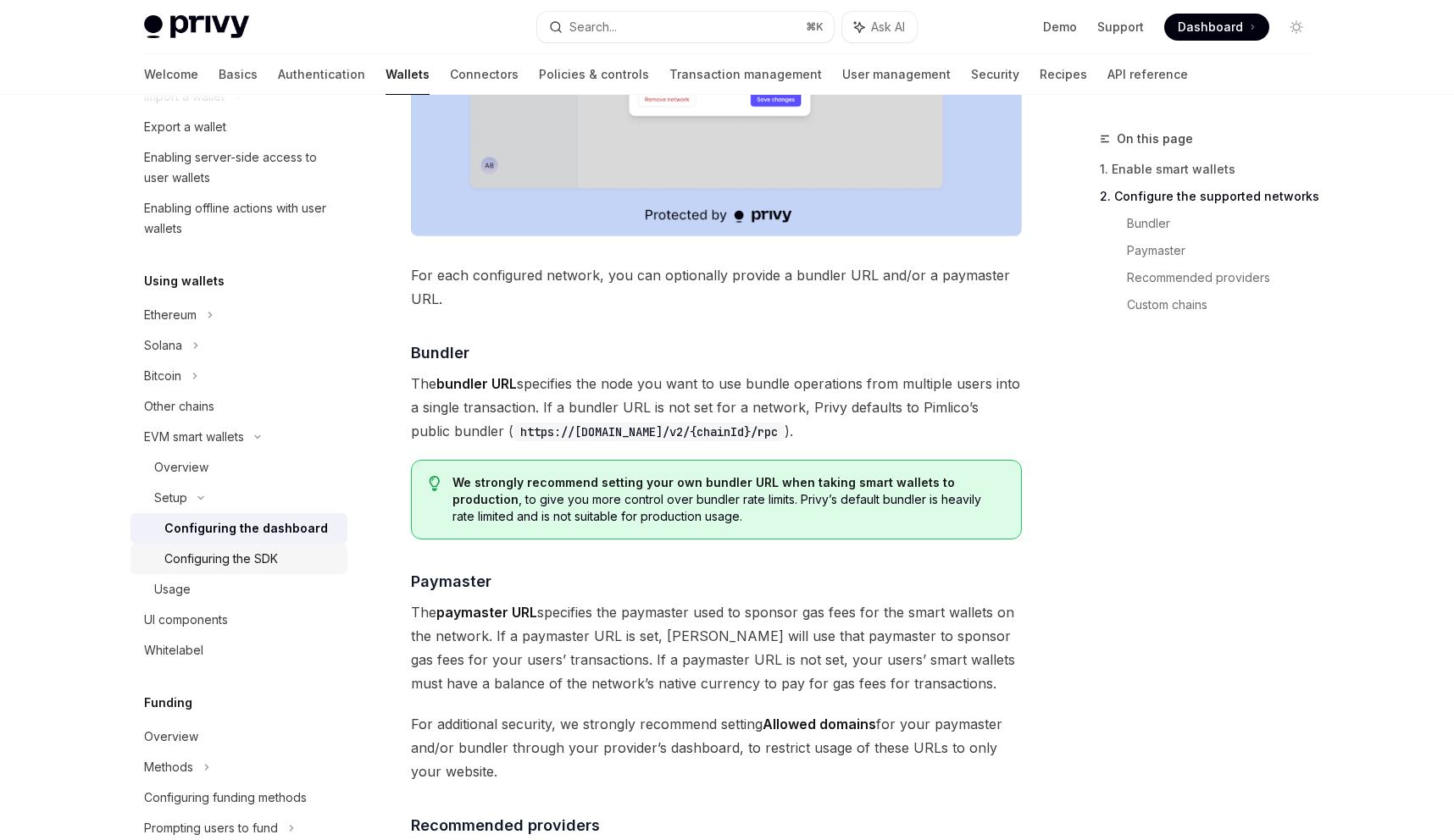
click at [288, 567] on div "Configuring the SDK" at bounding box center [250, 558] width 173 height 20
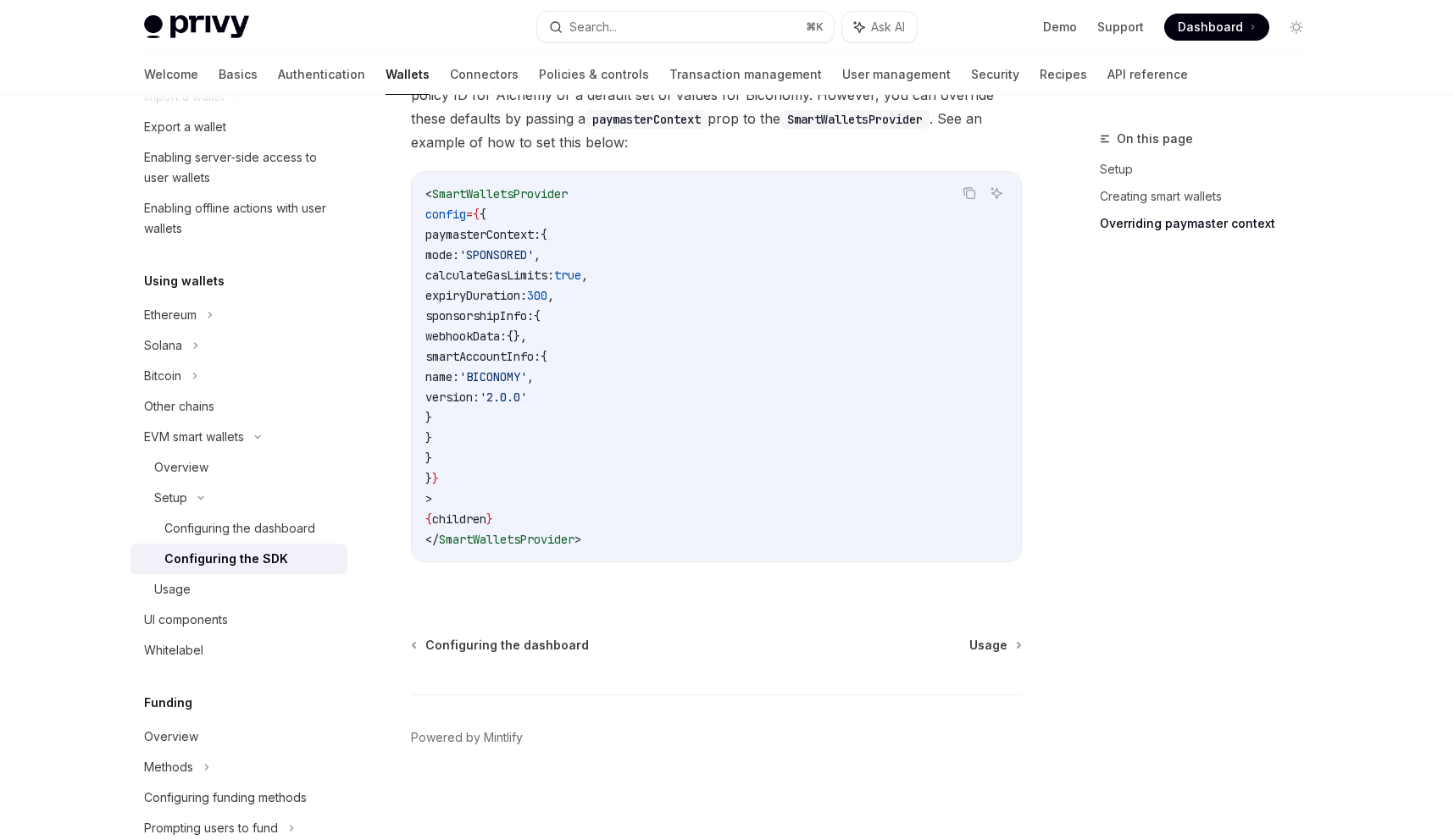
scroll to position [1363, 0]
click at [232, 536] on div "Configuring the dashboard" at bounding box center [239, 528] width 151 height 20
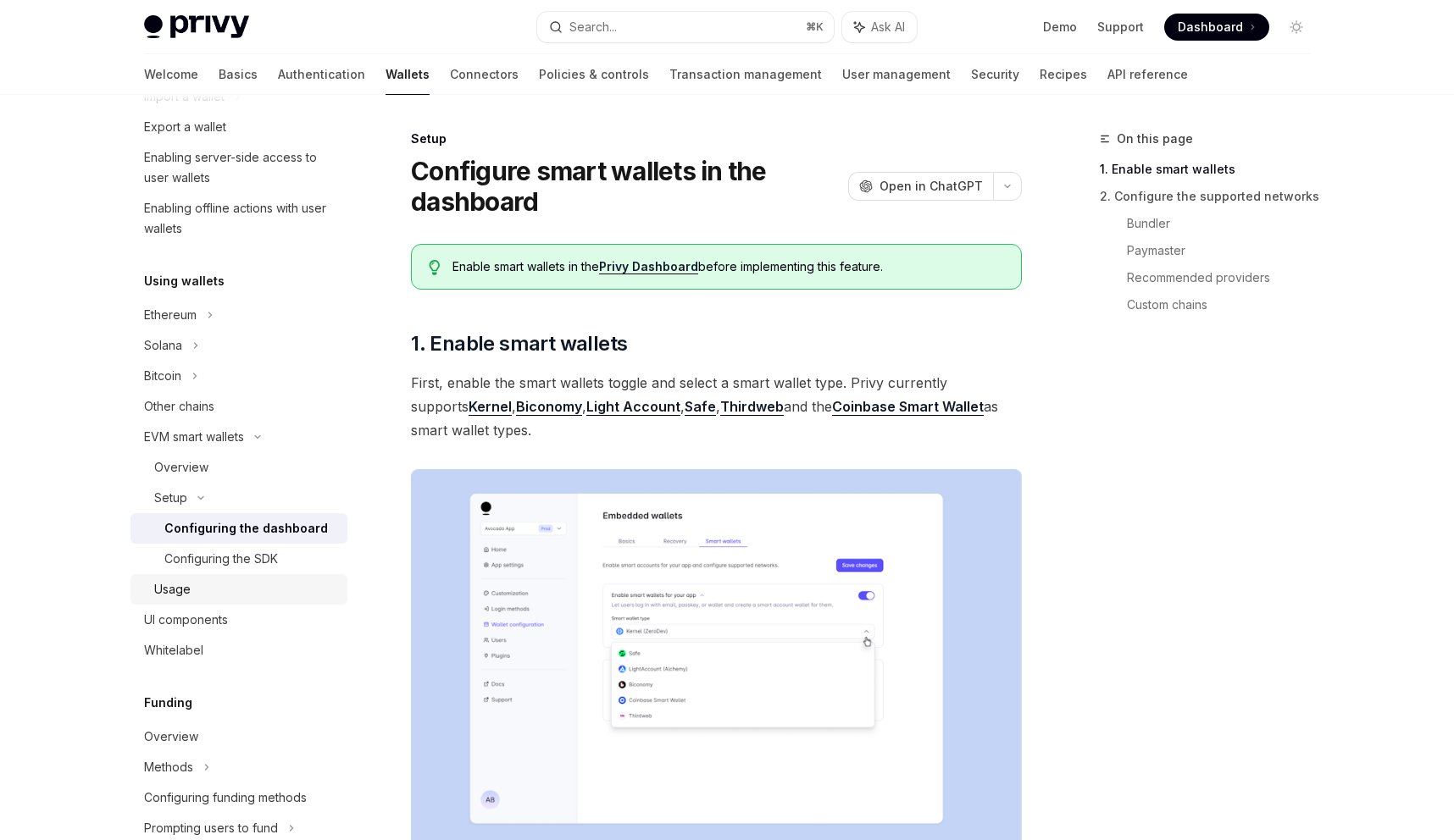
click at [209, 584] on div "Usage" at bounding box center [246, 589] width 183 height 20
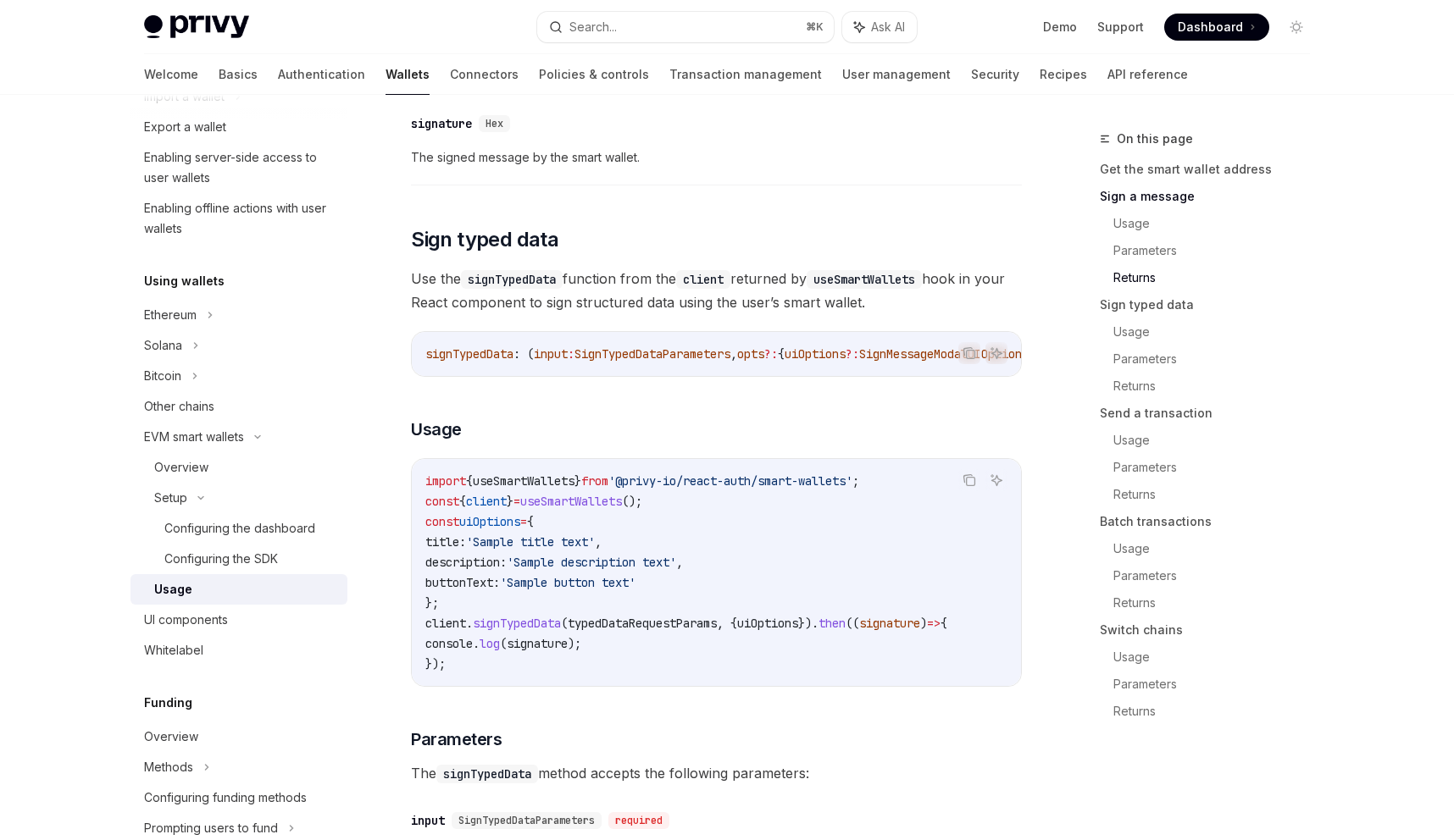
scroll to position [1386, 0]
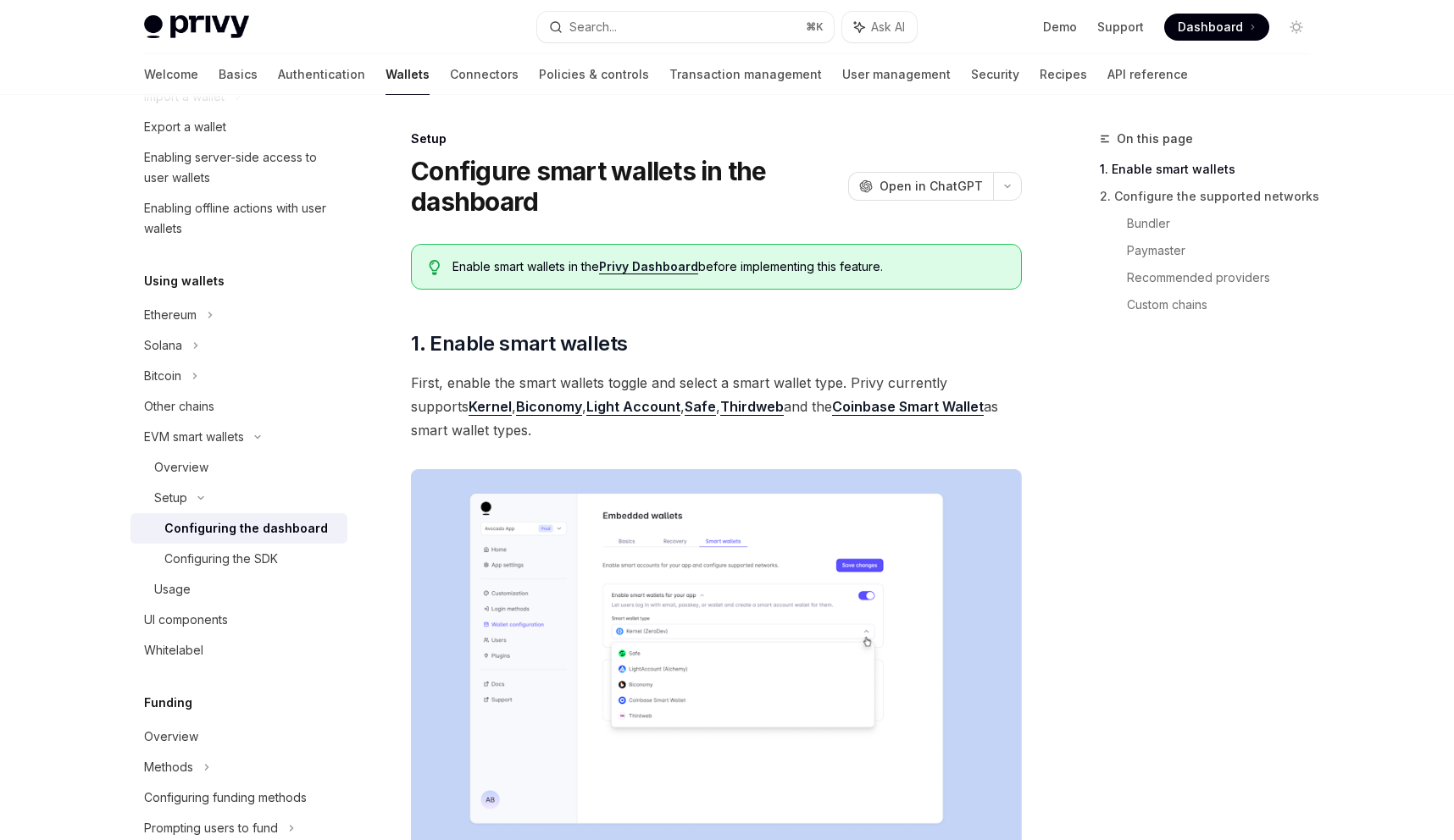
click at [386, 72] on link "Wallets" at bounding box center [408, 74] width 44 height 41
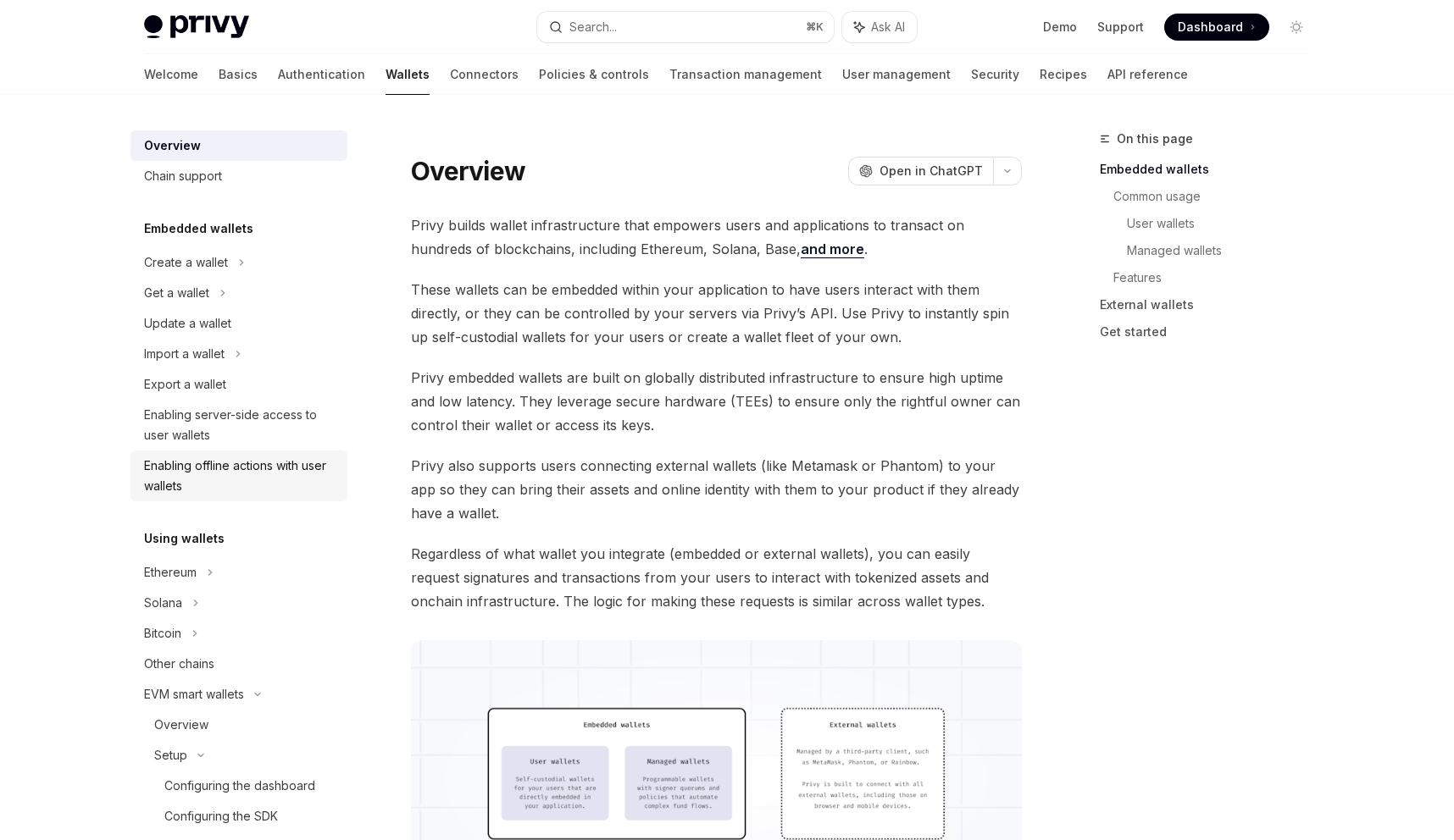
click at [272, 459] on div "Enabling offline actions with user wallets" at bounding box center [240, 475] width 193 height 41
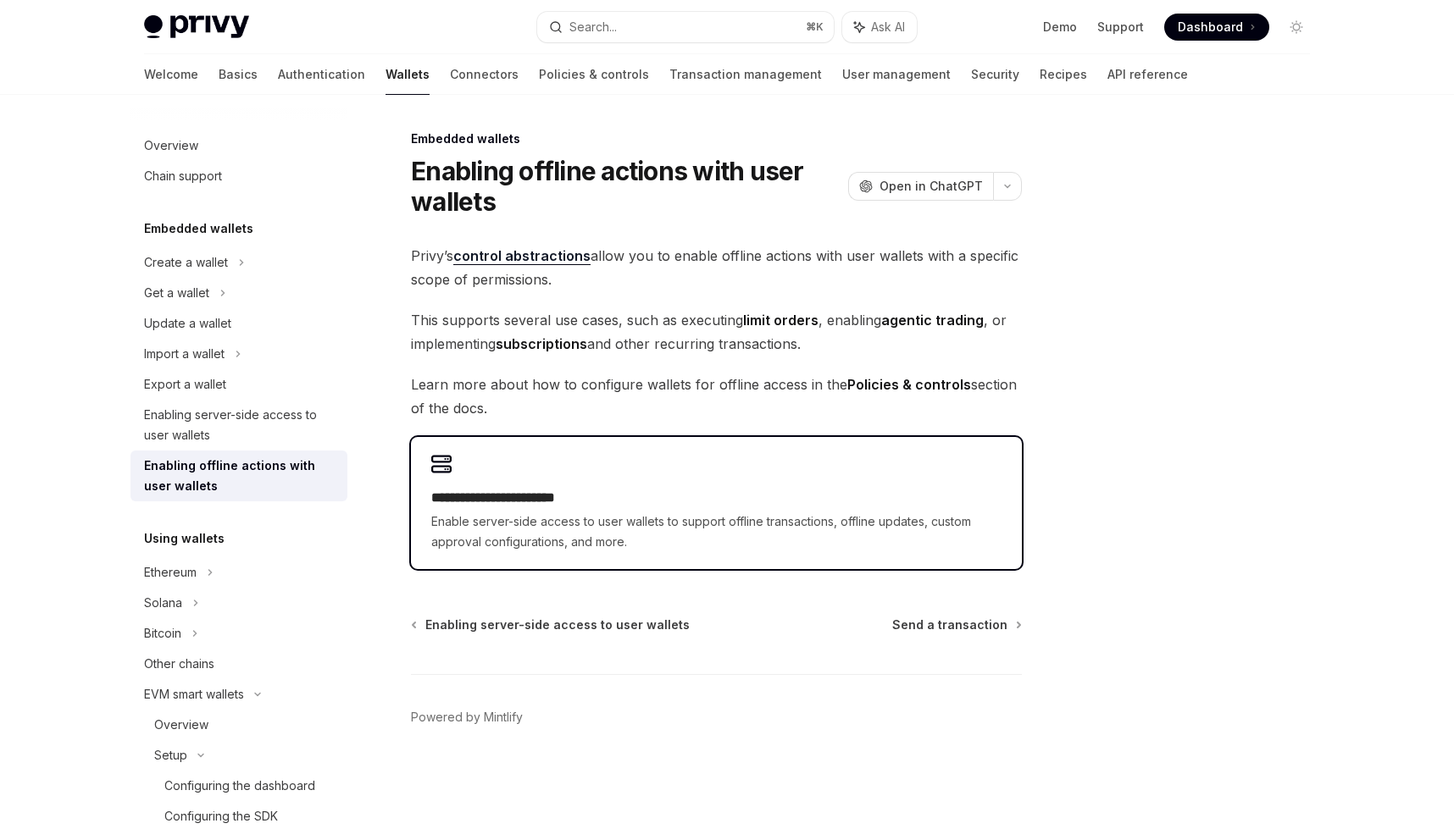
click at [459, 480] on div "**********" at bounding box center [717, 502] width 611 height 132
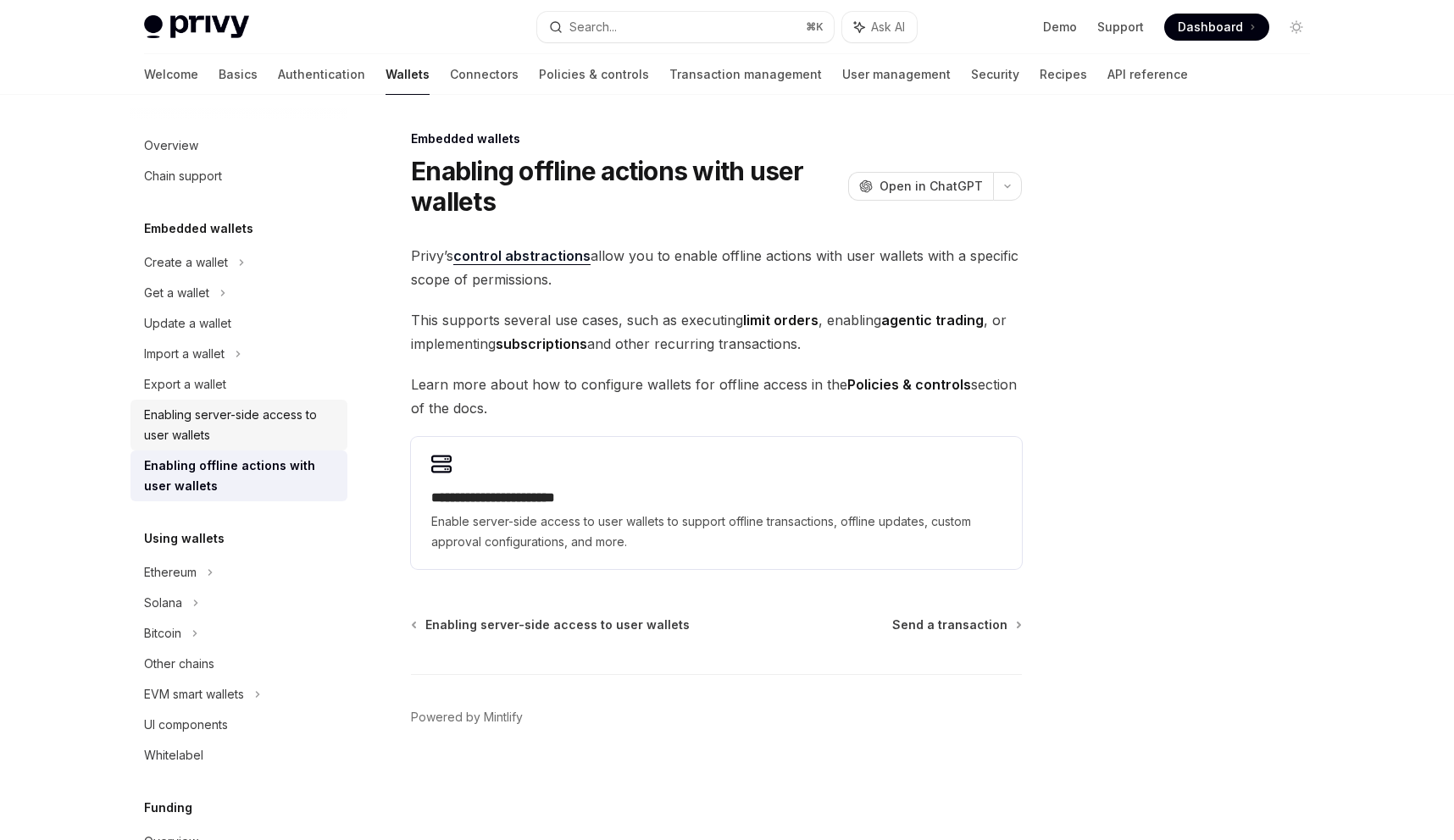
click at [189, 421] on div "Enabling server-side access to user wallets" at bounding box center [240, 425] width 193 height 41
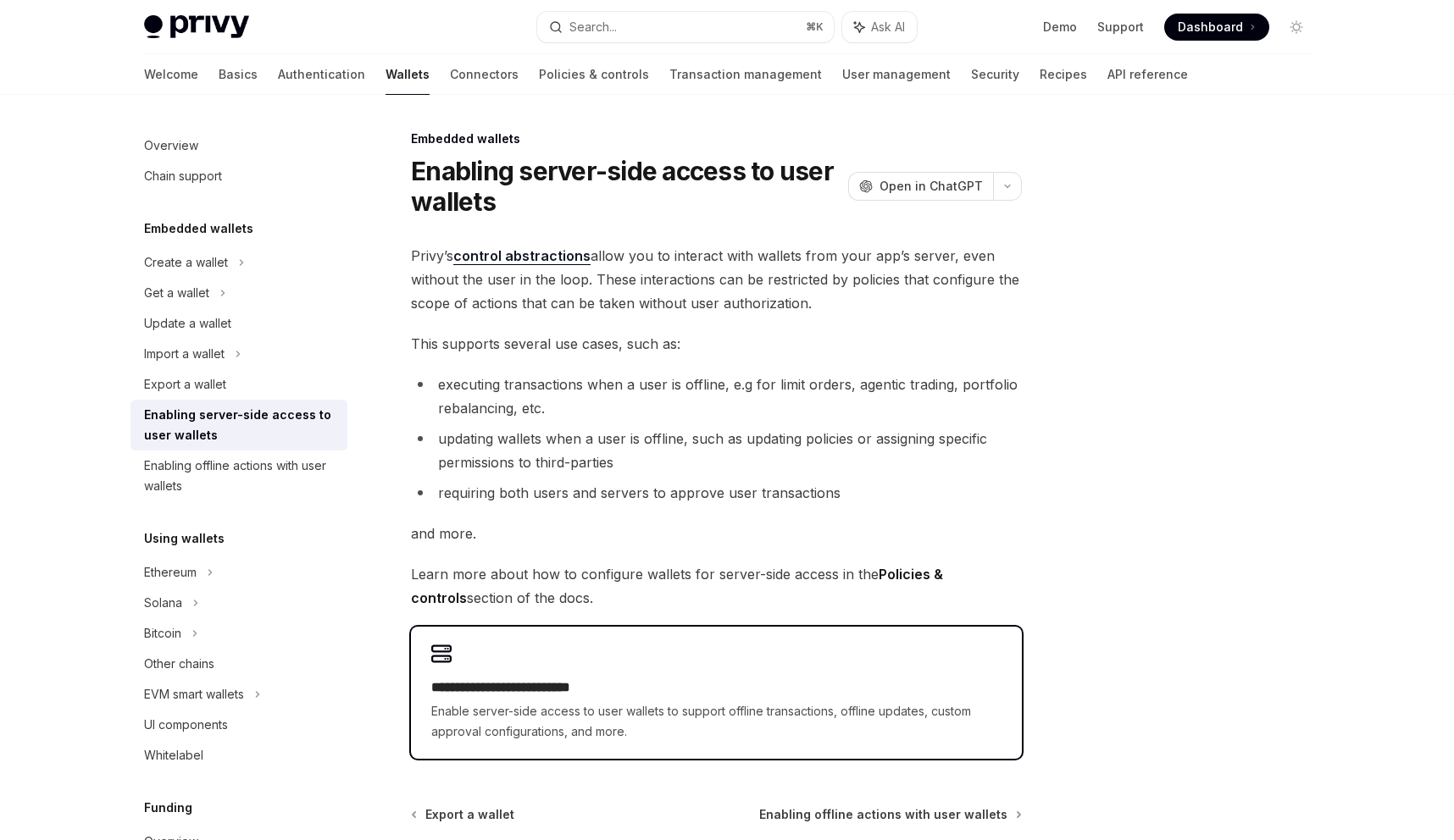
click at [491, 652] on div "**********" at bounding box center [717, 692] width 611 height 132
type textarea "*"
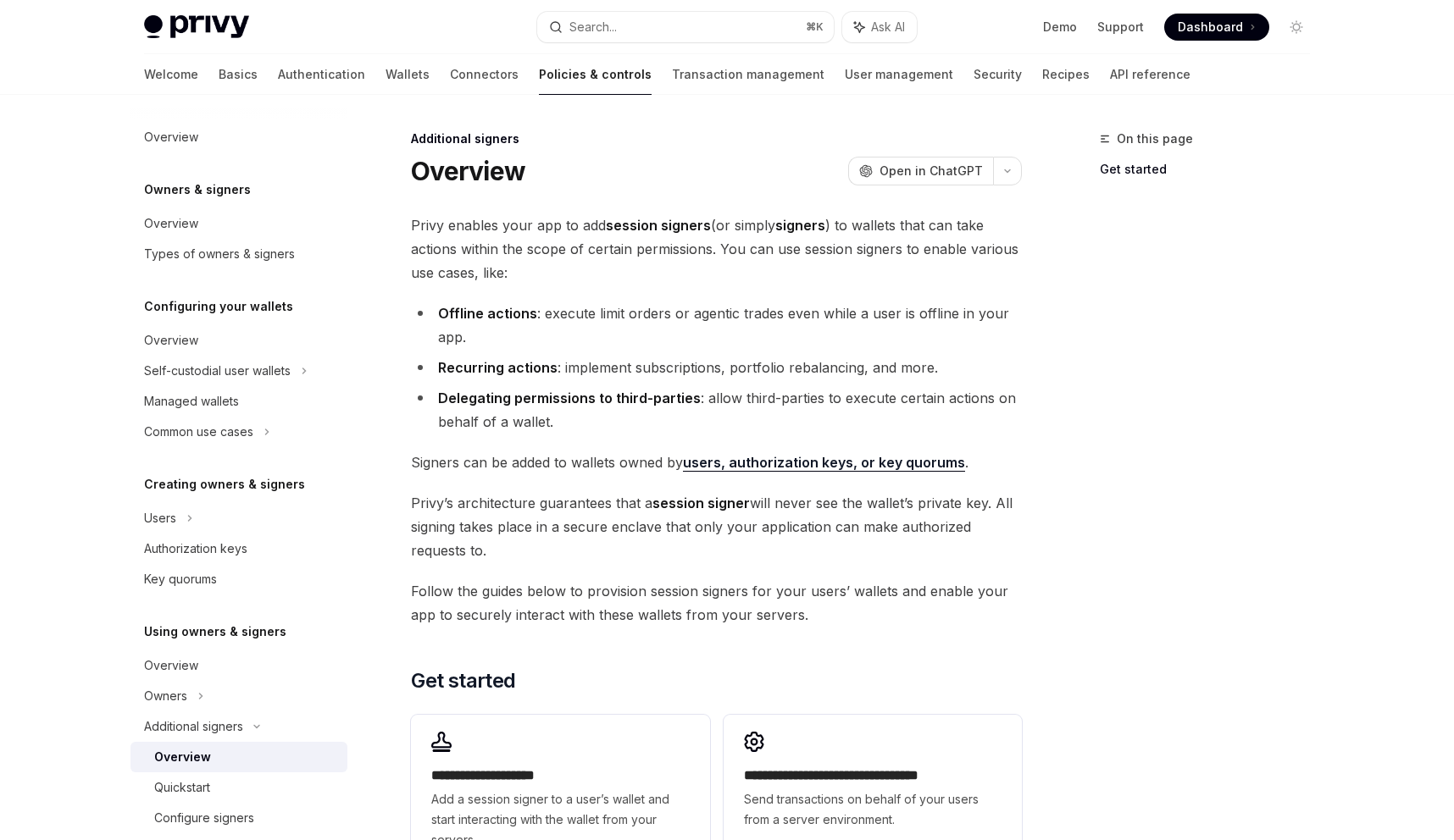
click at [449, 229] on span "Privy enables your app to add session signers (or simply signers ) to wallets t…" at bounding box center [717, 249] width 611 height 72
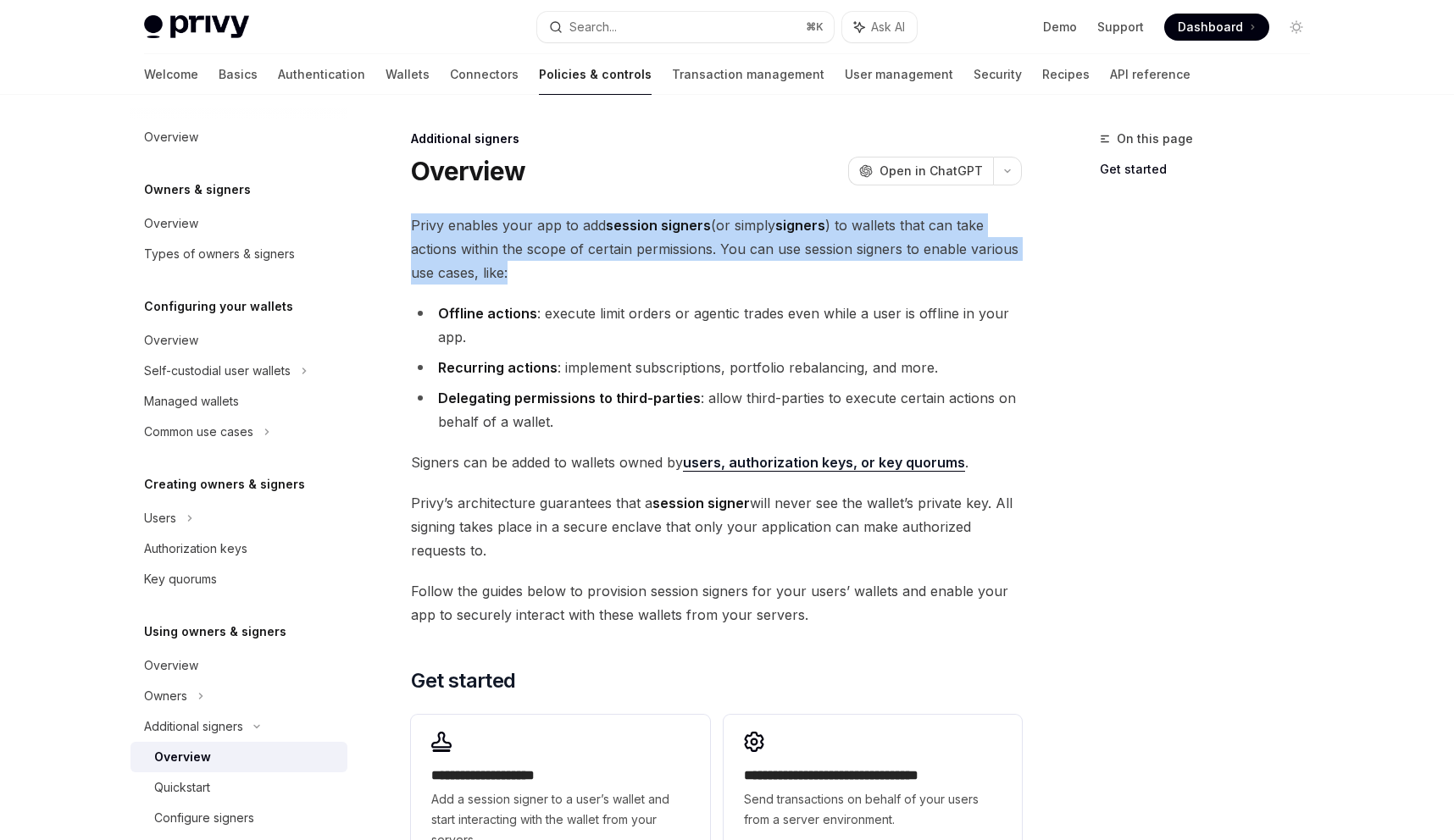
click at [449, 229] on span "Privy enables your app to add session signers (or simply signers ) to wallets t…" at bounding box center [717, 249] width 611 height 72
click at [467, 229] on span "Privy enables your app to add session signers (or simply signers ) to wallets t…" at bounding box center [717, 249] width 611 height 72
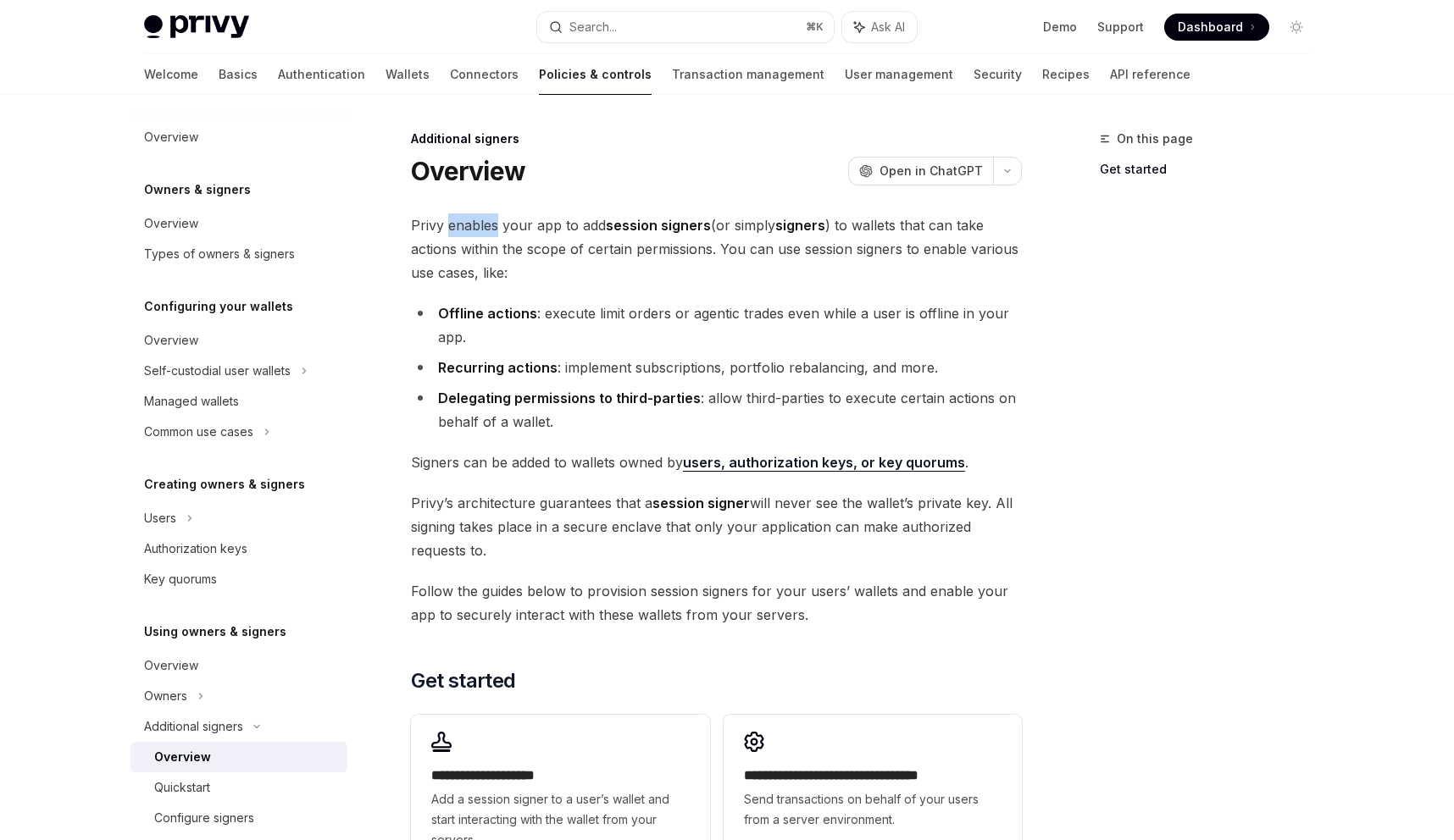
click at [467, 229] on span "Privy enables your app to add session signers (or simply signers ) to wallets t…" at bounding box center [717, 249] width 611 height 72
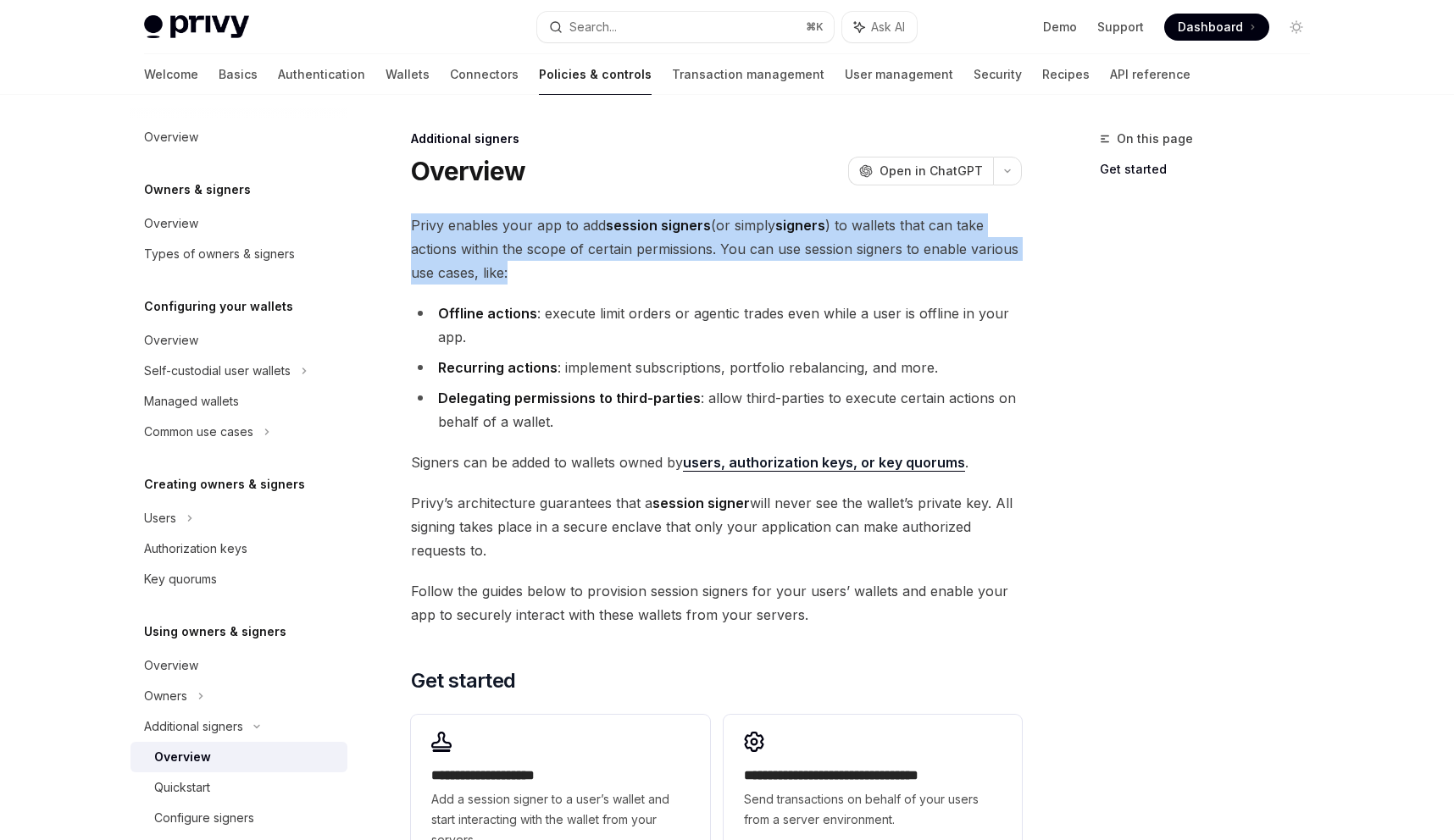
click at [467, 229] on span "Privy enables your app to add session signers (or simply signers ) to wallets t…" at bounding box center [717, 249] width 611 height 72
click at [465, 244] on span "Privy enables your app to add session signers (or simply signers ) to wallets t…" at bounding box center [717, 249] width 611 height 72
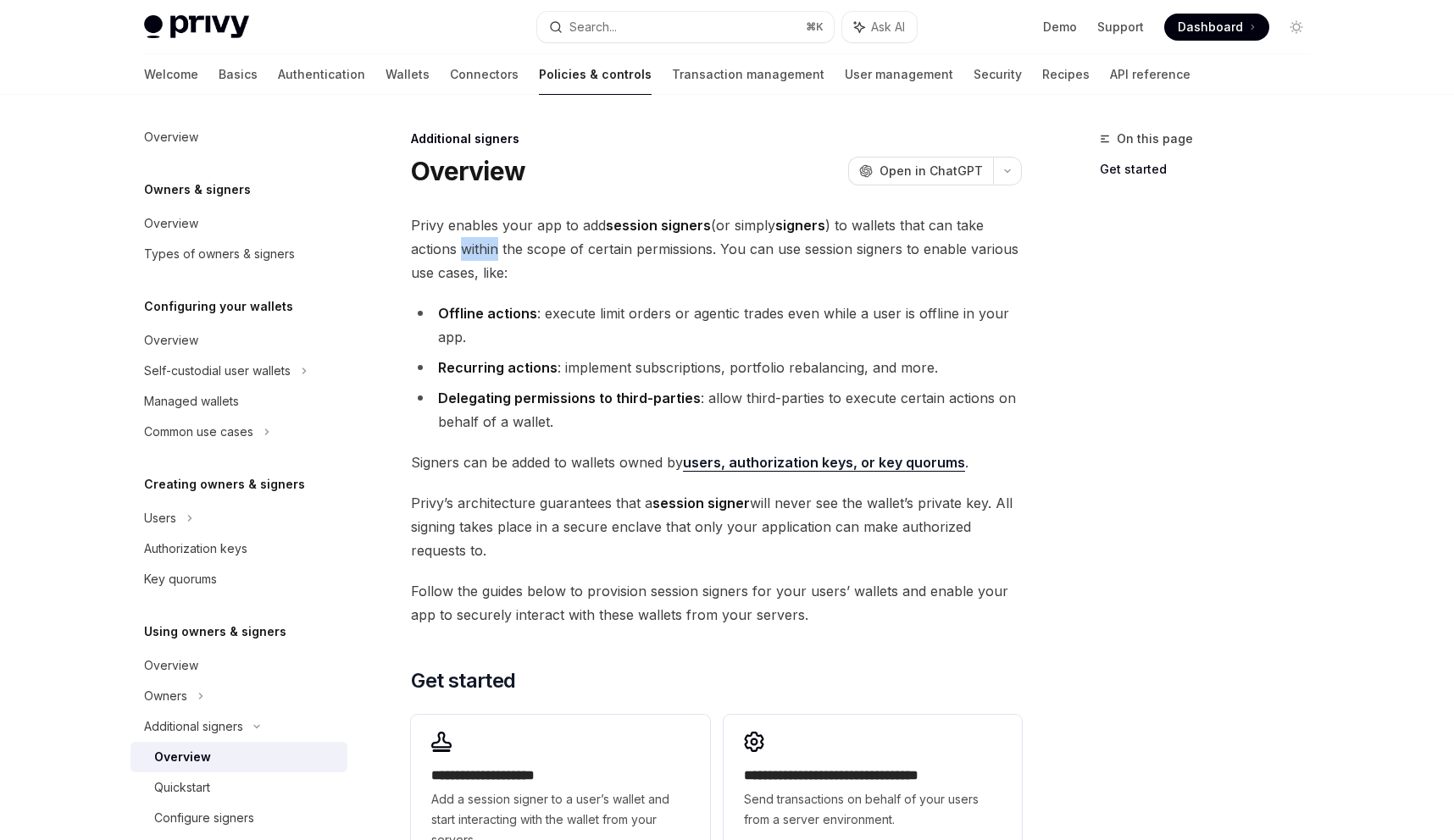
click at [465, 244] on span "Privy enables your app to add session signers (or simply signers ) to wallets t…" at bounding box center [717, 249] width 611 height 72
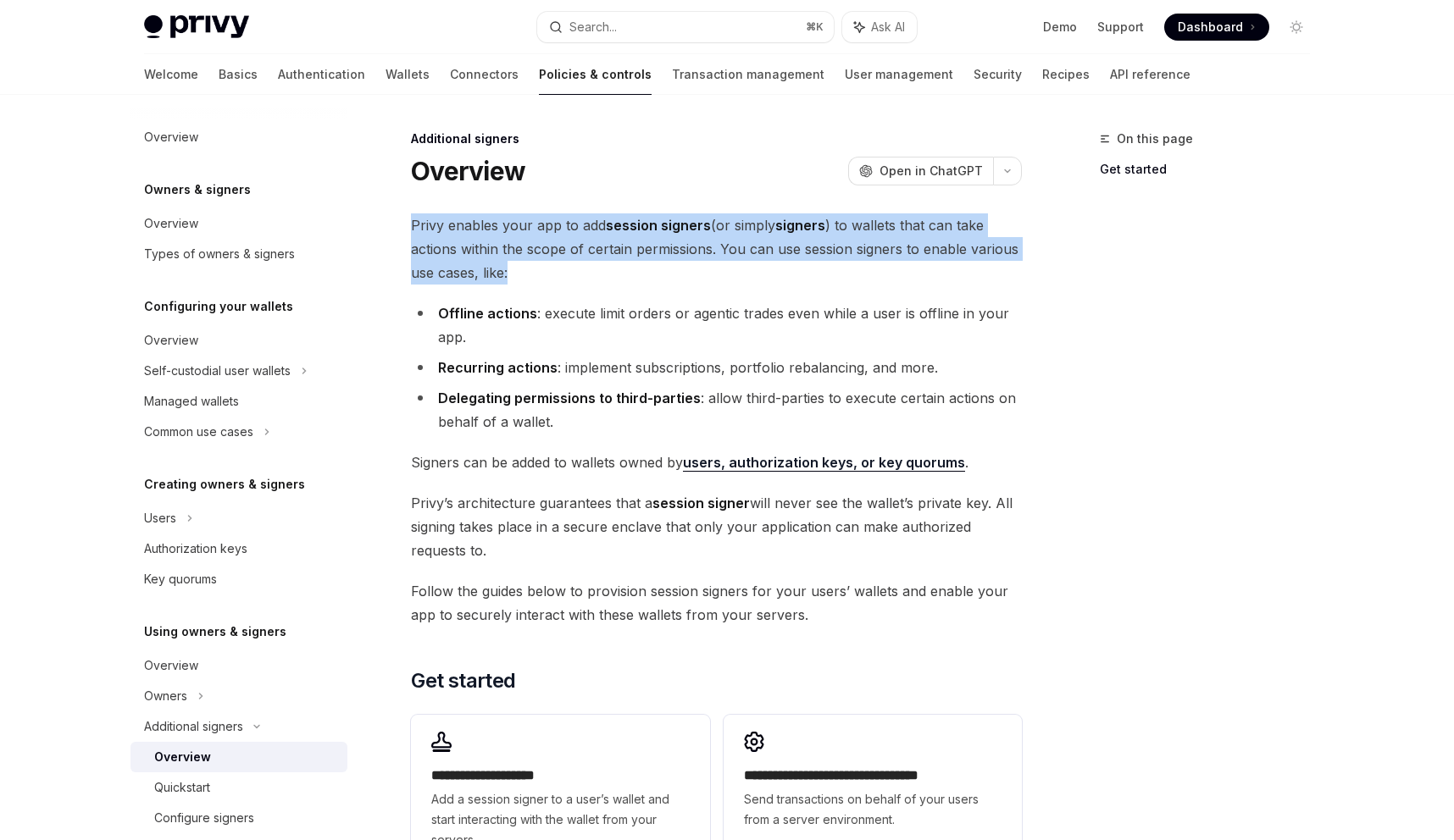
click at [465, 244] on span "Privy enables your app to add session signers (or simply signers ) to wallets t…" at bounding box center [717, 249] width 611 height 72
